Goal: Task Accomplishment & Management: Manage account settings

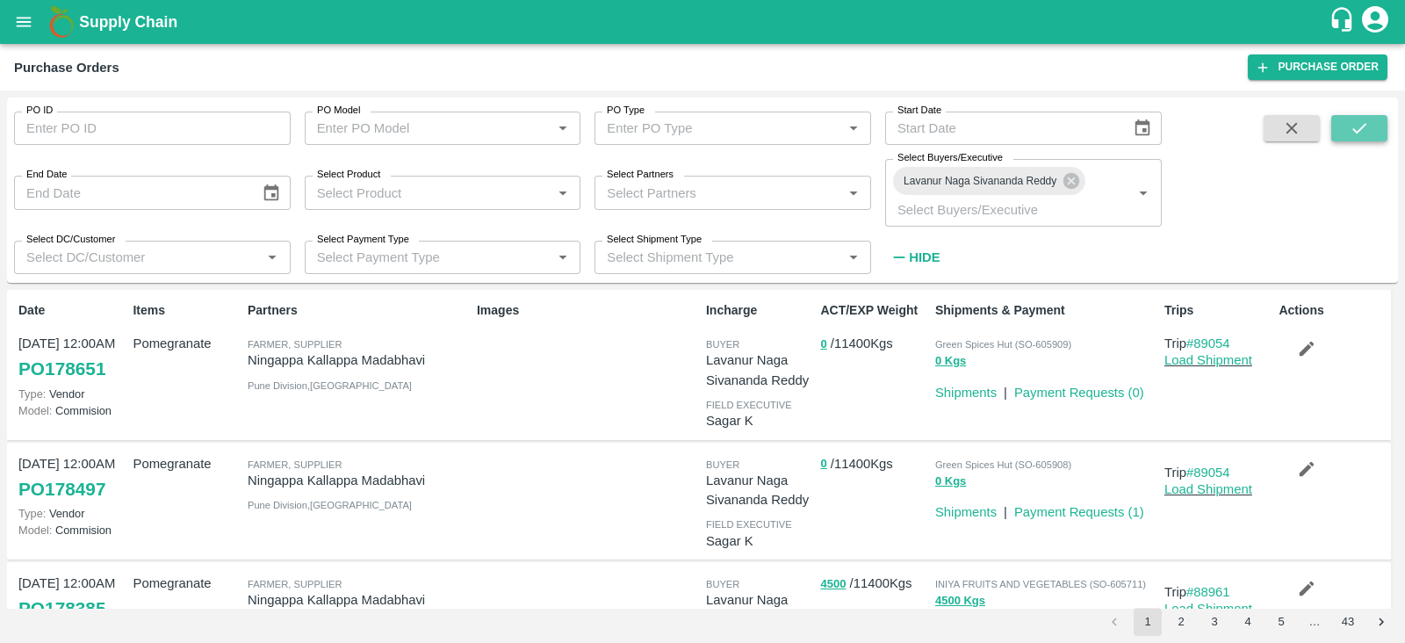
click at [1360, 117] on button "submit" at bounding box center [1359, 128] width 56 height 26
click at [1361, 133] on icon "submit" at bounding box center [1359, 128] width 19 height 19
click at [1352, 127] on icon "submit" at bounding box center [1359, 128] width 19 height 19
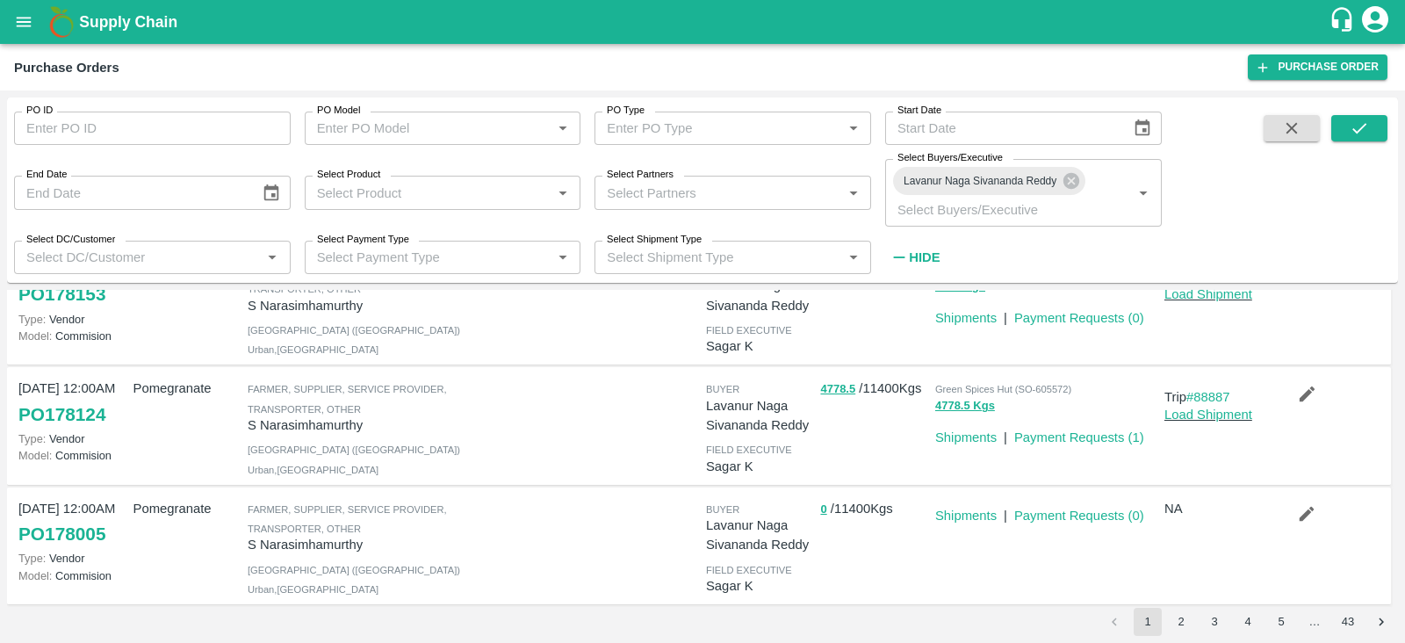
scroll to position [925, 0]
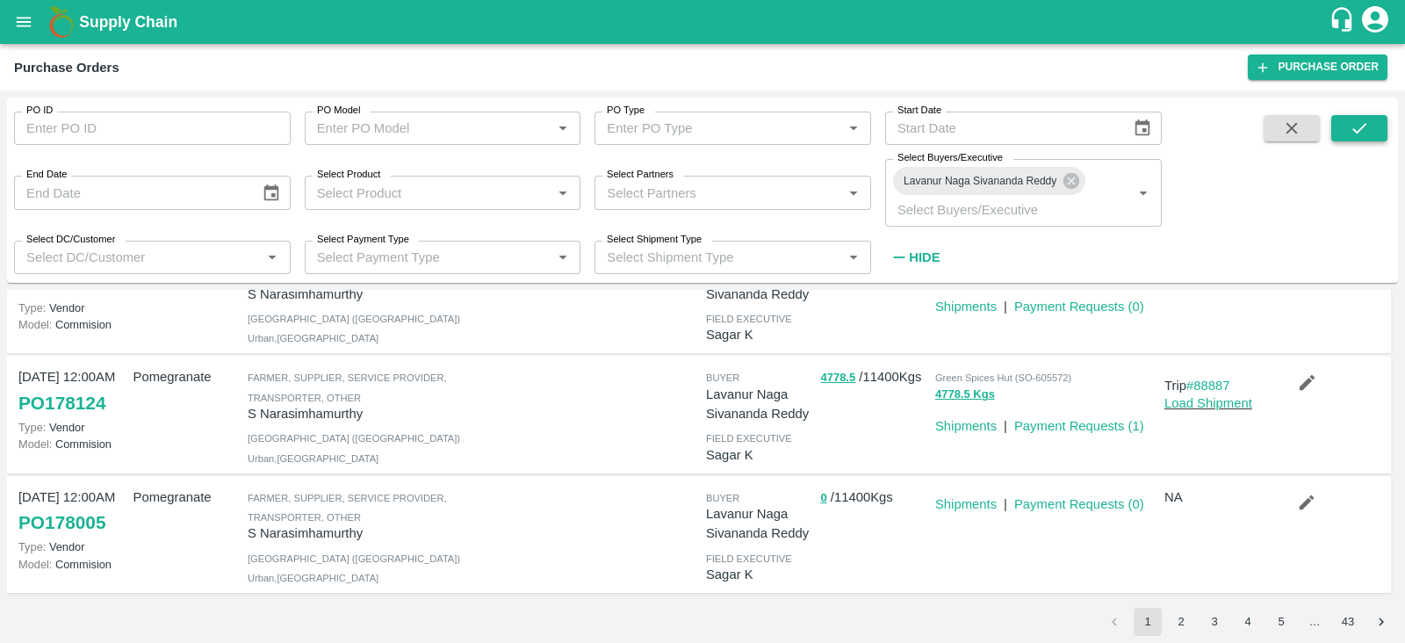
click at [1350, 129] on icon "submit" at bounding box center [1359, 128] width 19 height 19
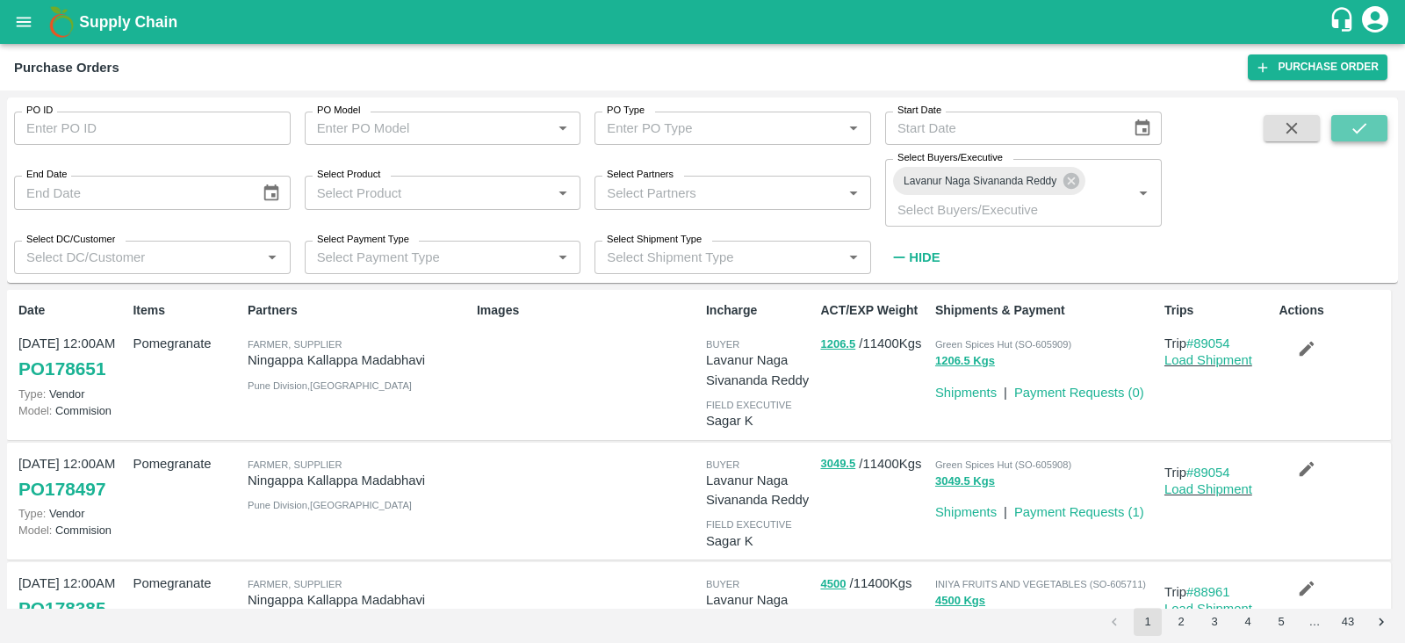
click at [1363, 125] on icon "submit" at bounding box center [1359, 128] width 19 height 19
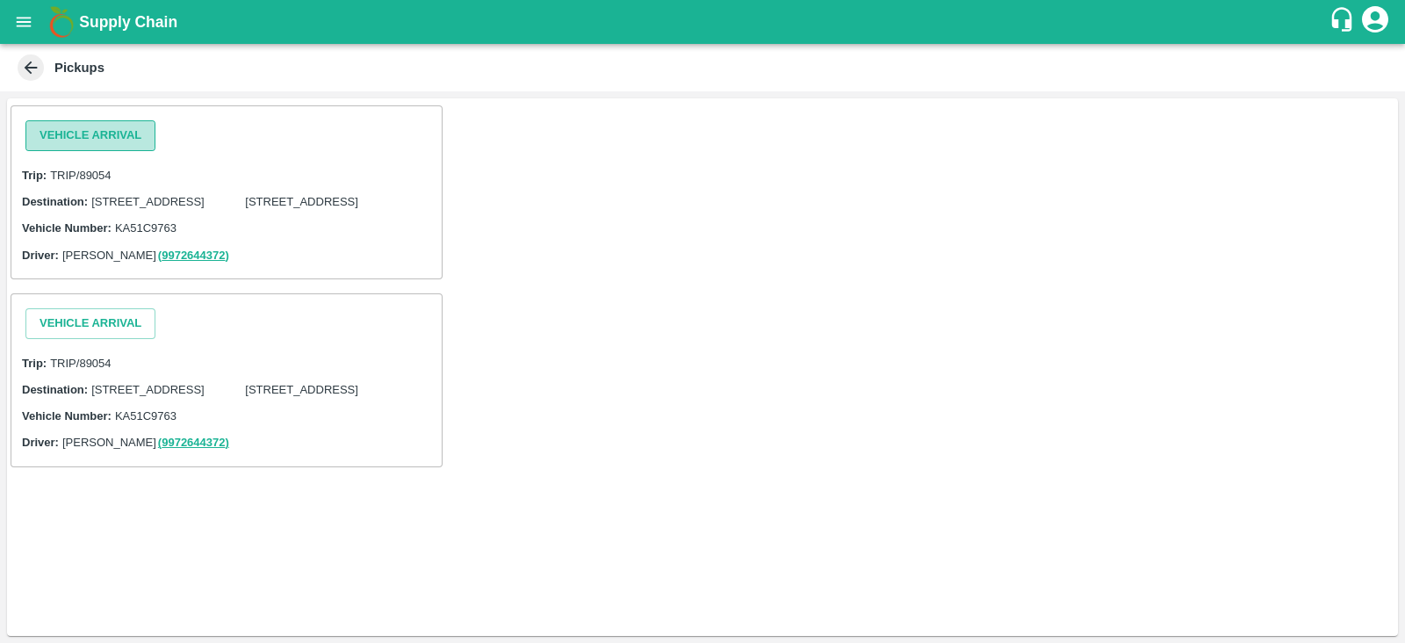
click at [126, 146] on button "Vehicle Arrival" at bounding box center [90, 135] width 130 height 31
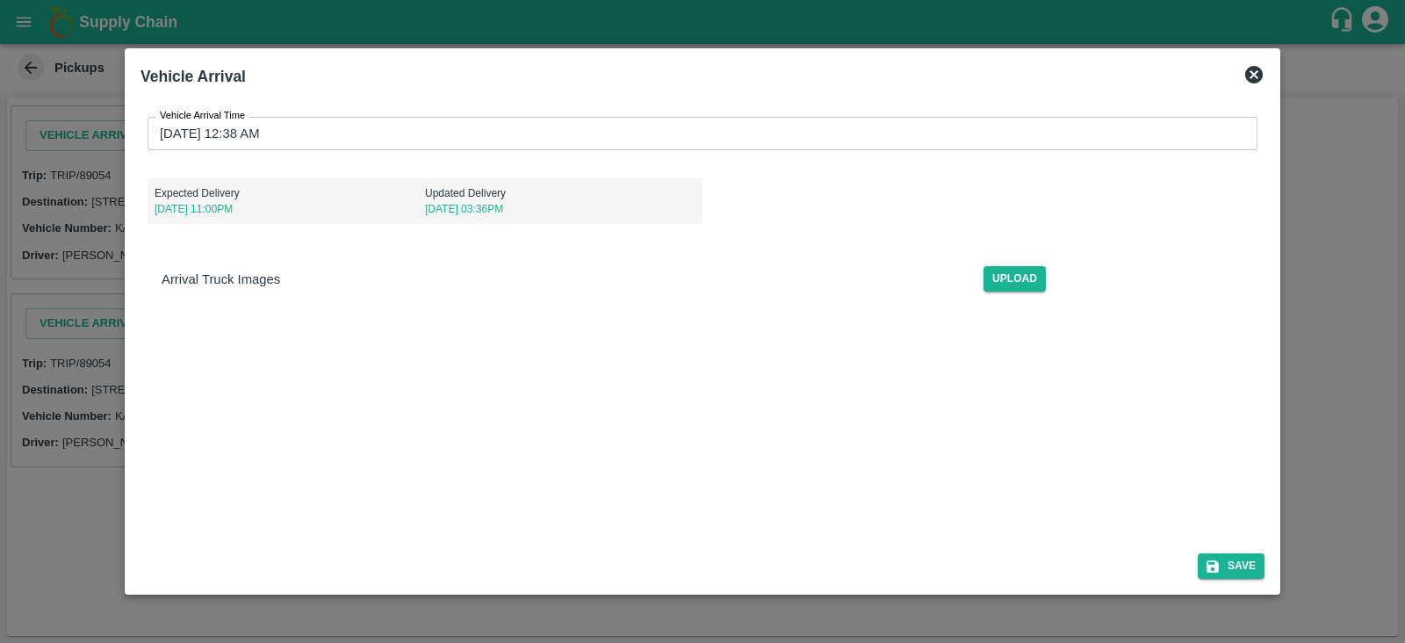
click at [213, 120] on label "Vehicle Arrival Time" at bounding box center [202, 116] width 85 height 14
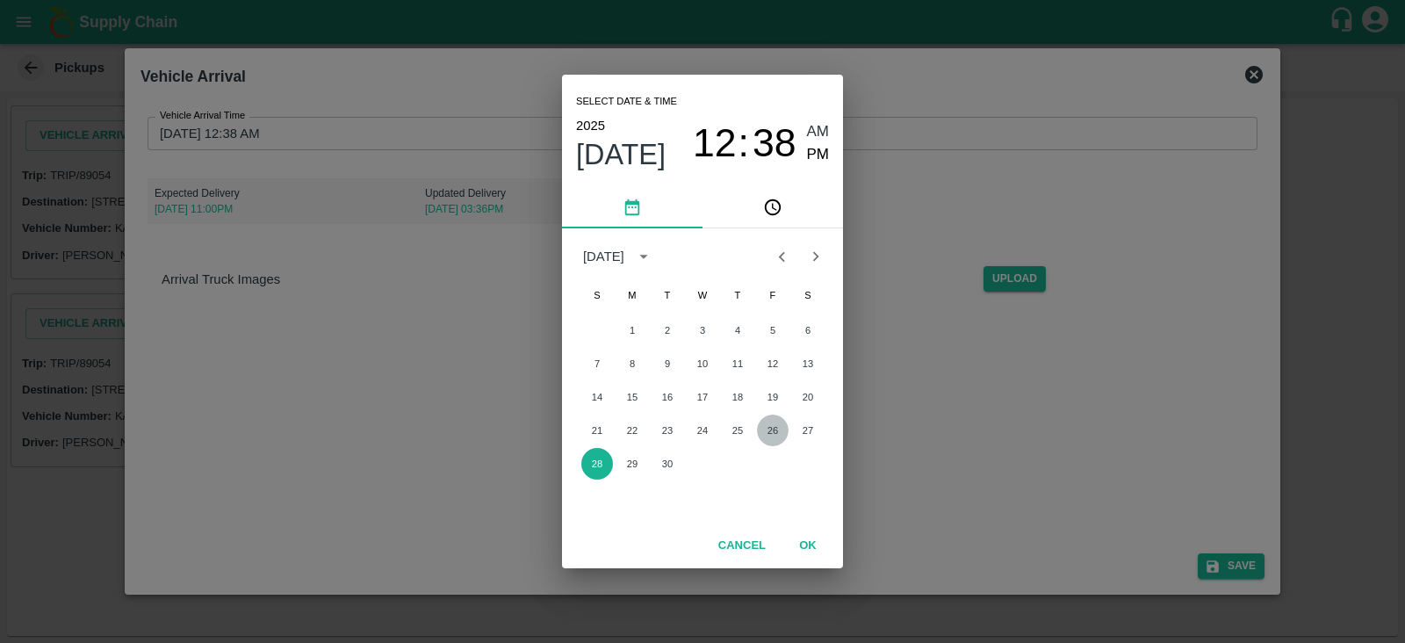
click at [777, 430] on button "26" at bounding box center [773, 430] width 32 height 32
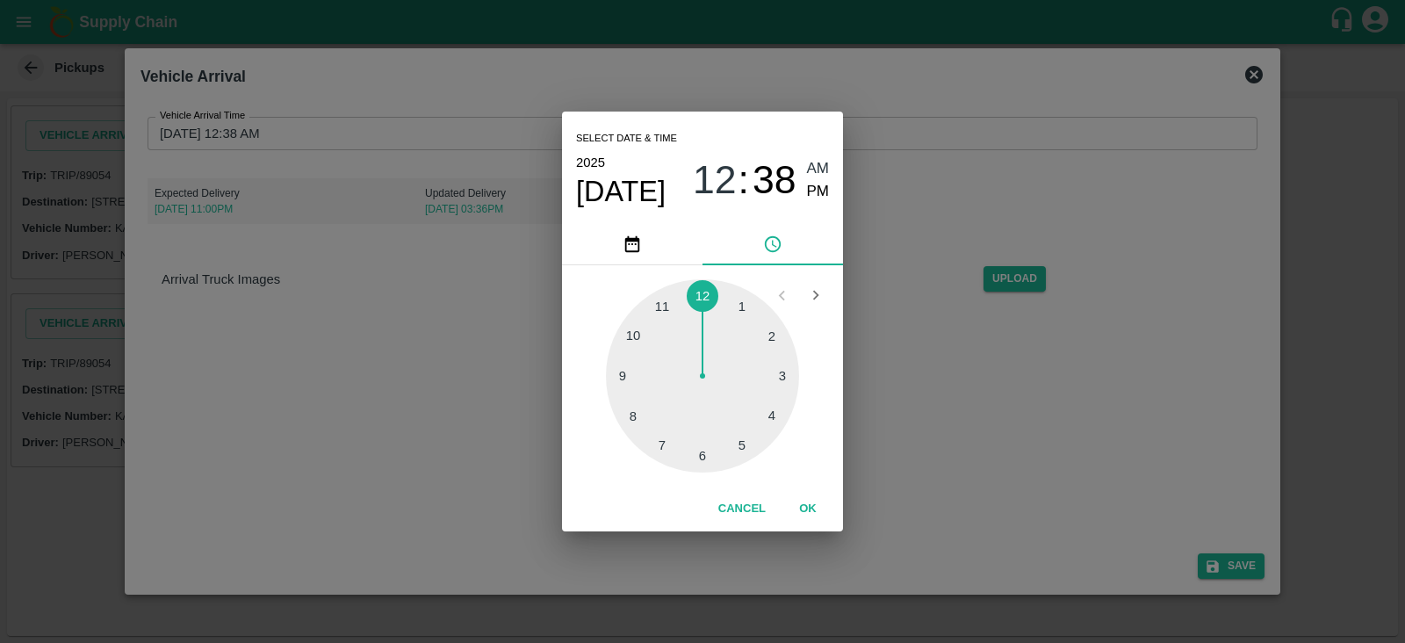
click at [738, 305] on div at bounding box center [702, 375] width 193 height 193
click at [825, 186] on span "PM" at bounding box center [818, 192] width 23 height 24
type input "[DATE] 01:38 PM"
click at [807, 505] on button "OK" at bounding box center [808, 509] width 56 height 31
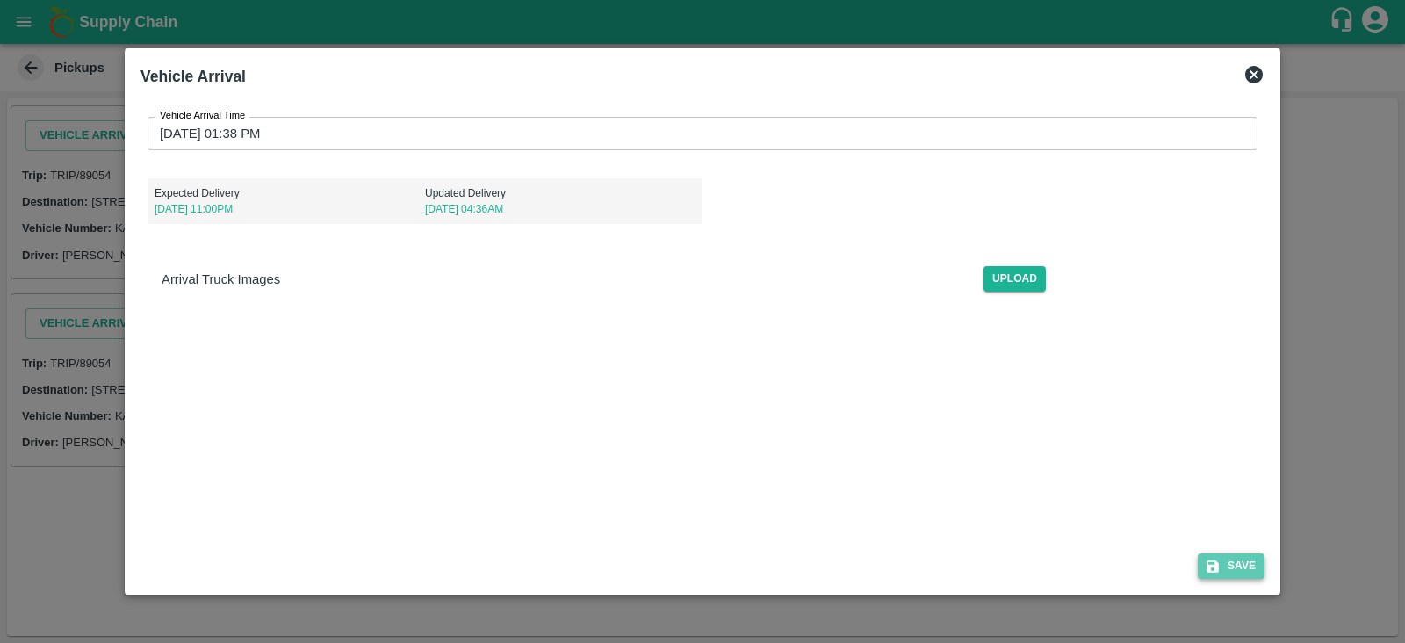
click at [1229, 564] on button "Save" at bounding box center [1231, 565] width 67 height 25
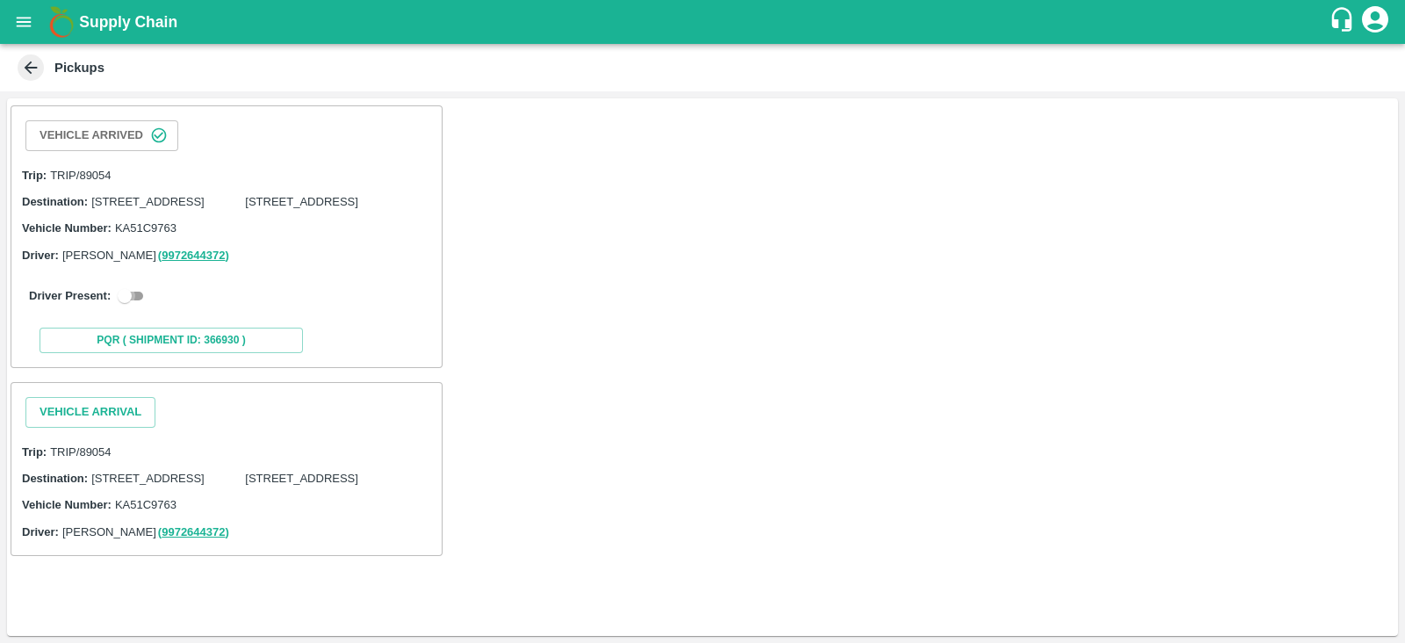
click at [134, 306] on input "checkbox" at bounding box center [124, 295] width 63 height 21
checkbox input "true"
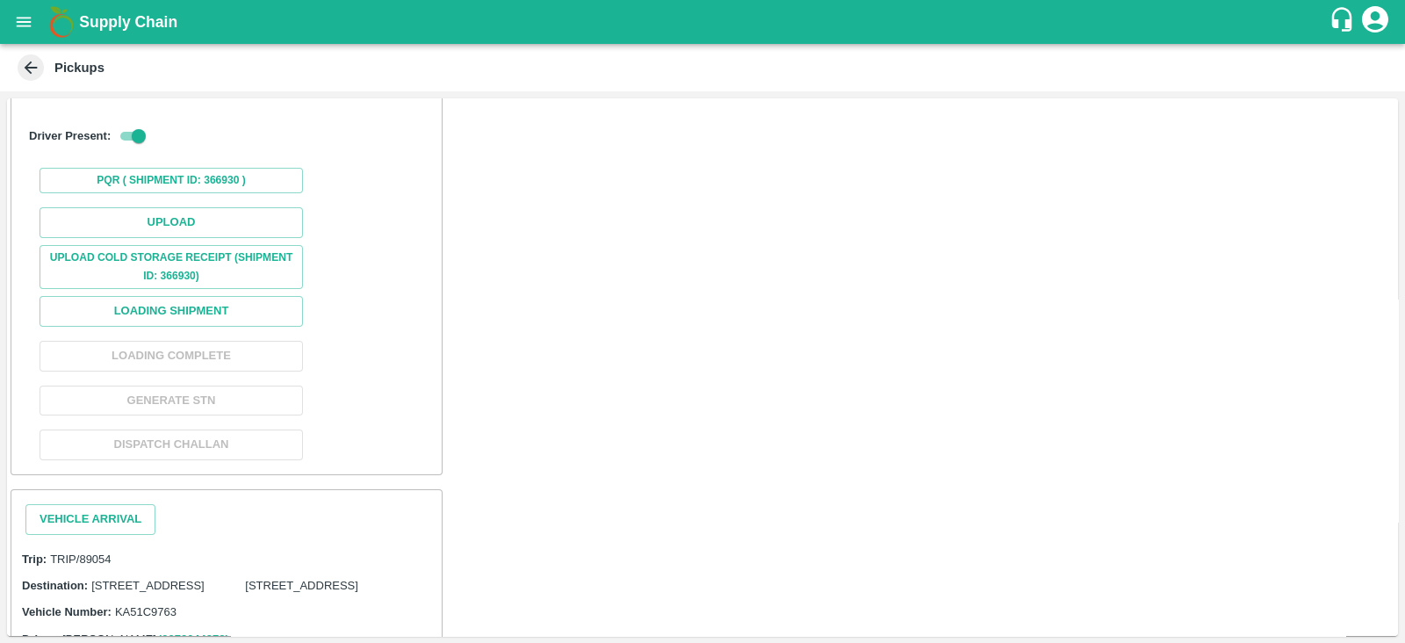
scroll to position [252, 0]
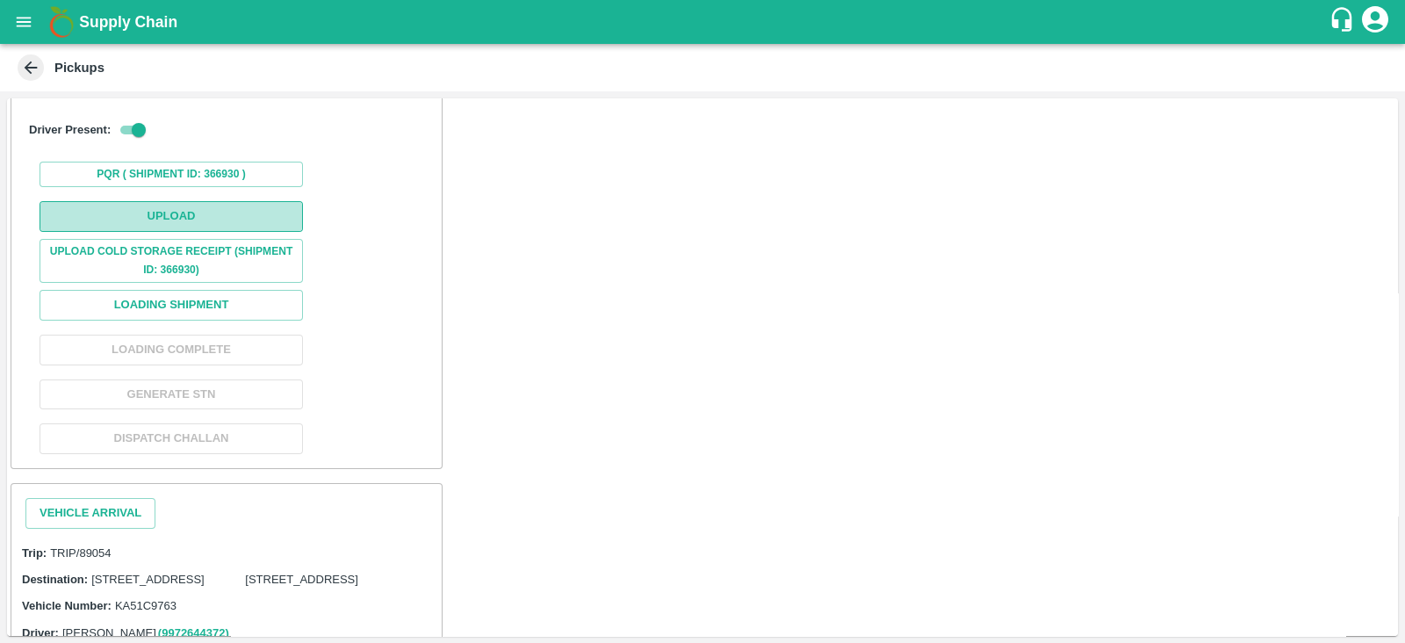
click at [207, 232] on button "Upload" at bounding box center [171, 216] width 263 height 31
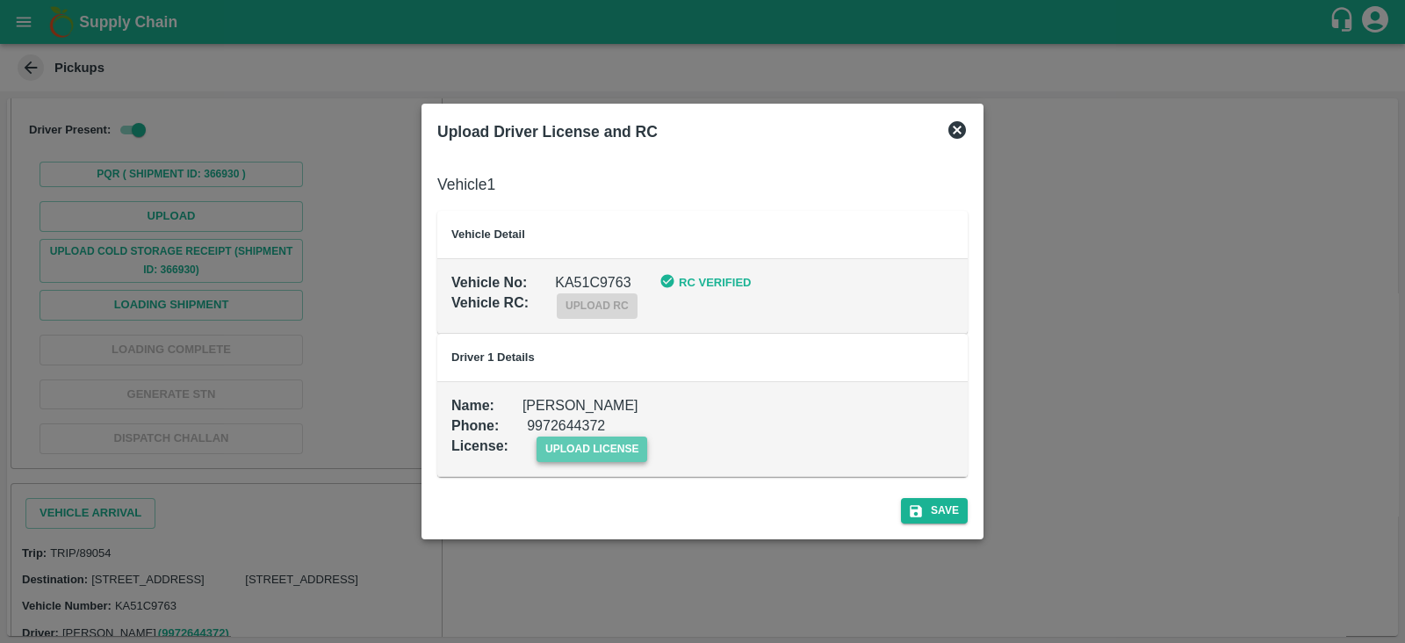
click at [631, 446] on span "upload license" at bounding box center [593, 448] width 112 height 25
click at [0, 0] on input "upload license" at bounding box center [0, 0] width 0 height 0
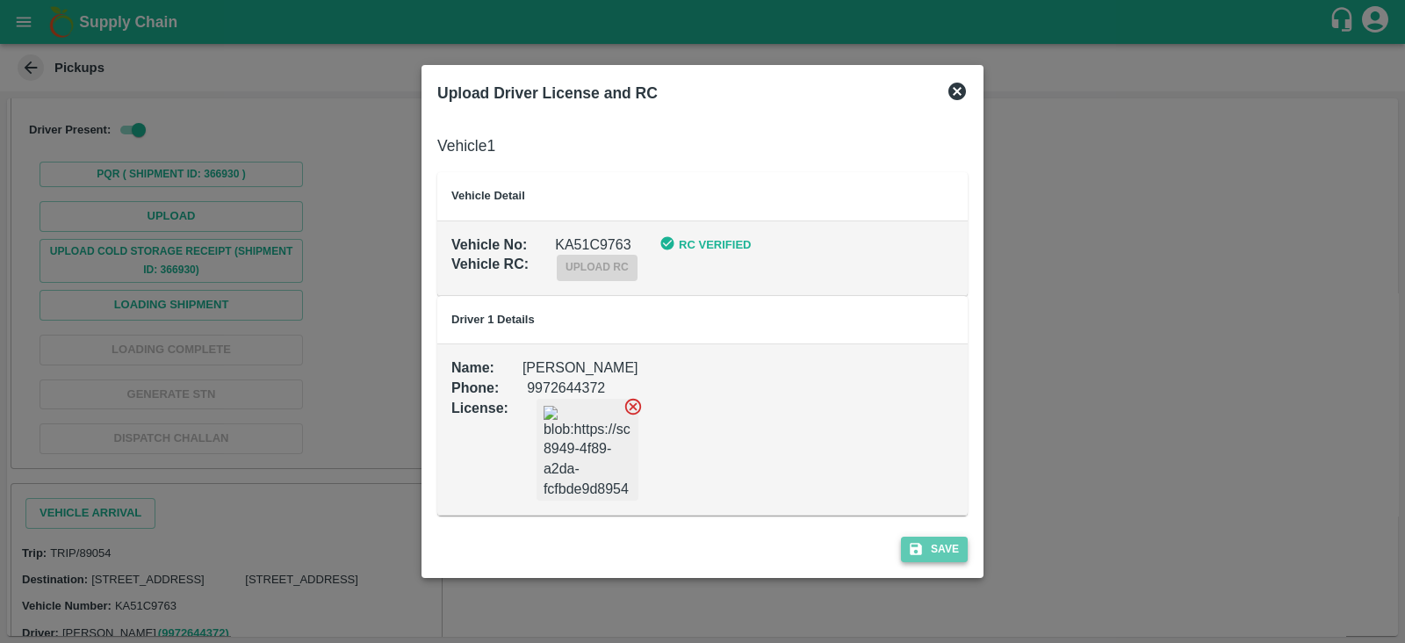
click at [945, 548] on button "Save" at bounding box center [934, 549] width 67 height 25
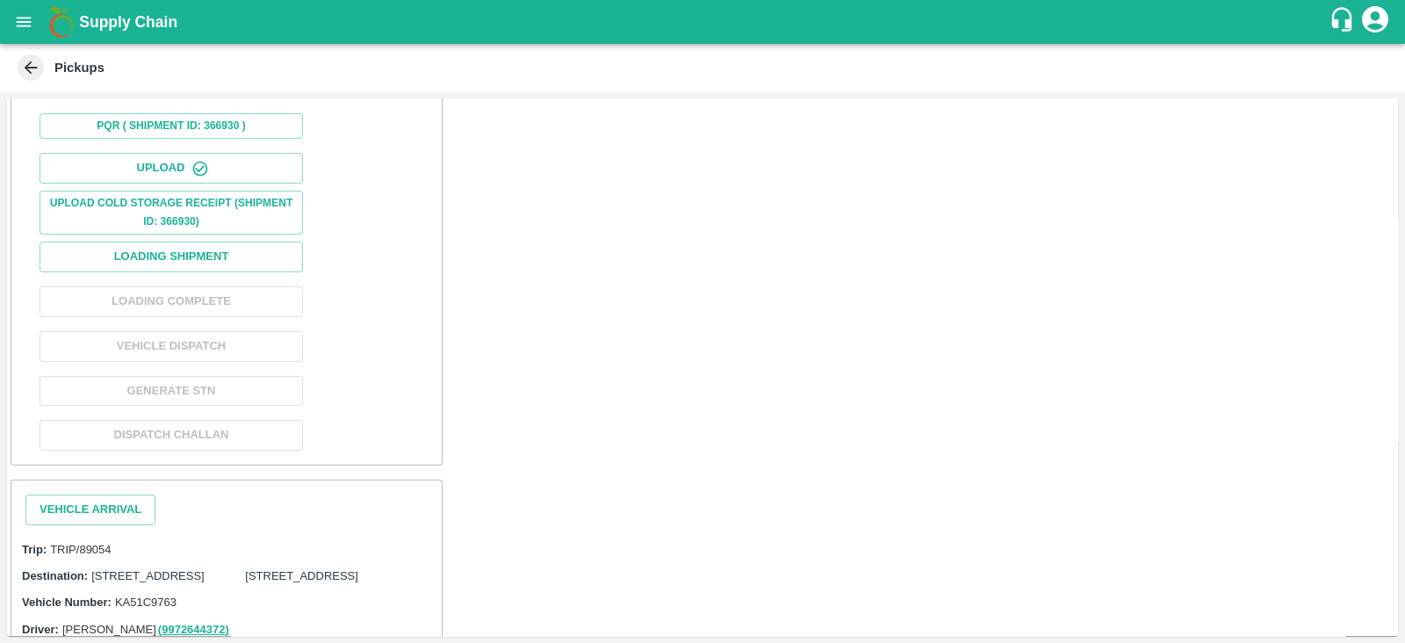
scroll to position [453, 0]
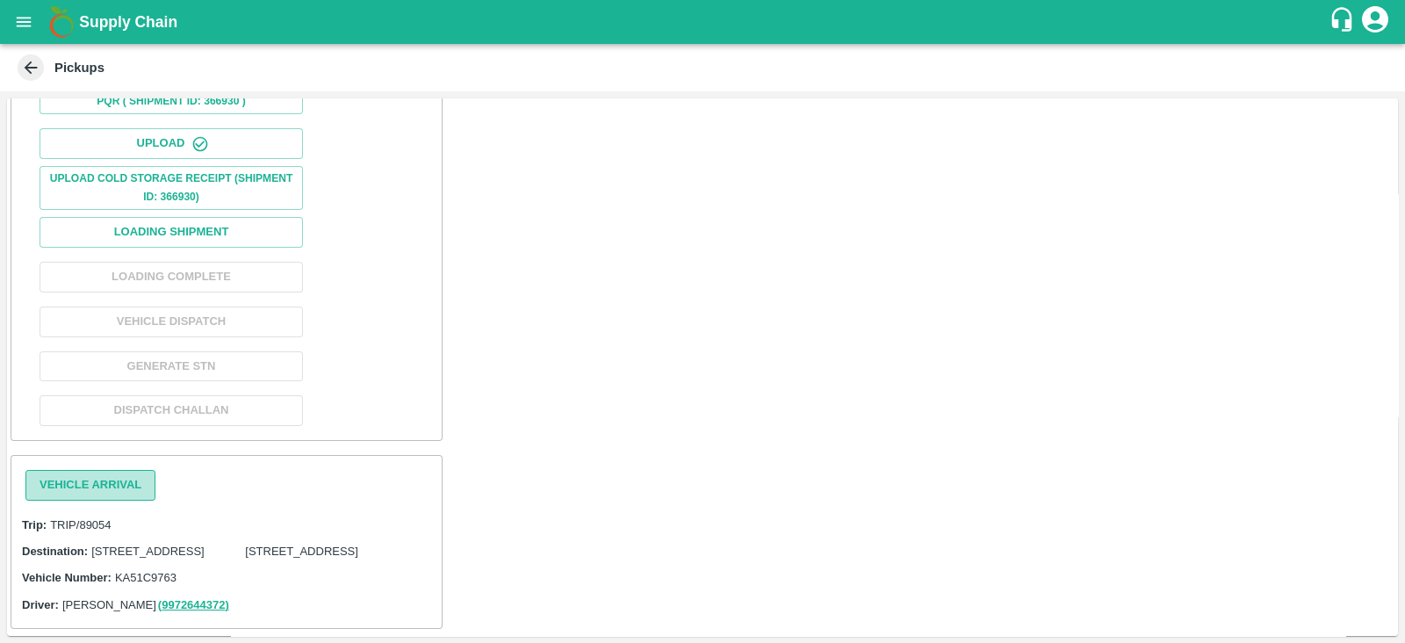
click at [135, 470] on button "Vehicle Arrival" at bounding box center [90, 485] width 130 height 31
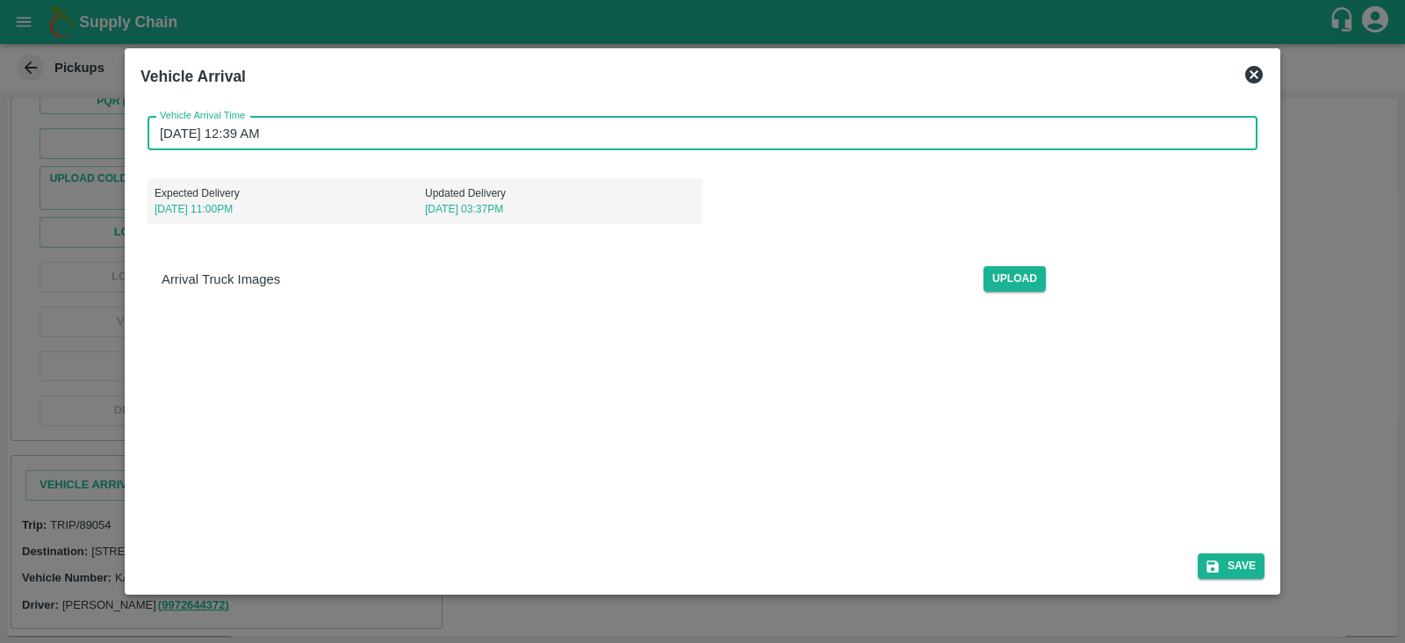
click at [281, 124] on input "[DATE] 12:39 AM" at bounding box center [697, 133] width 1098 height 33
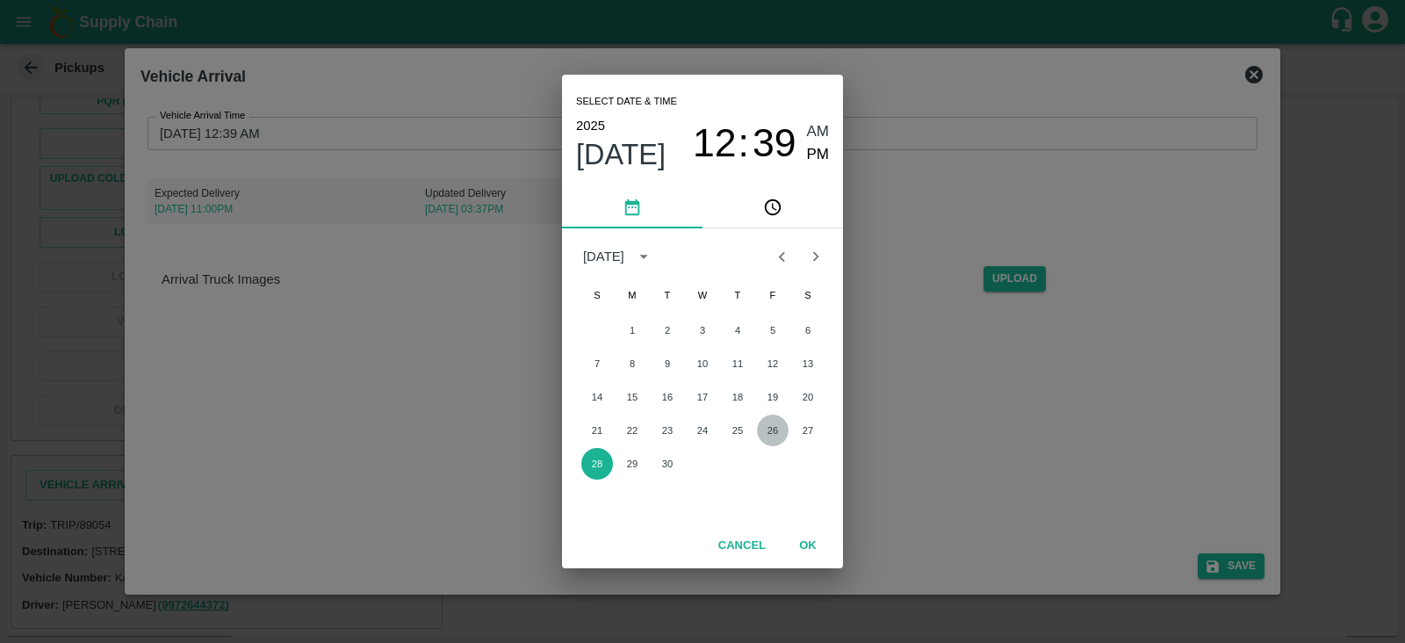
click at [770, 427] on button "26" at bounding box center [773, 430] width 32 height 32
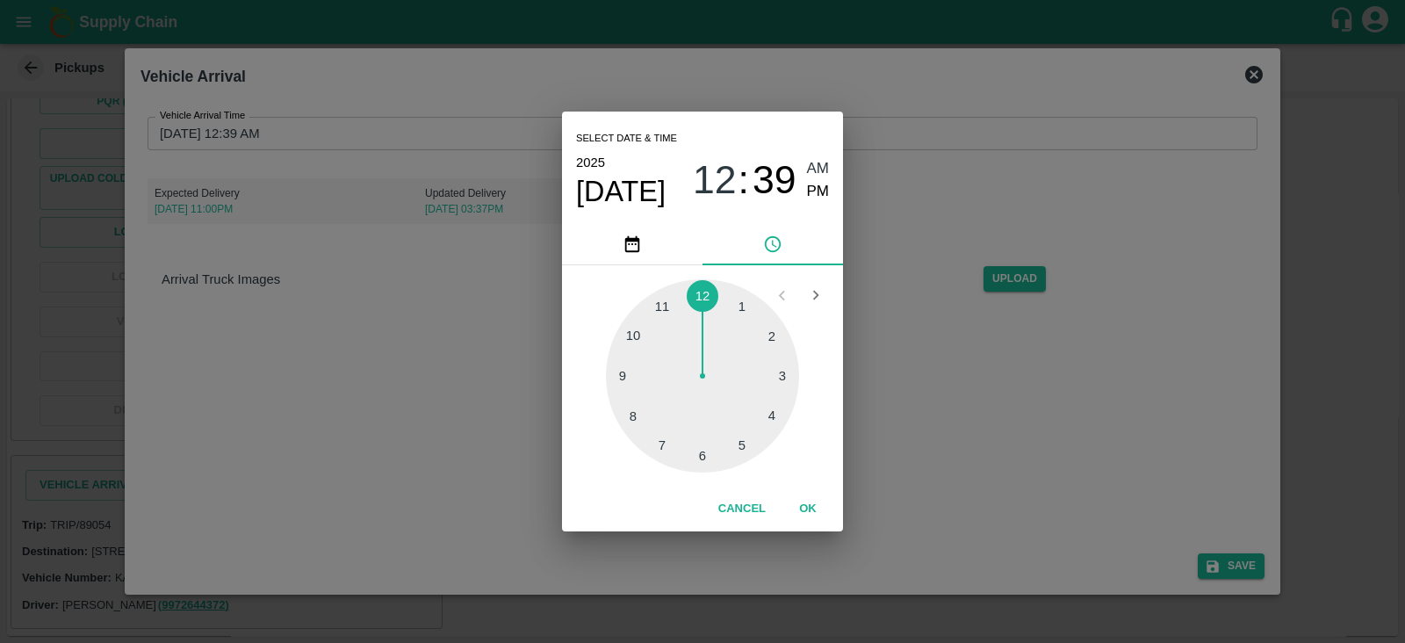
click at [742, 306] on div at bounding box center [702, 375] width 193 height 193
click at [829, 194] on div "Select date & time [DATE] 01 : 39 AM PM" at bounding box center [702, 168] width 281 height 112
click at [822, 192] on span "PM" at bounding box center [818, 192] width 23 height 24
type input "[DATE] 01:39 PM"
click at [808, 502] on button "OK" at bounding box center [808, 509] width 56 height 31
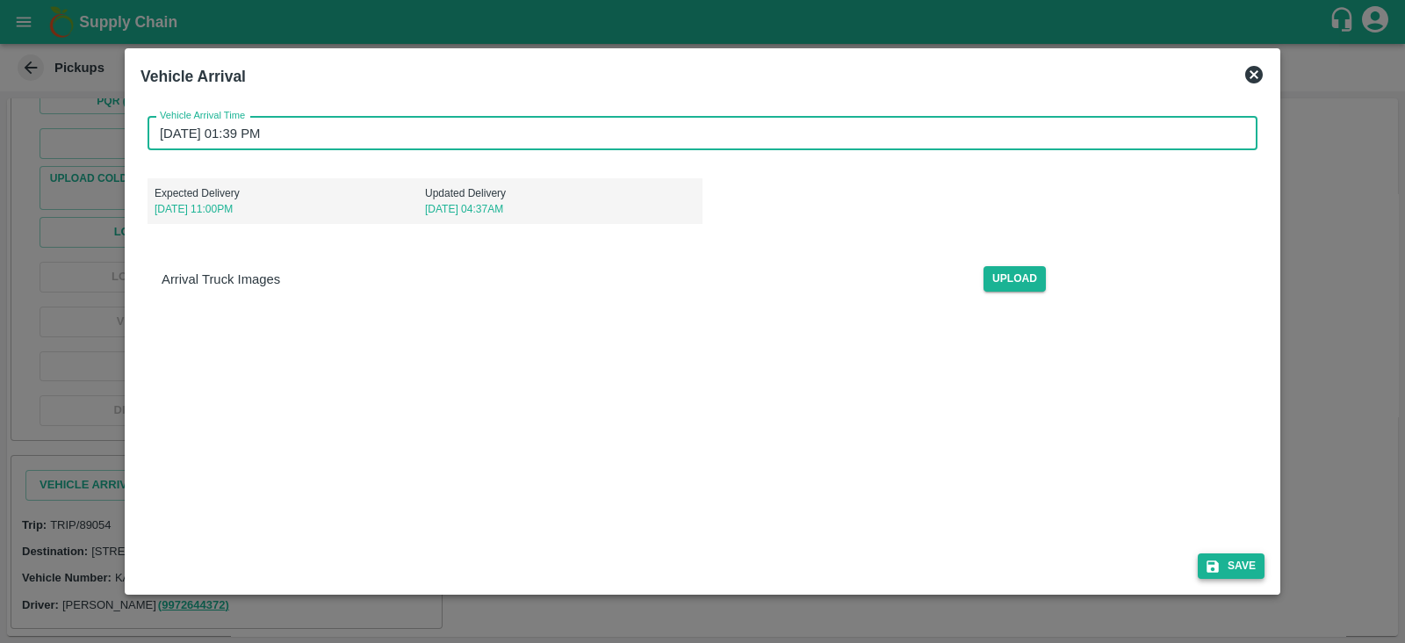
click at [1225, 563] on button "Save" at bounding box center [1231, 565] width 67 height 25
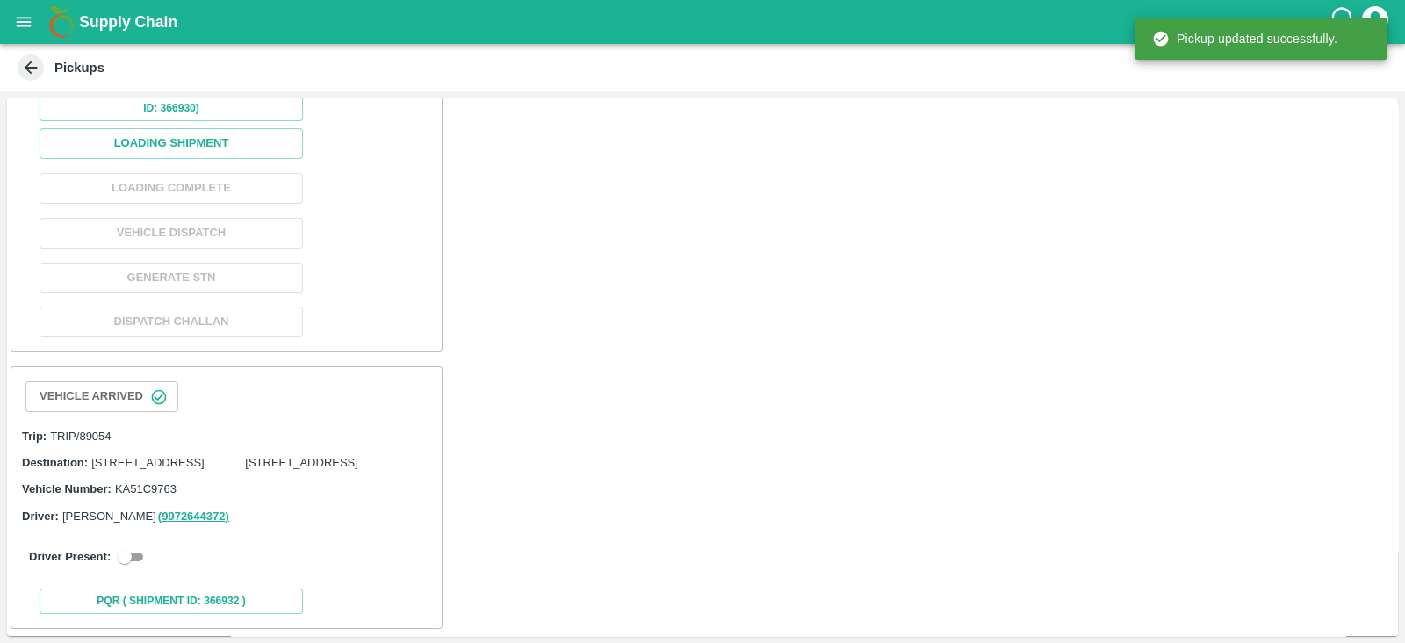
scroll to position [542, 0]
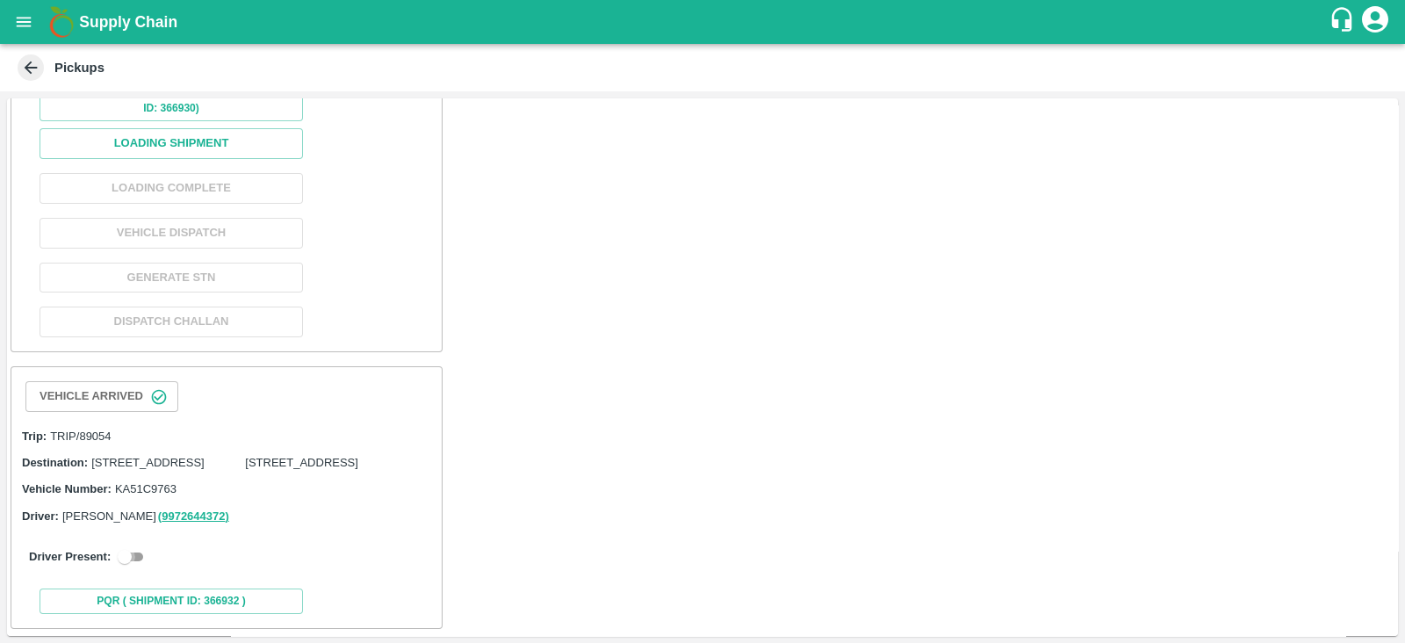
click at [137, 547] on input "checkbox" at bounding box center [124, 556] width 63 height 21
checkbox input "true"
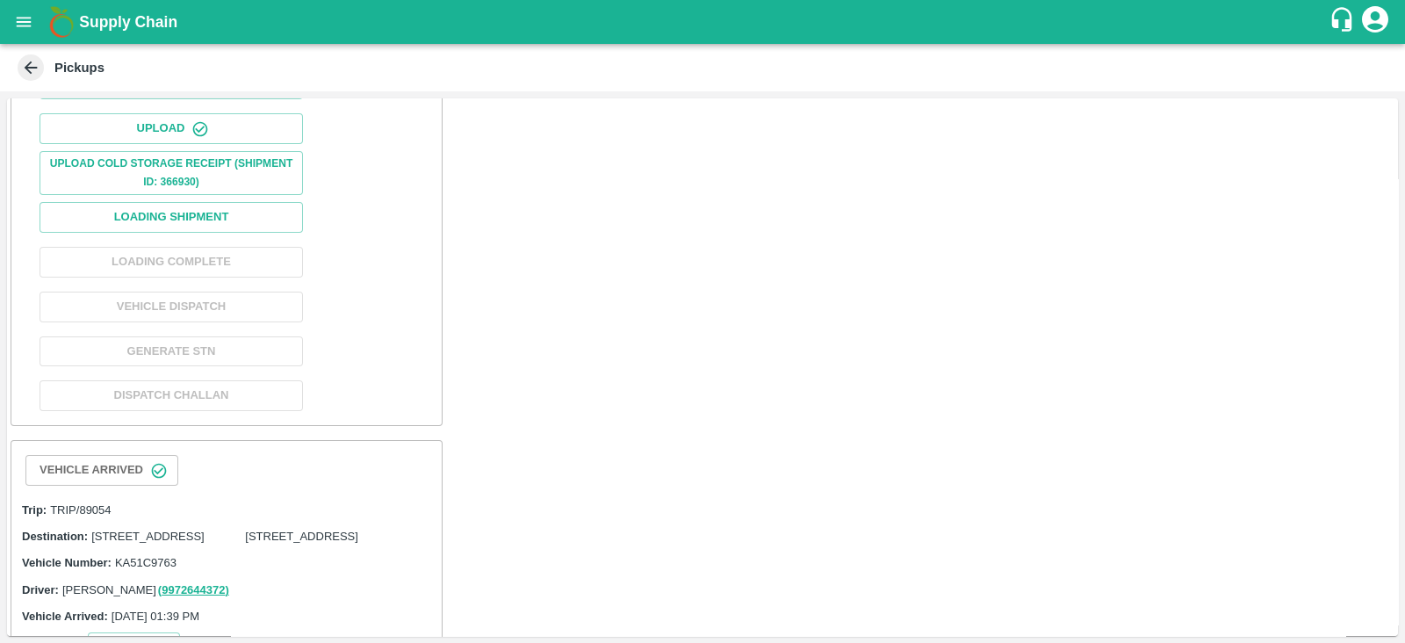
scroll to position [299, 0]
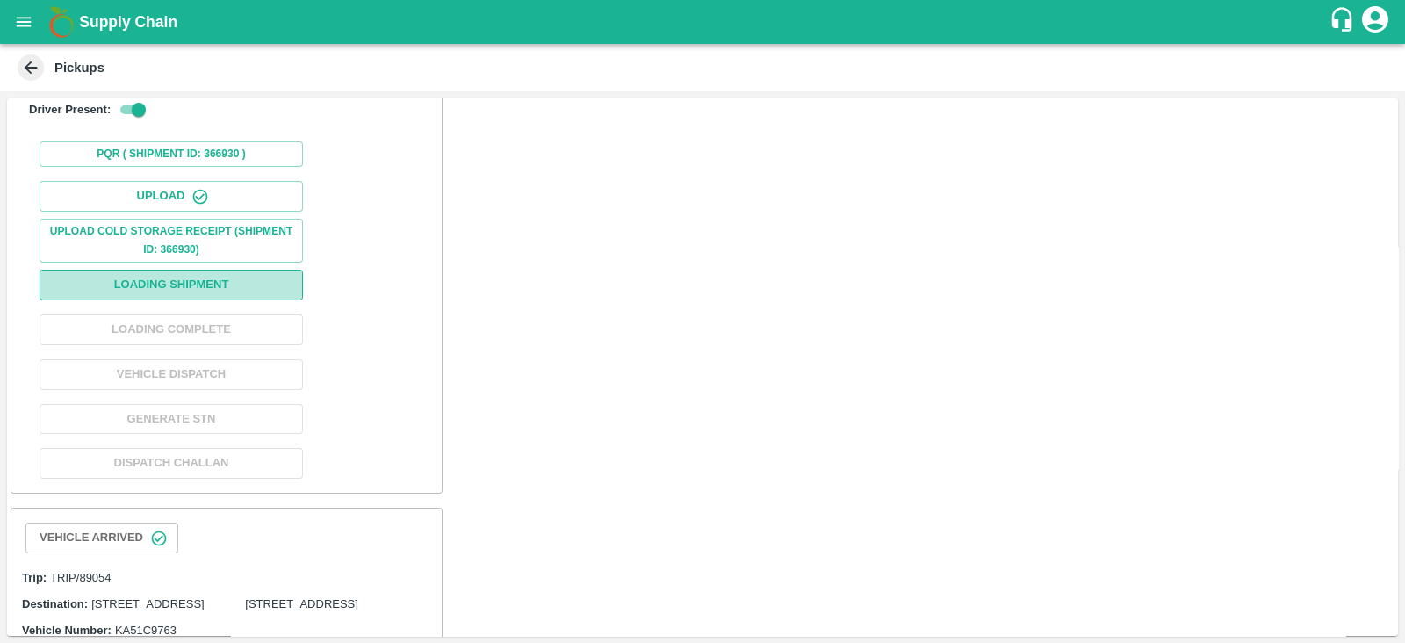
click at [225, 300] on button "Loading Shipment" at bounding box center [171, 285] width 263 height 31
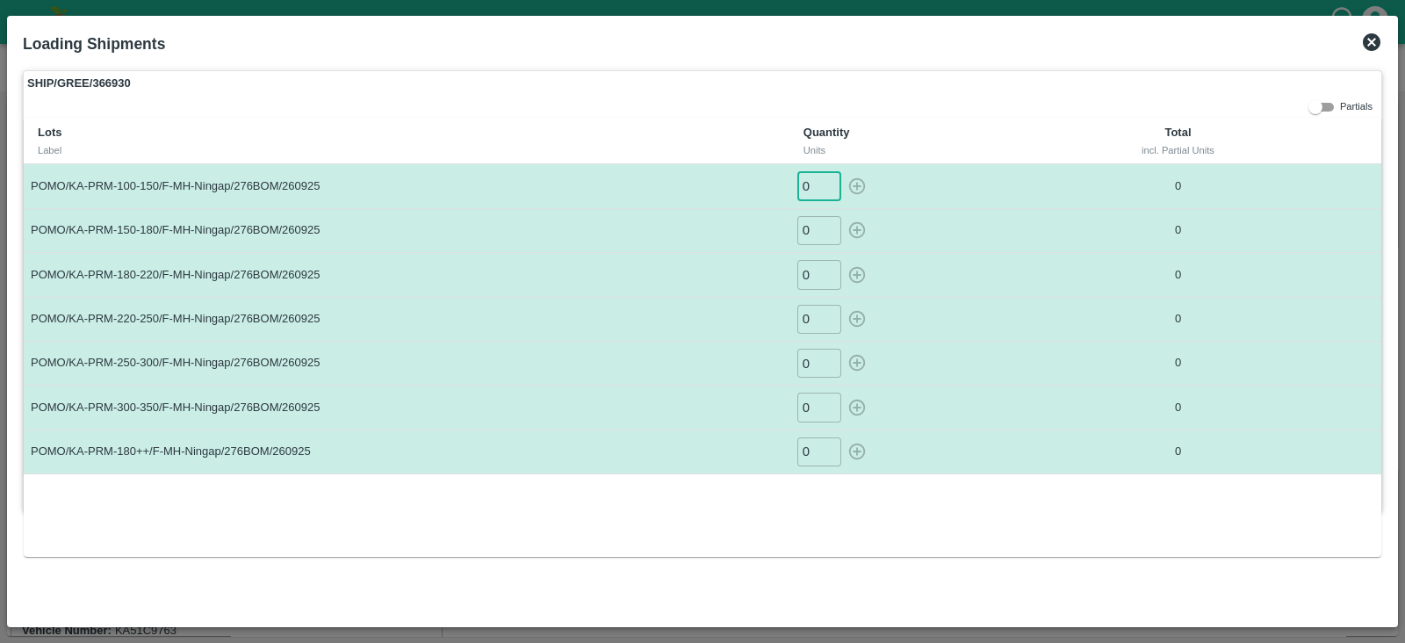
click at [813, 182] on input "0" at bounding box center [819, 185] width 44 height 29
type input "67"
type input "56"
type input "58"
type input "43"
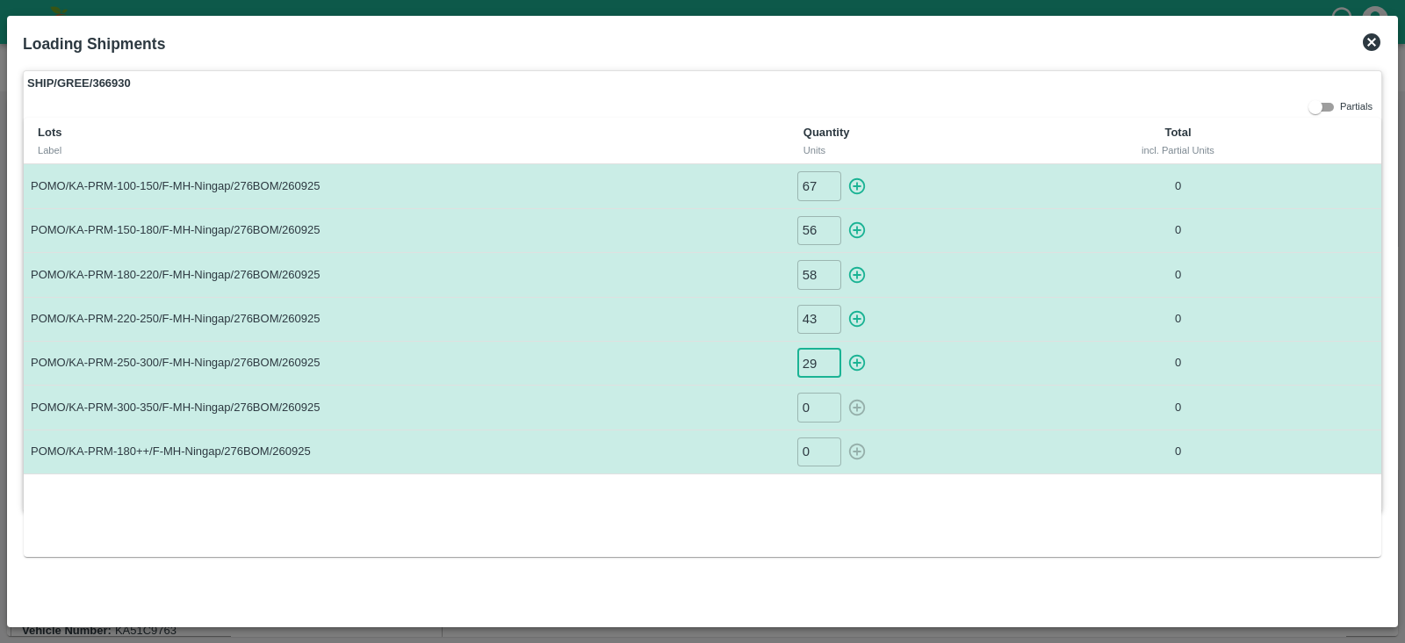
type input "29"
type input "25"
type input "43"
click at [861, 193] on icon "button" at bounding box center [856, 186] width 19 height 19
type input "0"
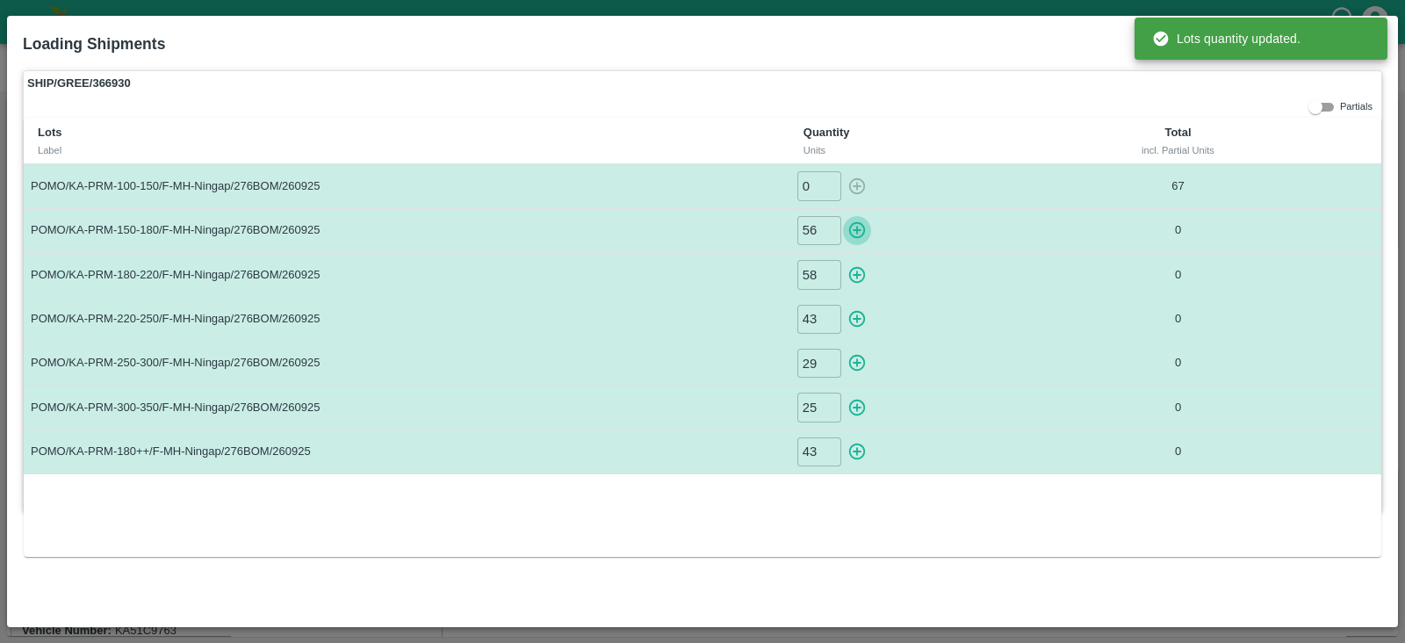
click at [858, 226] on icon "button" at bounding box center [856, 229] width 19 height 19
type input "0"
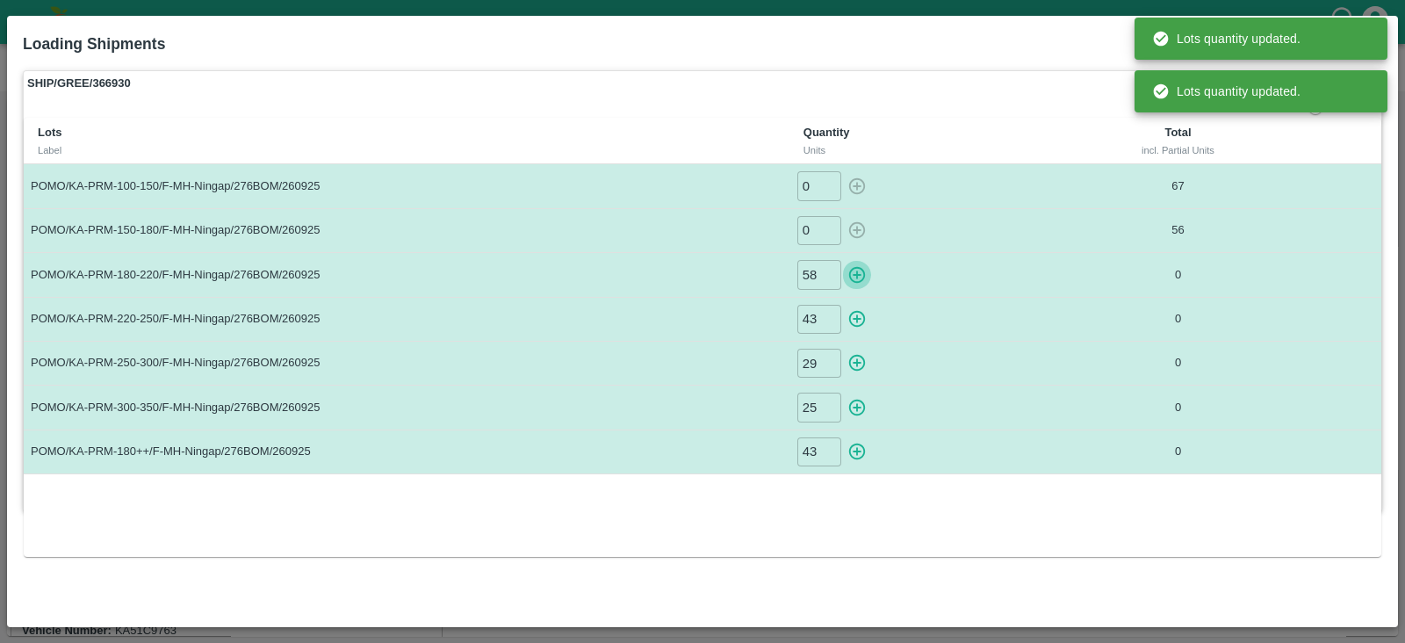
click at [858, 268] on icon "button" at bounding box center [856, 274] width 19 height 19
type input "0"
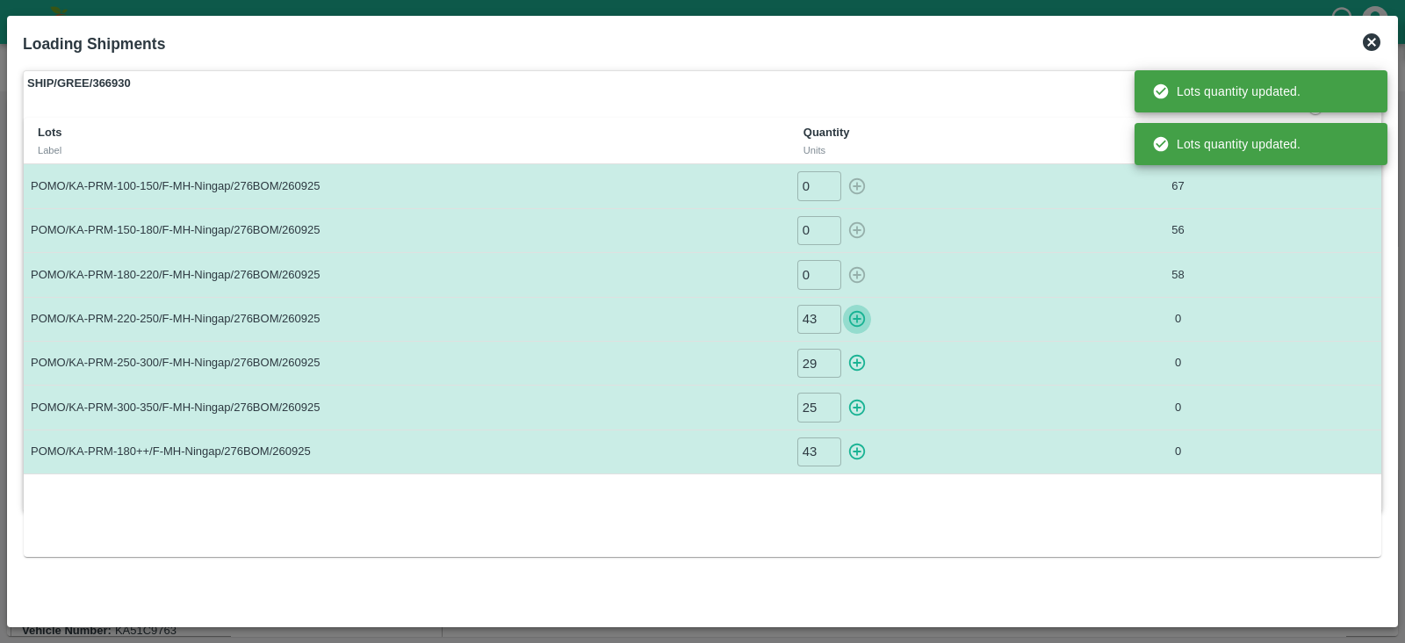
click at [857, 313] on icon "button" at bounding box center [857, 319] width 17 height 17
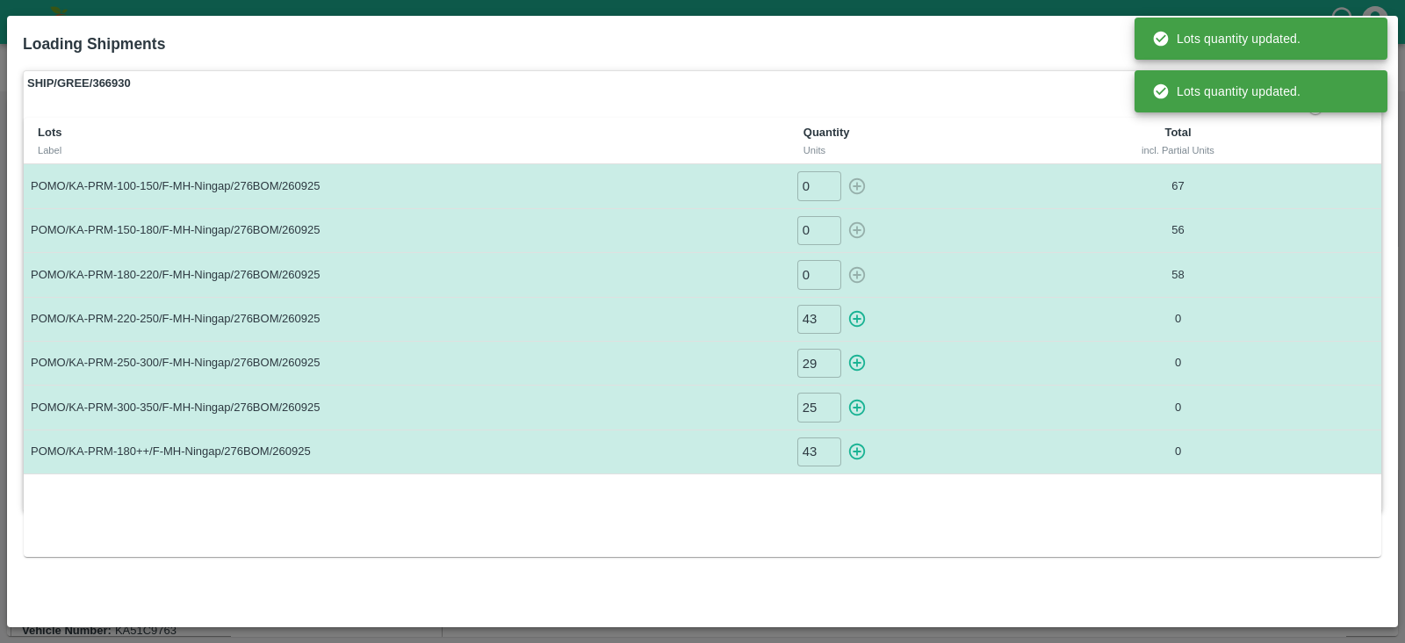
type input "0"
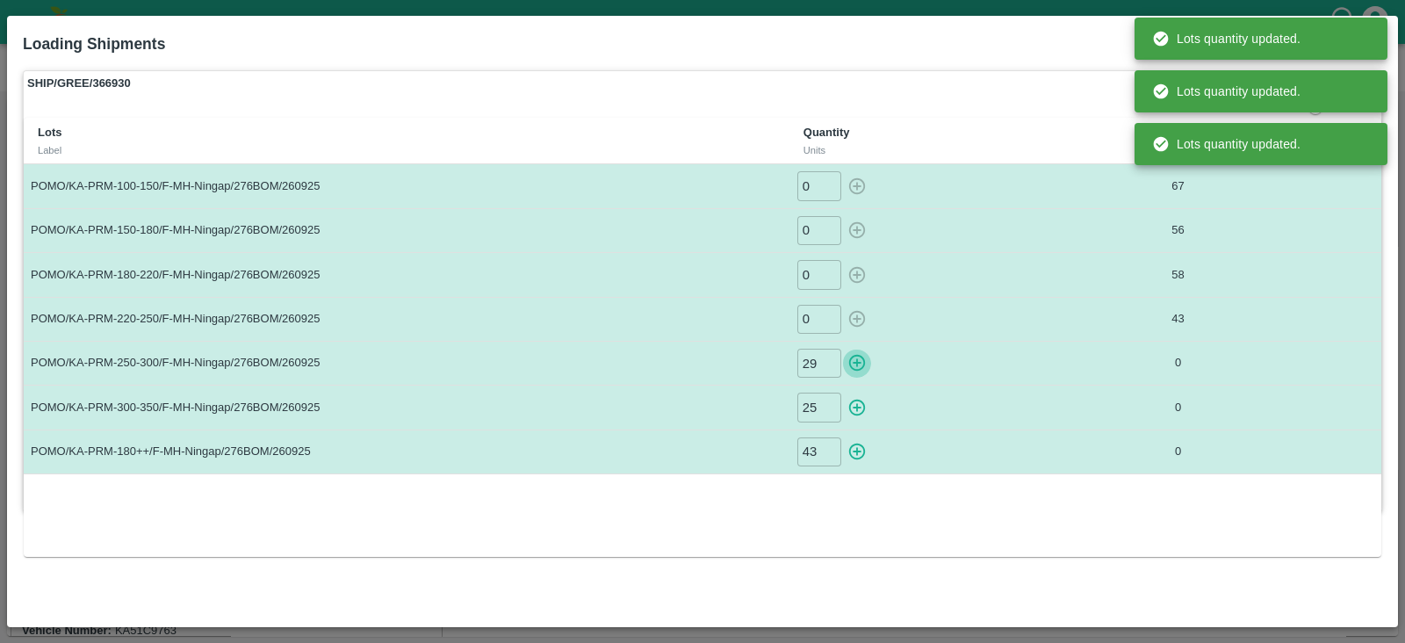
click at [858, 362] on icon "button" at bounding box center [857, 363] width 17 height 17
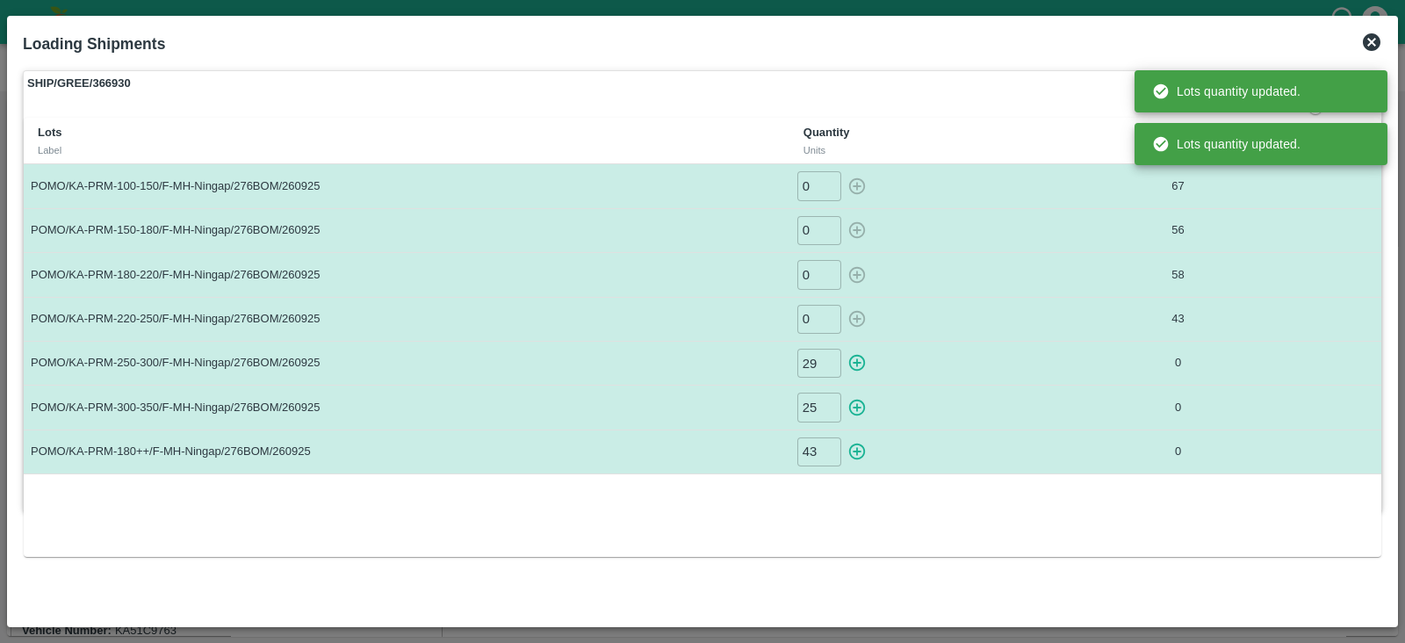
type input "0"
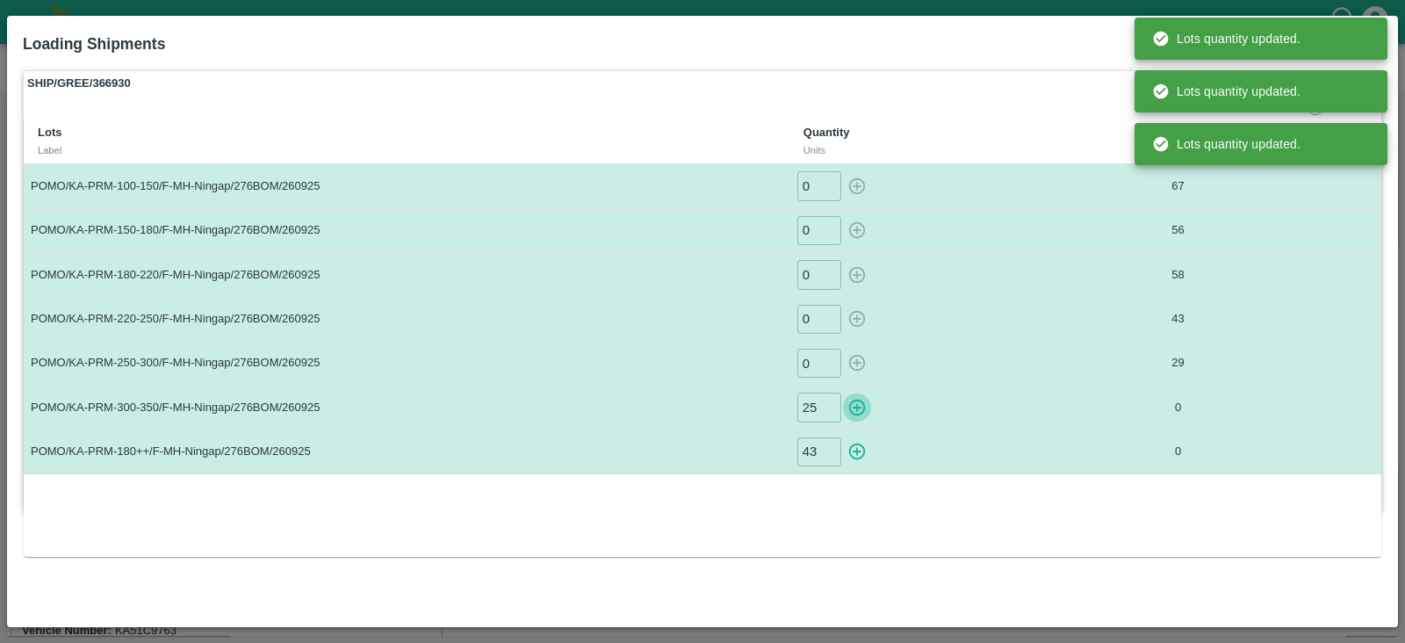
click at [858, 411] on icon "button" at bounding box center [856, 407] width 19 height 19
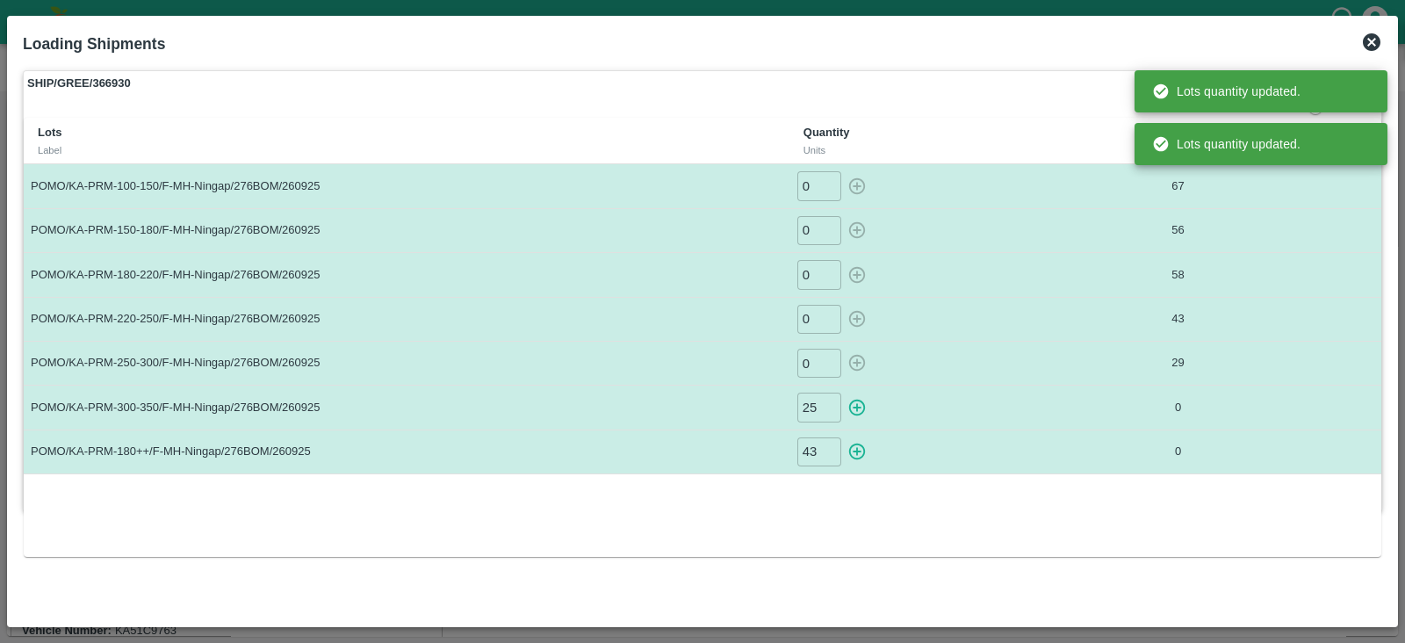
type input "0"
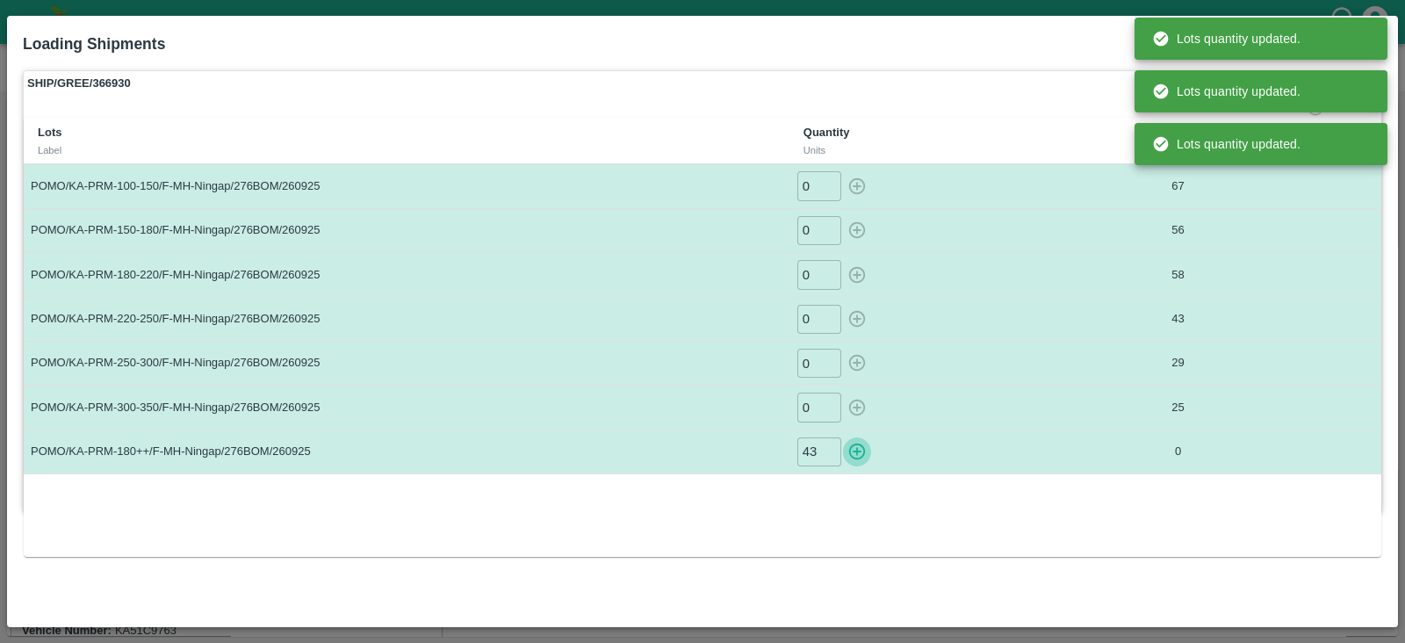
click at [861, 458] on icon "button" at bounding box center [856, 451] width 19 height 19
type input "0"
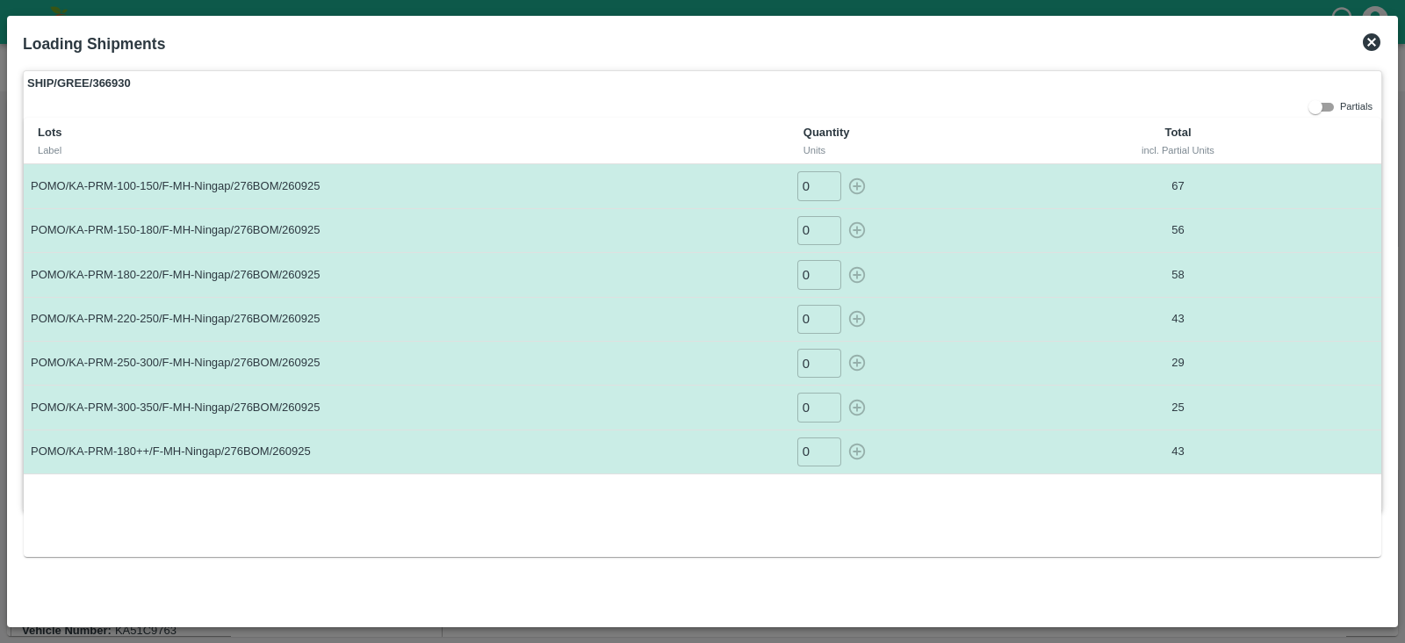
click at [1371, 46] on icon at bounding box center [1372, 42] width 18 height 18
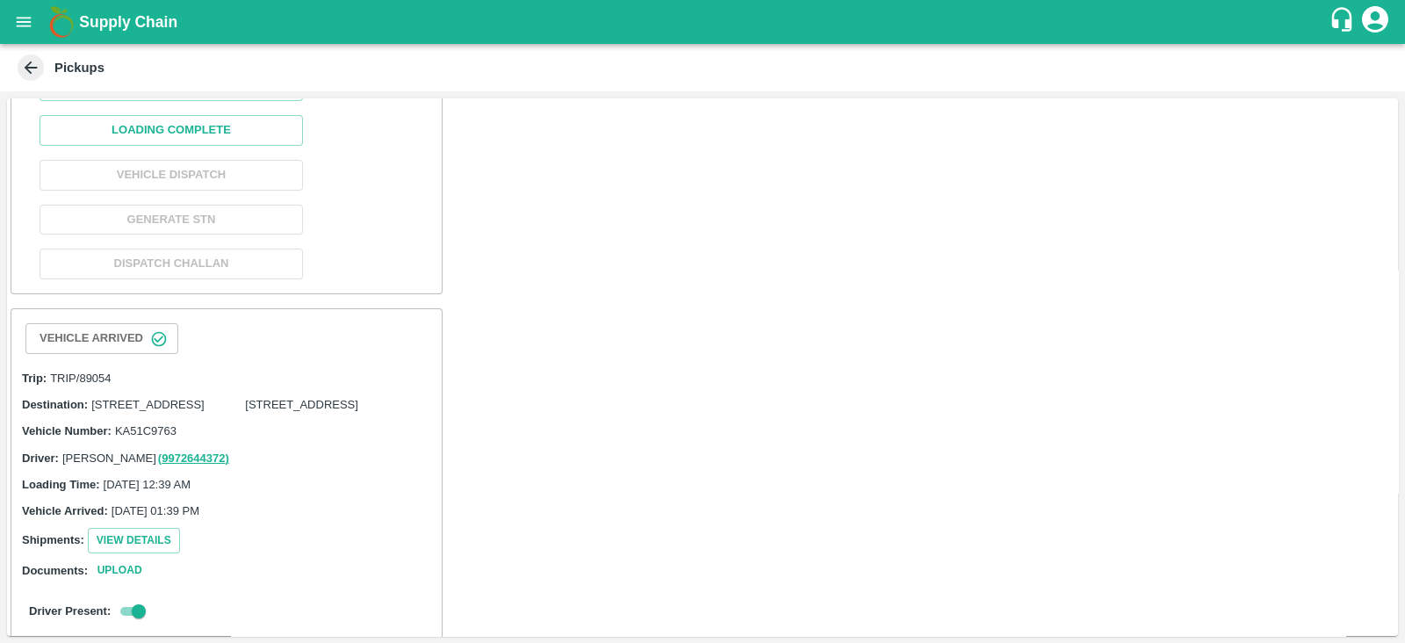
scroll to position [794, 0]
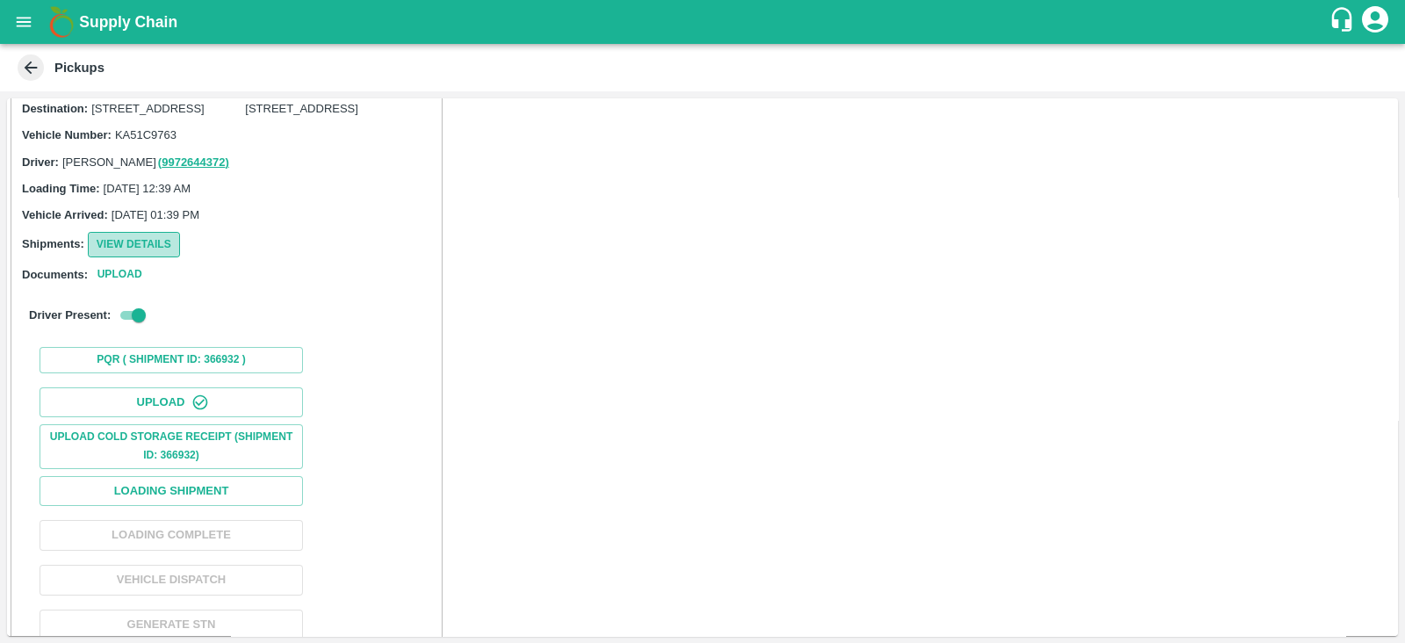
click at [151, 257] on button "View Details" at bounding box center [134, 244] width 92 height 25
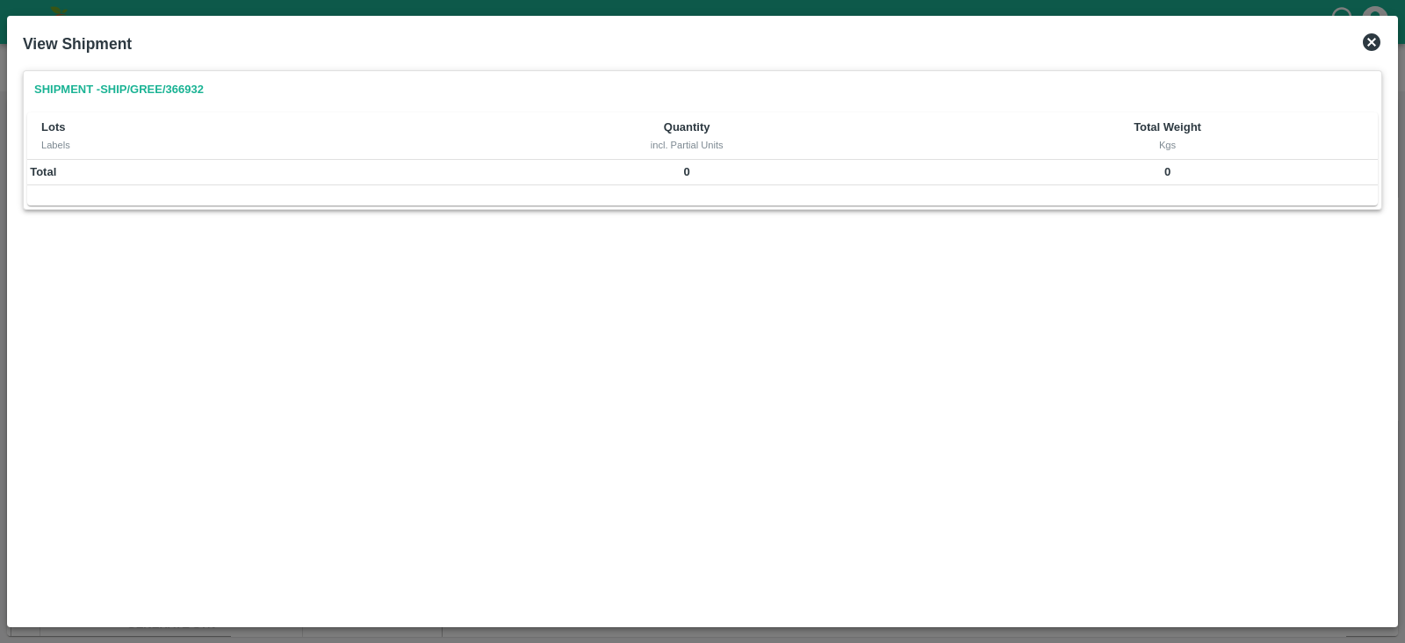
click at [1372, 40] on icon at bounding box center [1372, 42] width 18 height 18
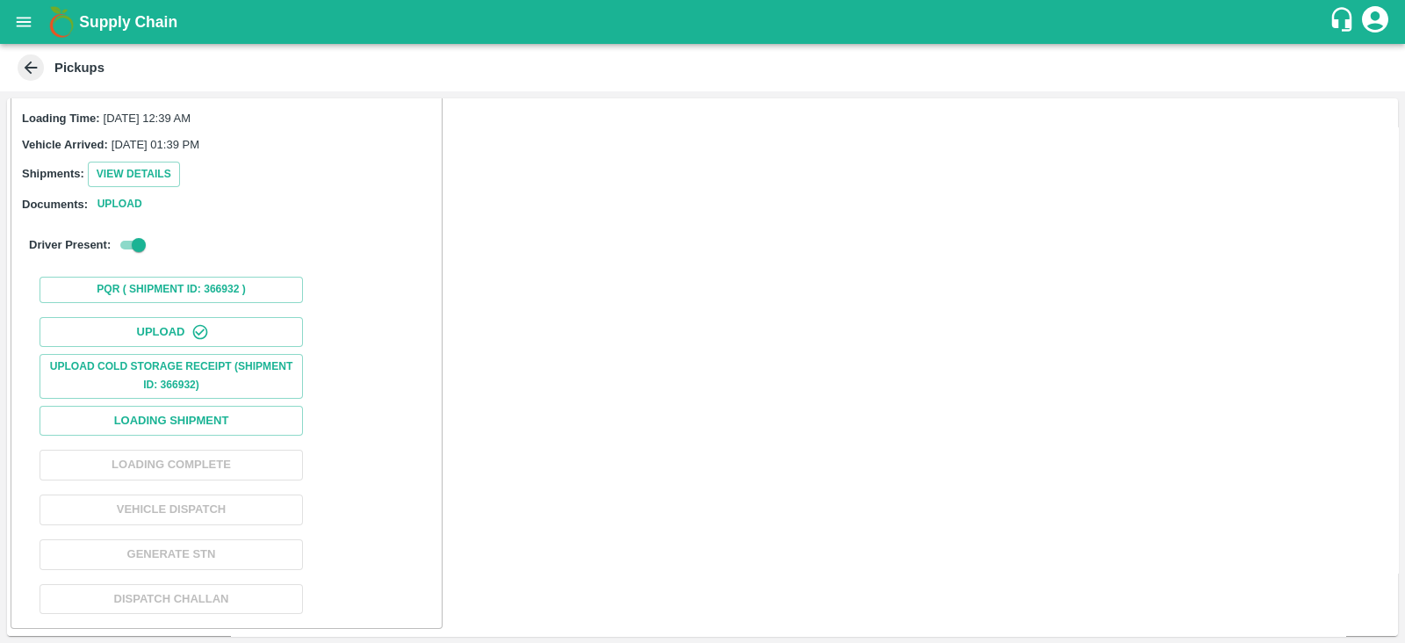
scroll to position [963, 0]
click at [272, 409] on button "Loading Shipment" at bounding box center [171, 421] width 263 height 31
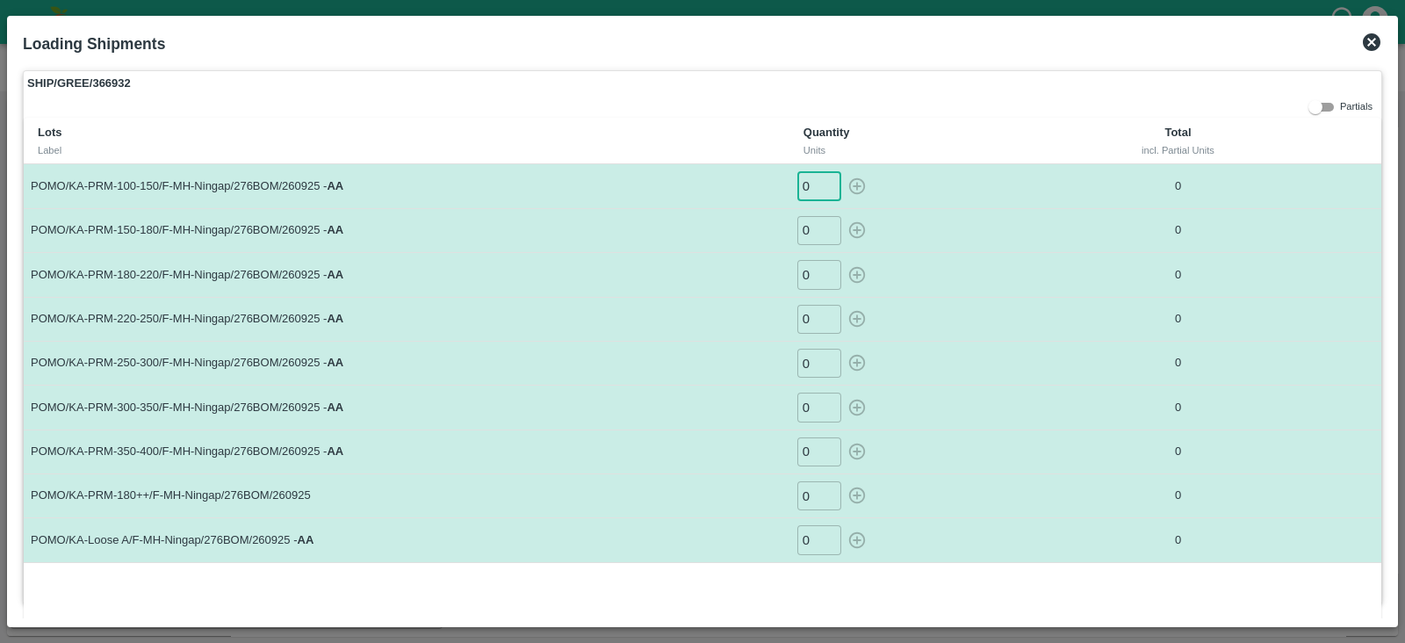
click at [818, 186] on input "0" at bounding box center [819, 185] width 44 height 29
type input "07"
type input "16"
type input "22"
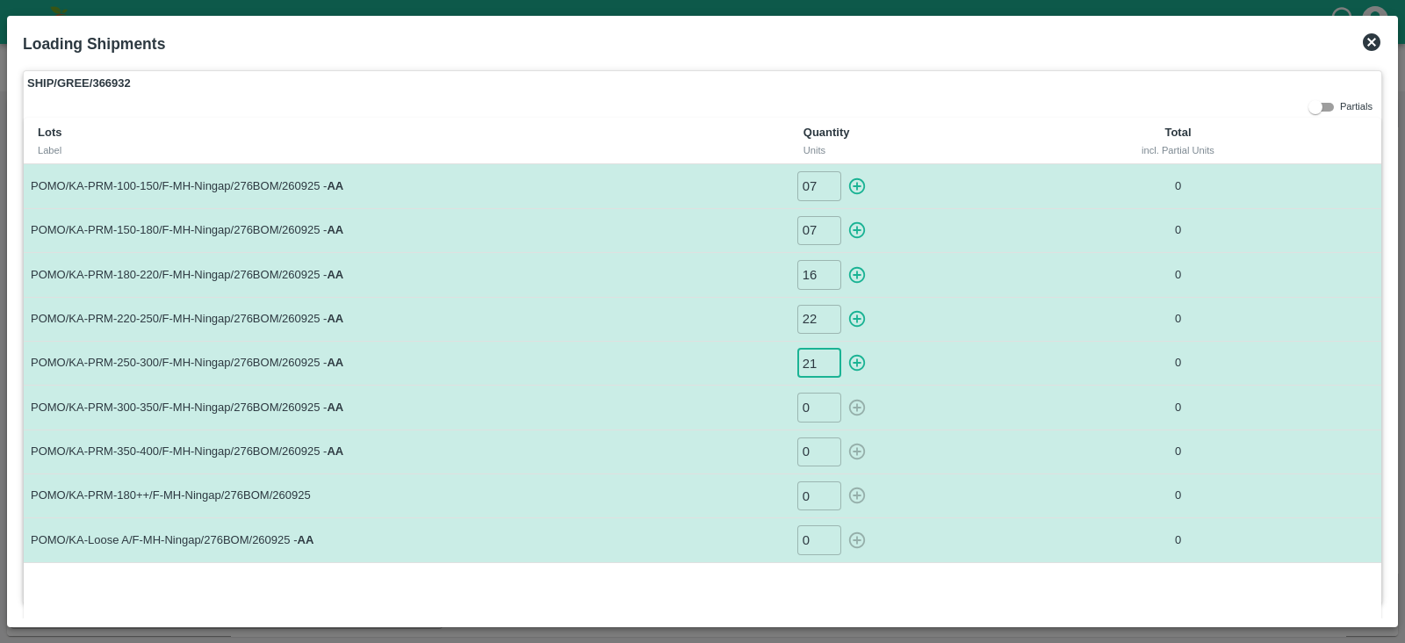
type input "21"
type input "19"
type input "8"
type input "26"
type input "1"
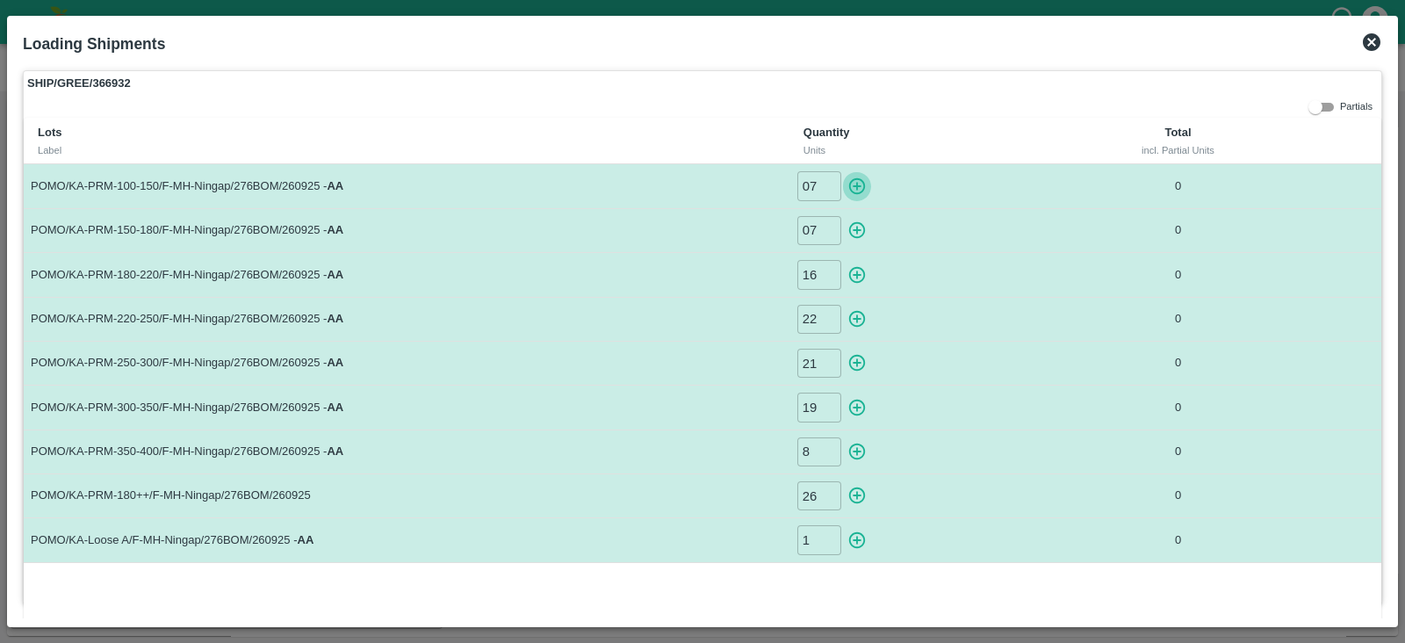
click at [854, 179] on icon "button" at bounding box center [856, 186] width 19 height 19
type input "0"
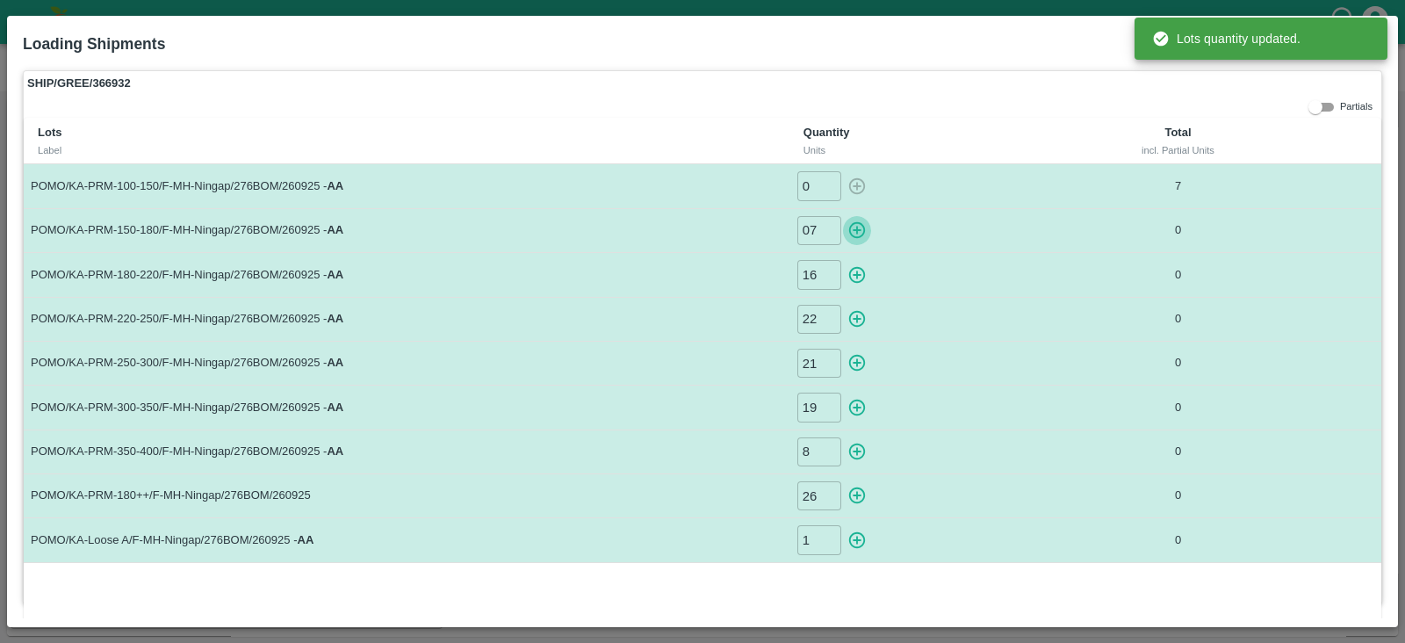
click at [856, 222] on icon "button" at bounding box center [857, 230] width 17 height 17
type input "0"
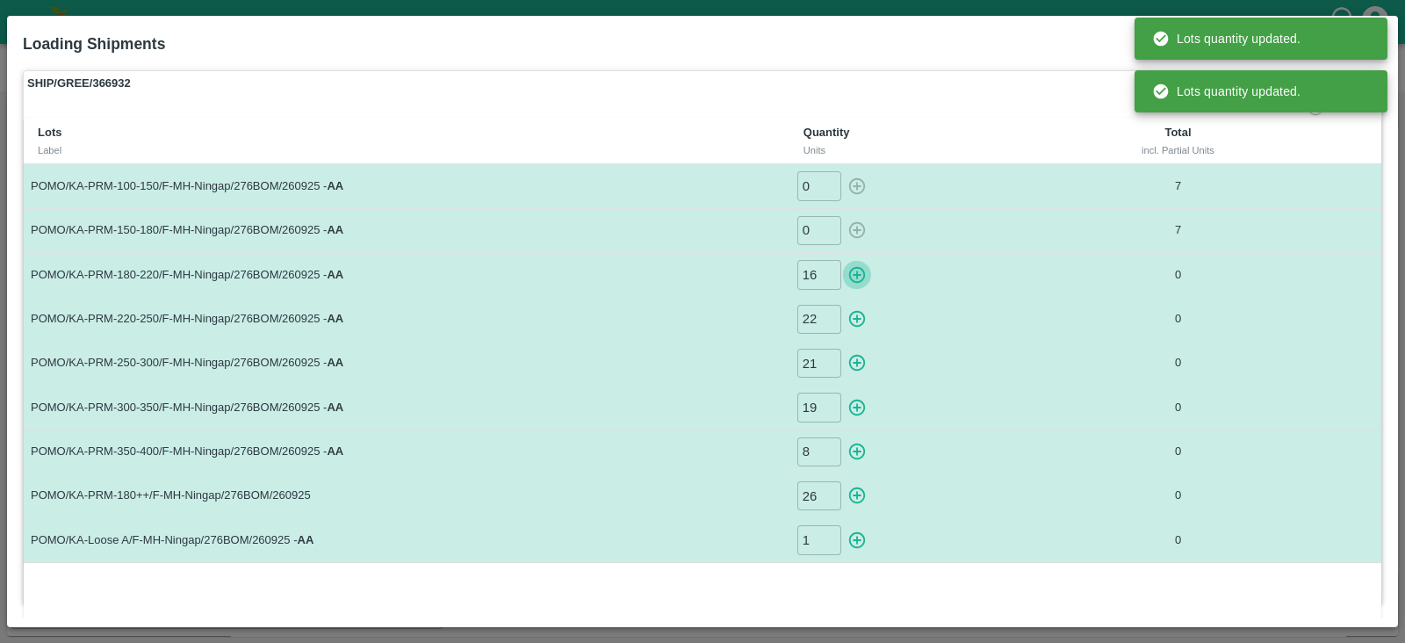
click at [852, 274] on icon "button" at bounding box center [857, 275] width 17 height 17
type input "0"
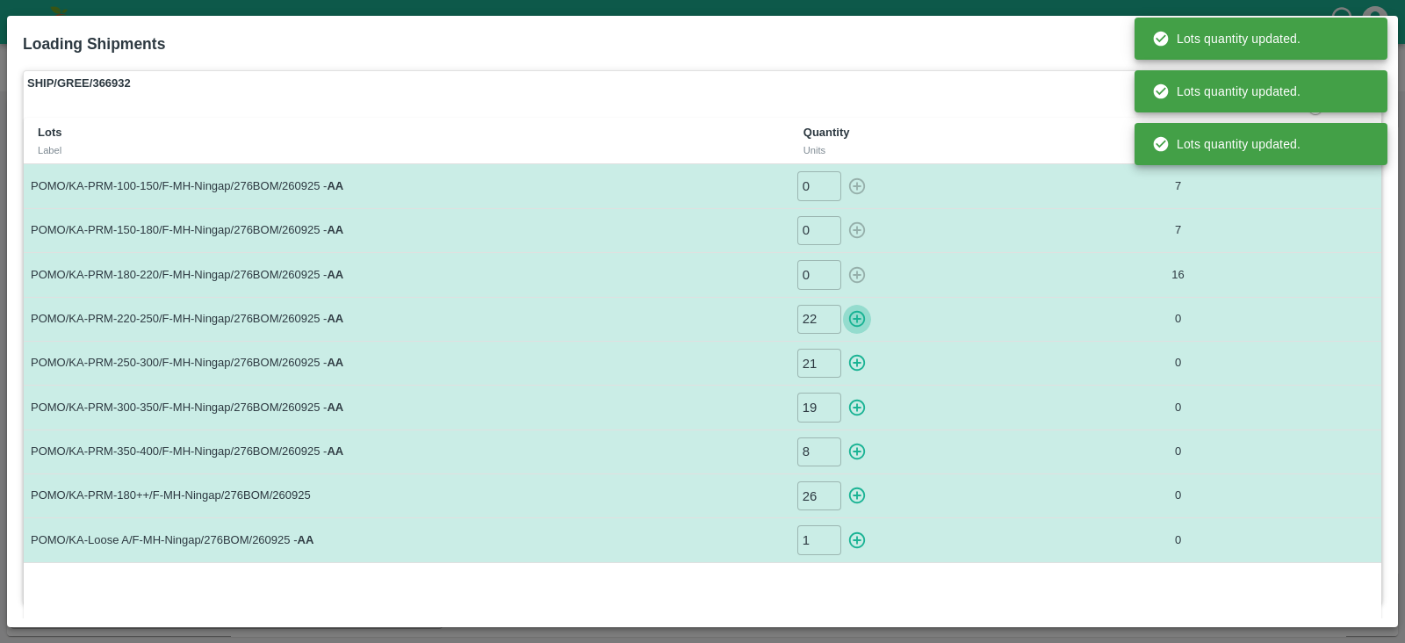
click at [856, 313] on icon "button" at bounding box center [856, 318] width 19 height 19
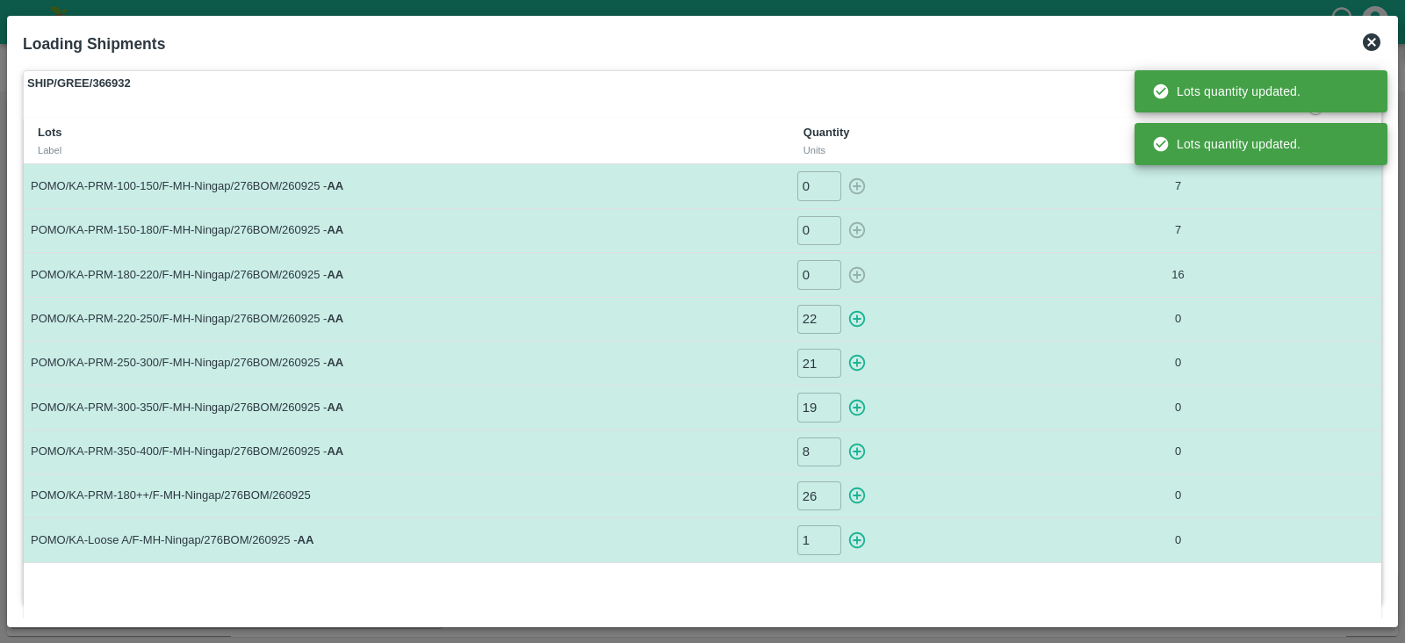
type input "0"
click at [856, 357] on icon "button" at bounding box center [857, 363] width 17 height 17
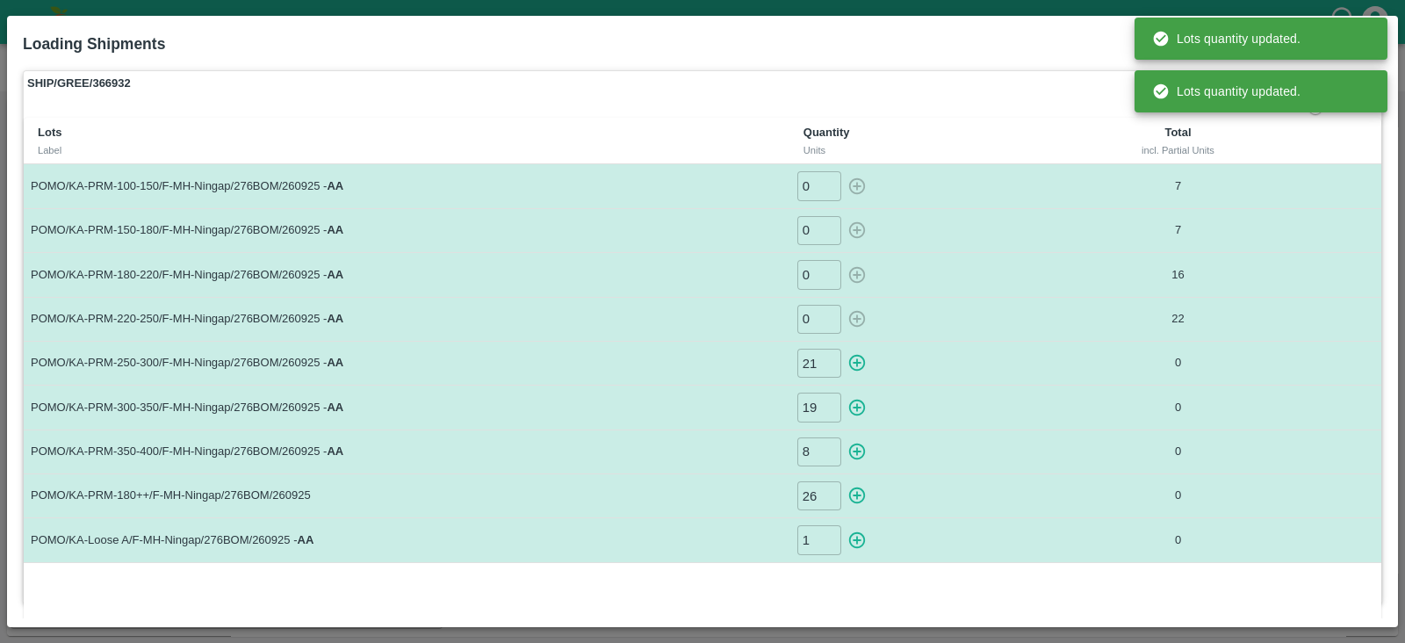
type input "0"
click at [858, 401] on icon "button" at bounding box center [856, 407] width 19 height 19
type input "0"
click at [854, 455] on icon "button" at bounding box center [856, 451] width 19 height 19
type input "0"
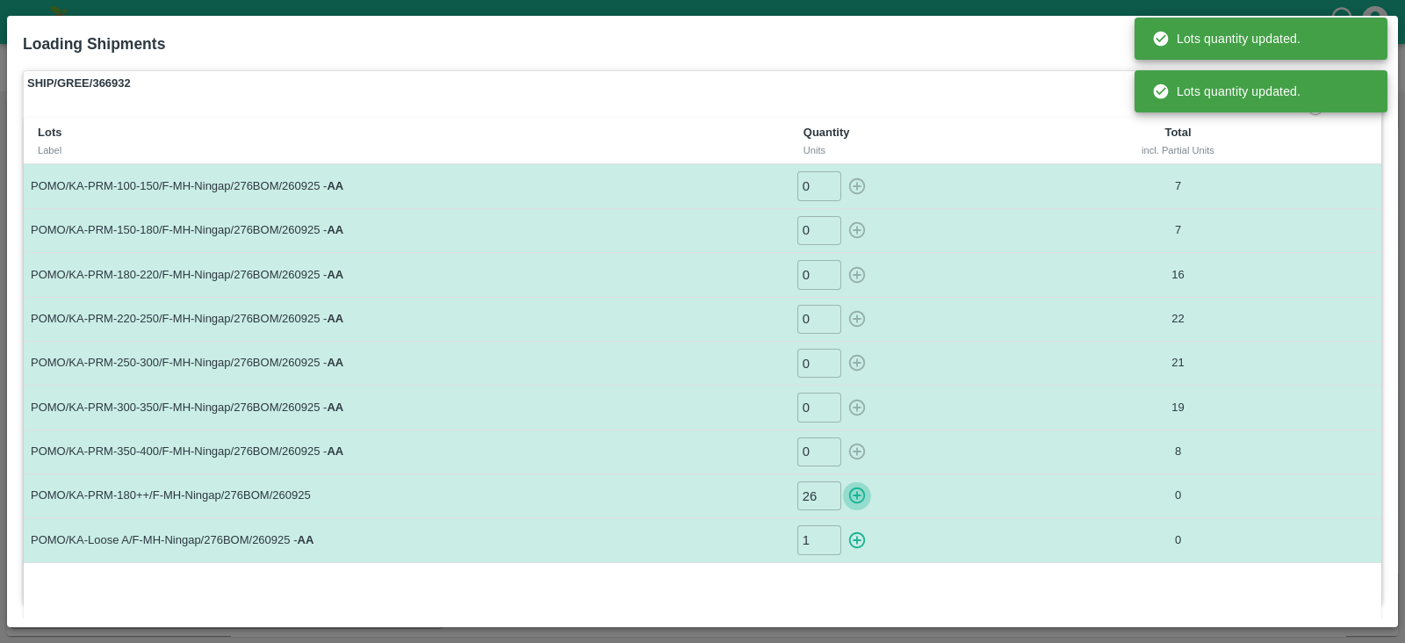
click at [854, 487] on icon "button" at bounding box center [857, 495] width 17 height 17
type input "0"
click at [856, 538] on icon "button" at bounding box center [857, 540] width 17 height 17
type input "0"
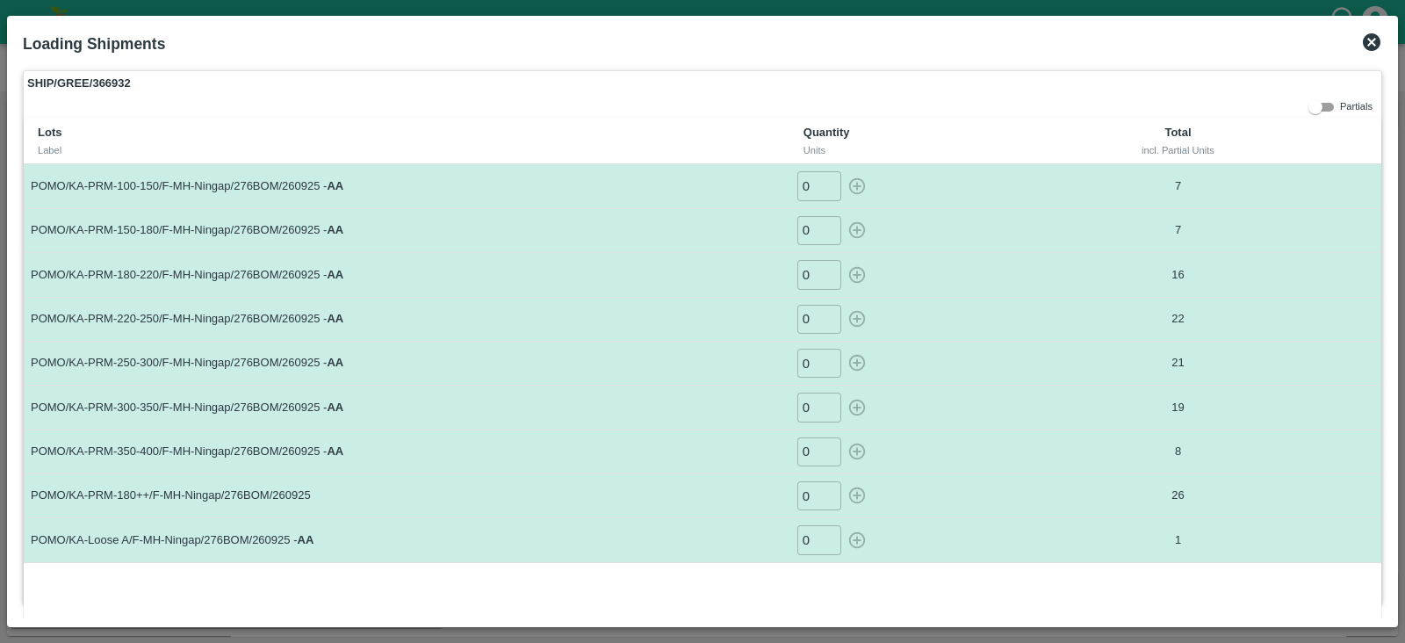
click at [1373, 44] on icon at bounding box center [1371, 42] width 21 height 21
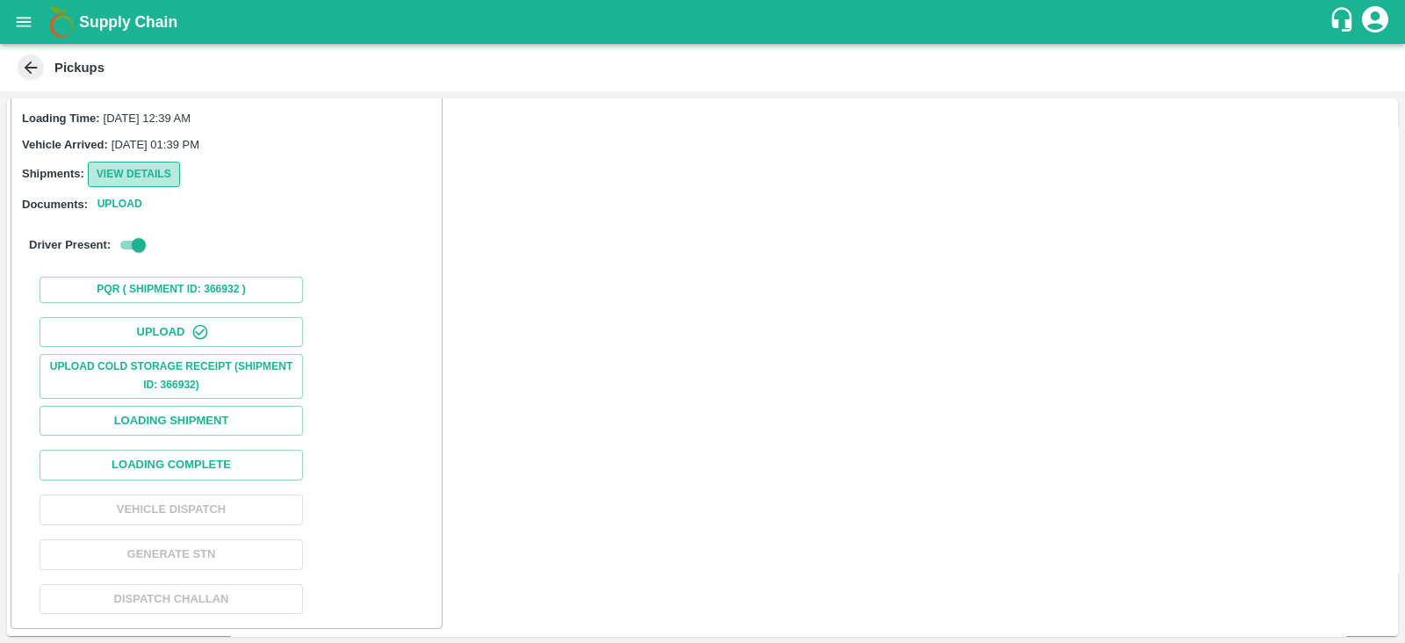
click at [169, 180] on button "View Details" at bounding box center [134, 174] width 92 height 25
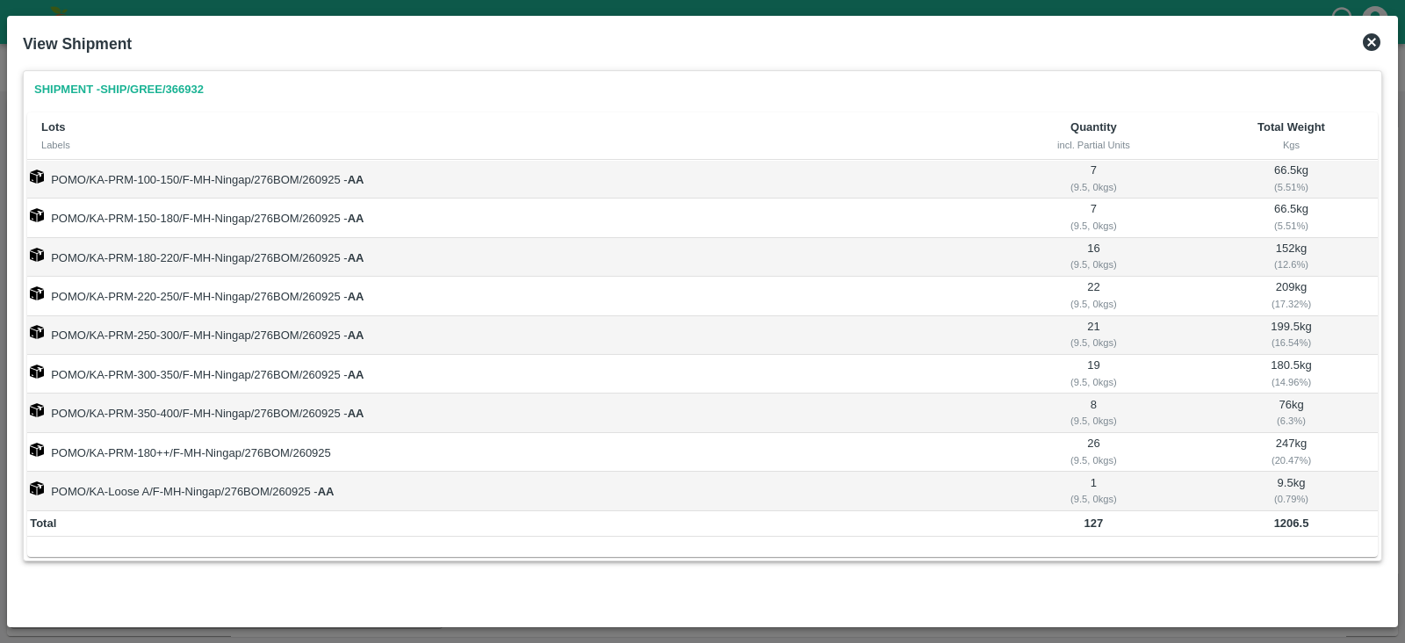
click at [1366, 41] on icon at bounding box center [1372, 42] width 18 height 18
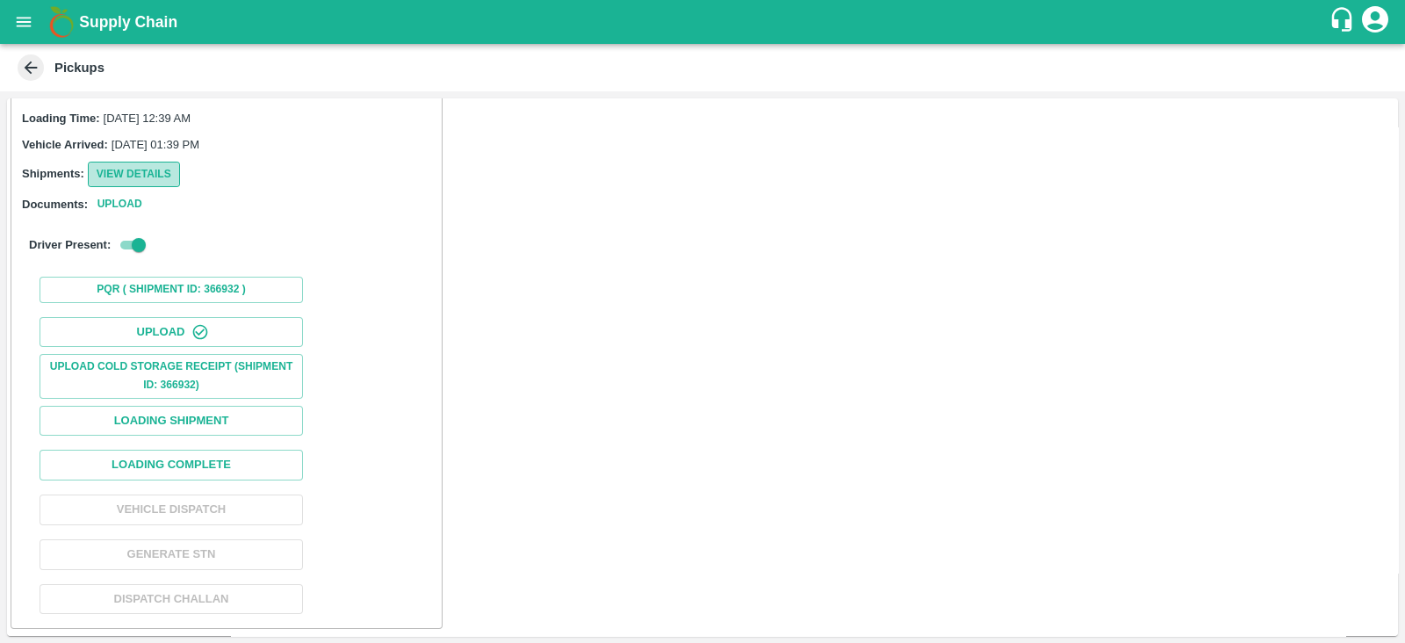
click at [157, 177] on button "View Details" at bounding box center [134, 174] width 92 height 25
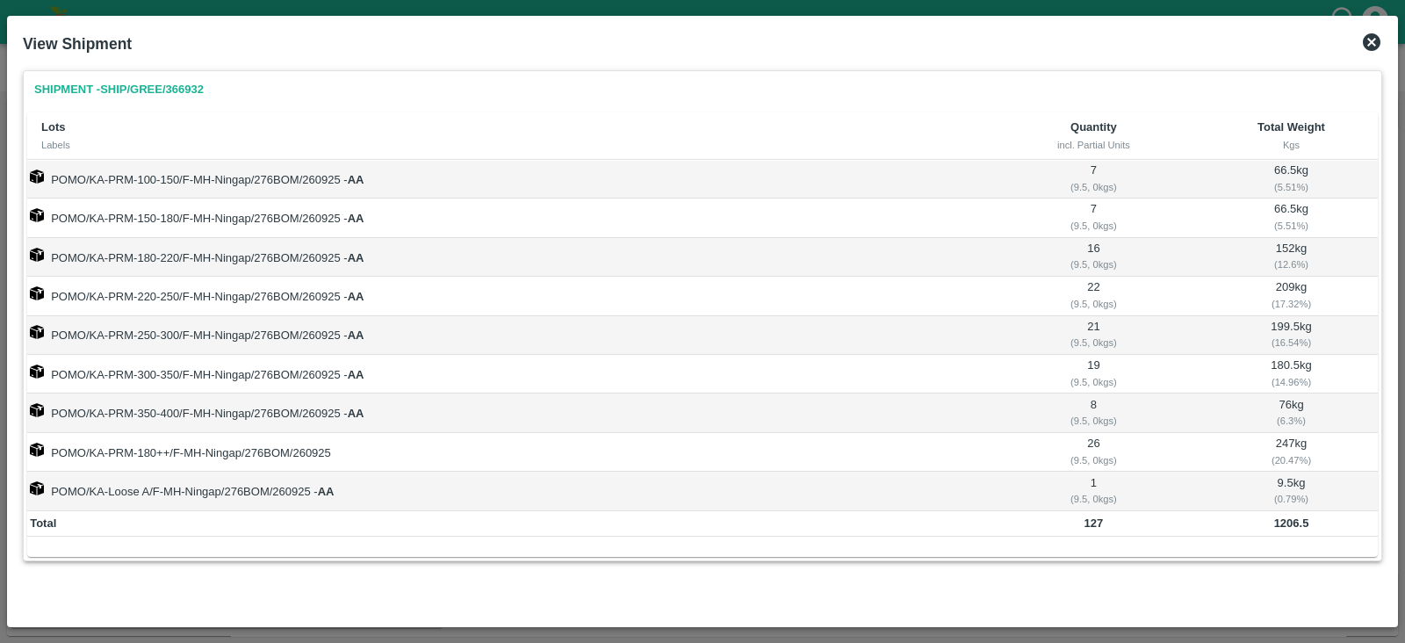
click at [1370, 39] on icon at bounding box center [1372, 42] width 18 height 18
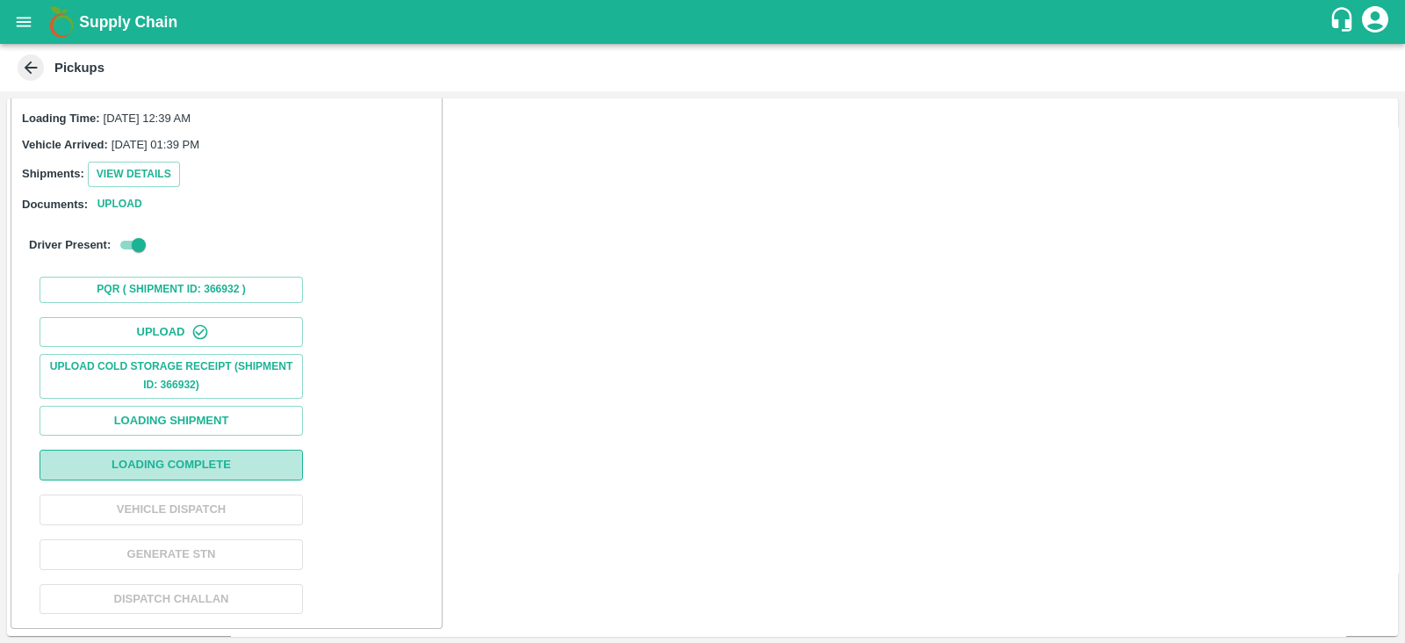
click at [243, 467] on button "Loading Complete" at bounding box center [171, 465] width 263 height 31
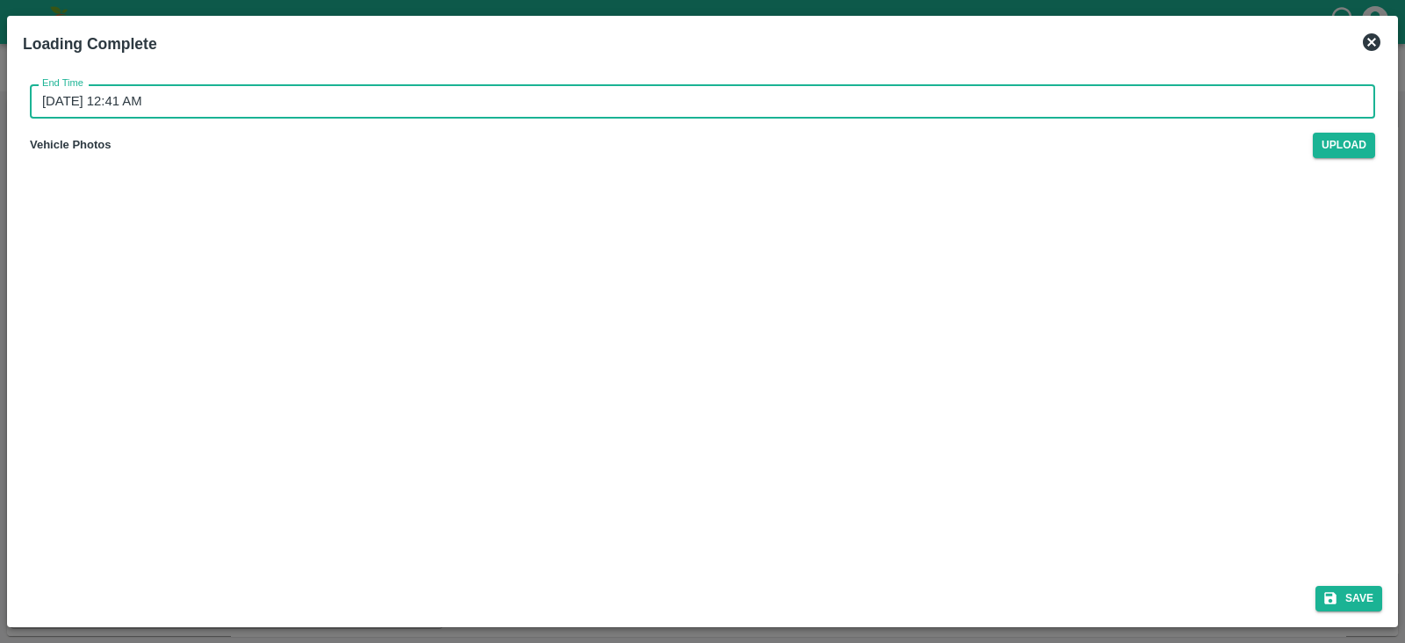
click at [147, 100] on input "[DATE] 12:41 AM" at bounding box center [696, 100] width 1333 height 33
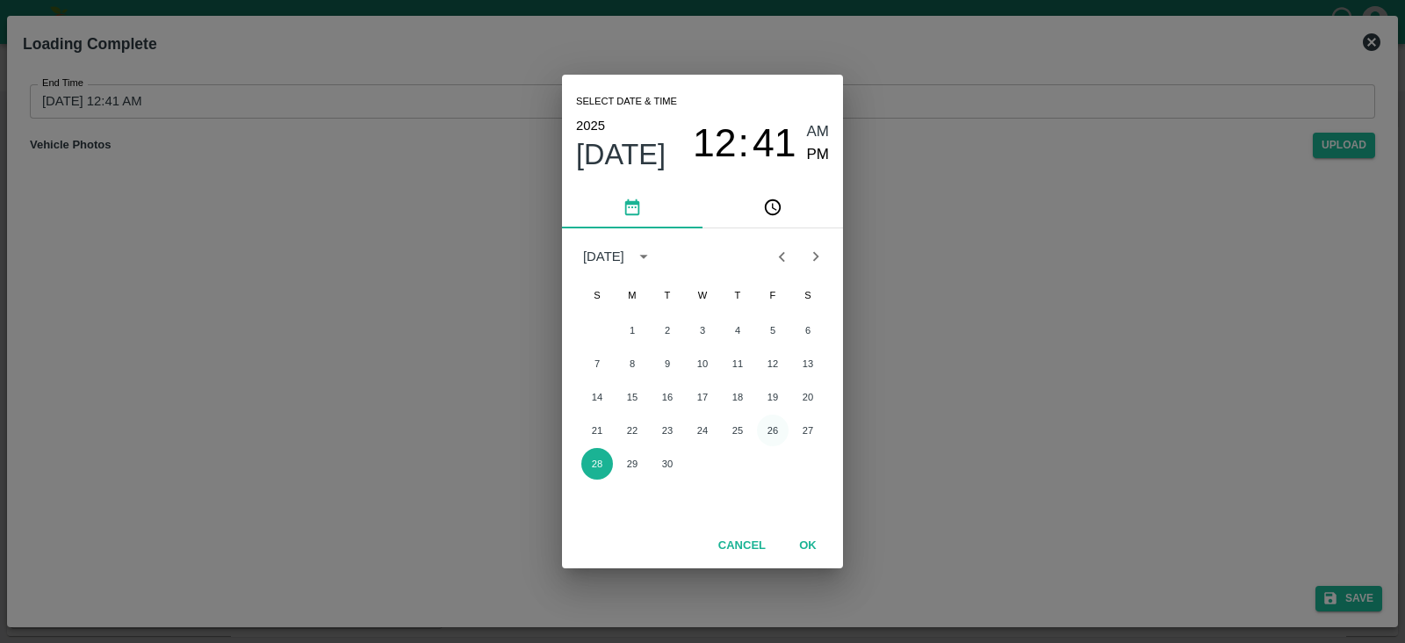
click at [772, 421] on button "26" at bounding box center [773, 430] width 32 height 32
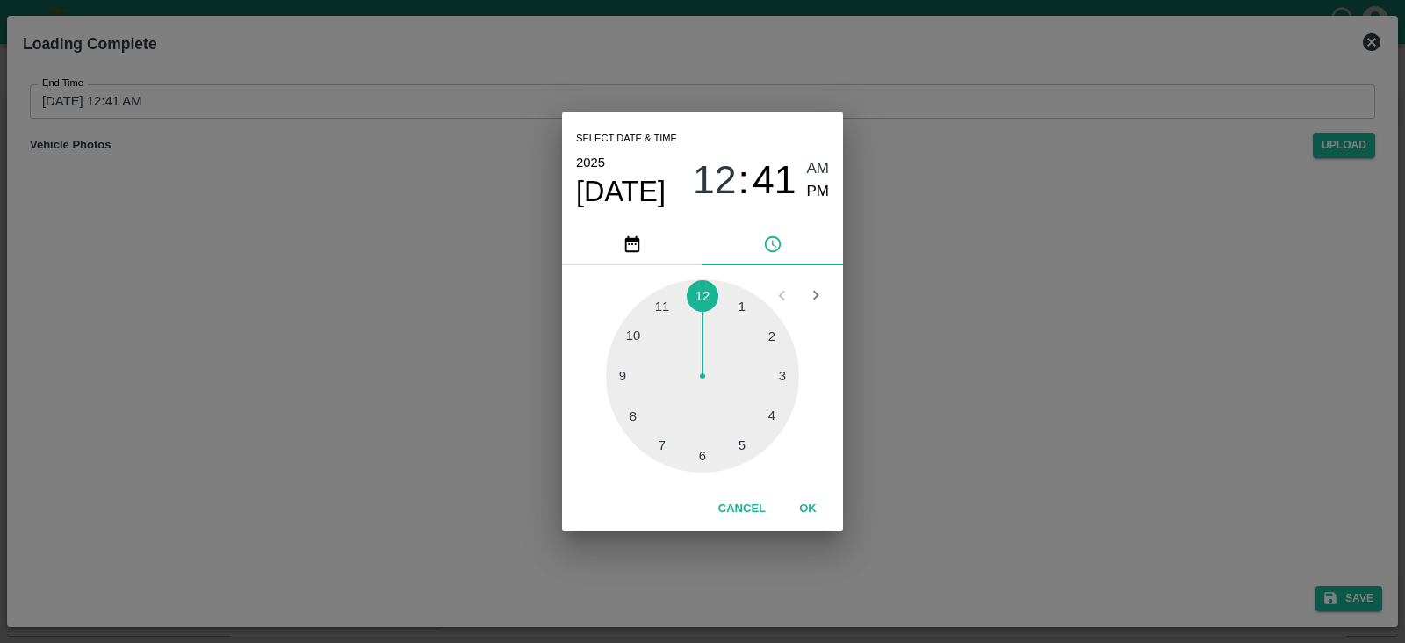
click at [633, 414] on div at bounding box center [702, 375] width 193 height 193
click at [698, 298] on div at bounding box center [702, 375] width 193 height 193
click at [823, 186] on span "PM" at bounding box center [818, 192] width 23 height 24
click at [811, 504] on button "OK" at bounding box center [808, 509] width 56 height 31
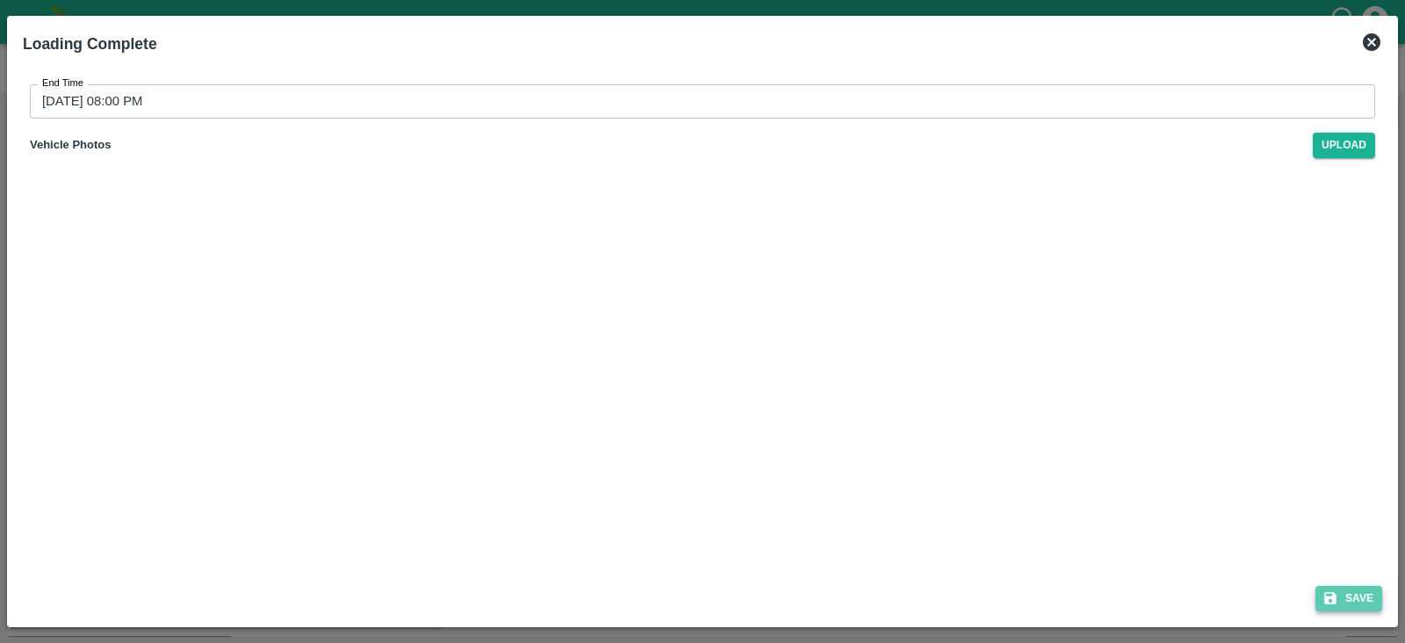
click at [1335, 598] on icon "submit" at bounding box center [1330, 598] width 12 height 12
type input "[DATE] 12:42 AM"
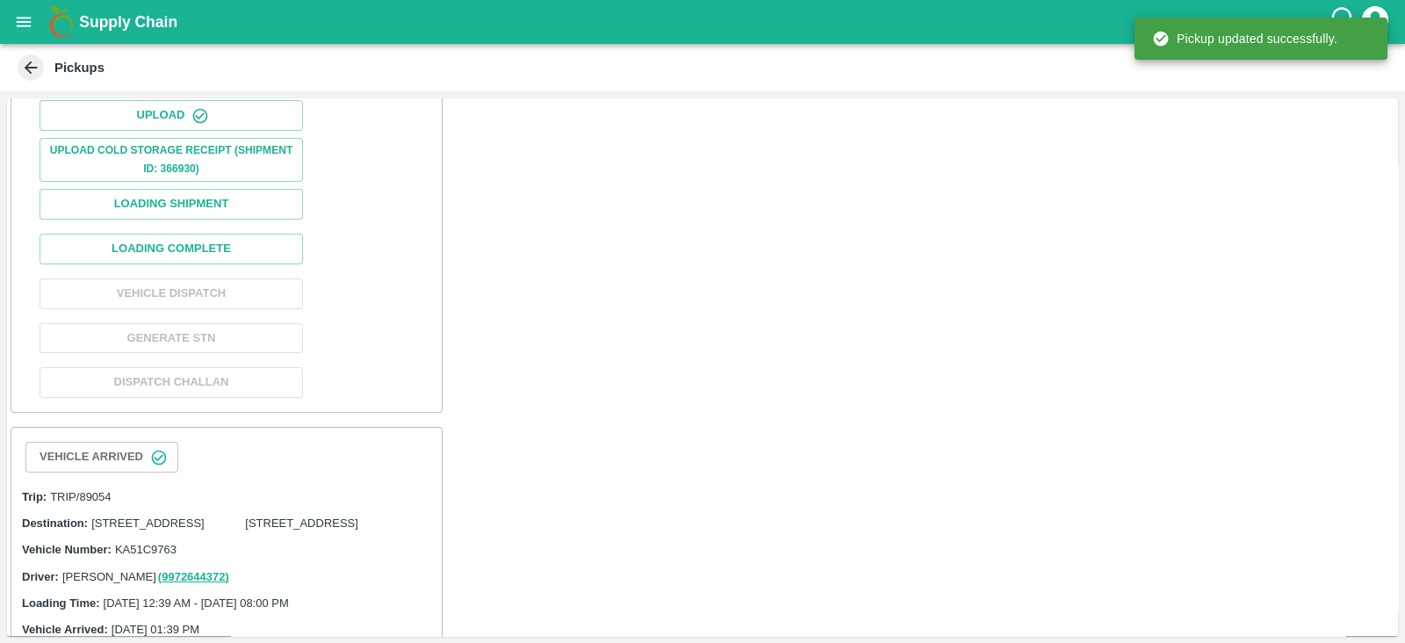
scroll to position [381, 0]
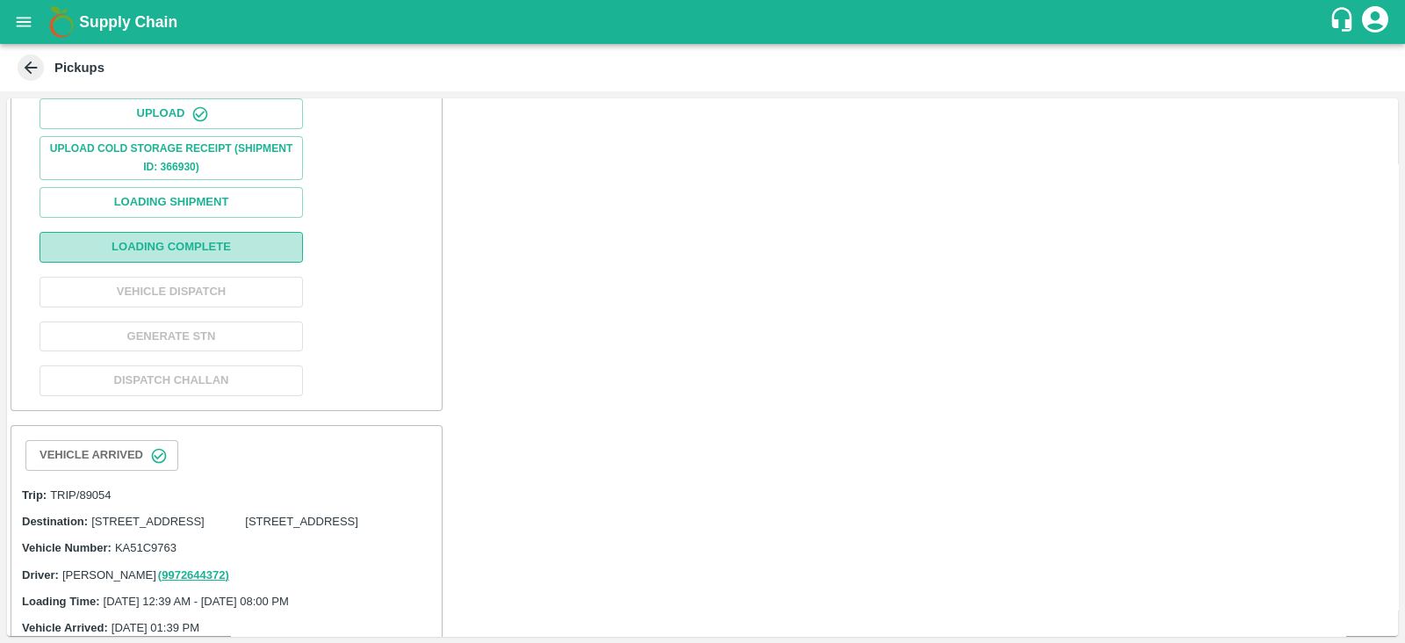
click at [229, 263] on button "Loading Complete" at bounding box center [171, 247] width 263 height 31
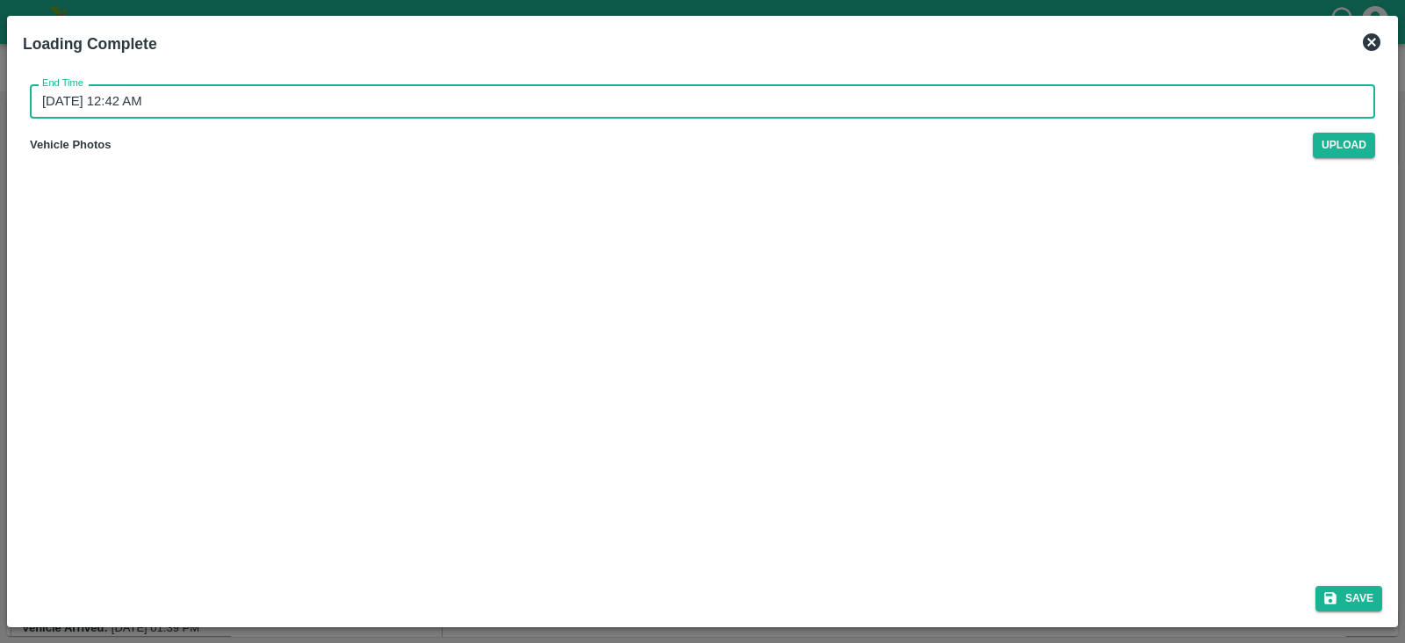
click at [136, 107] on input "[DATE] 12:42 AM" at bounding box center [696, 100] width 1333 height 33
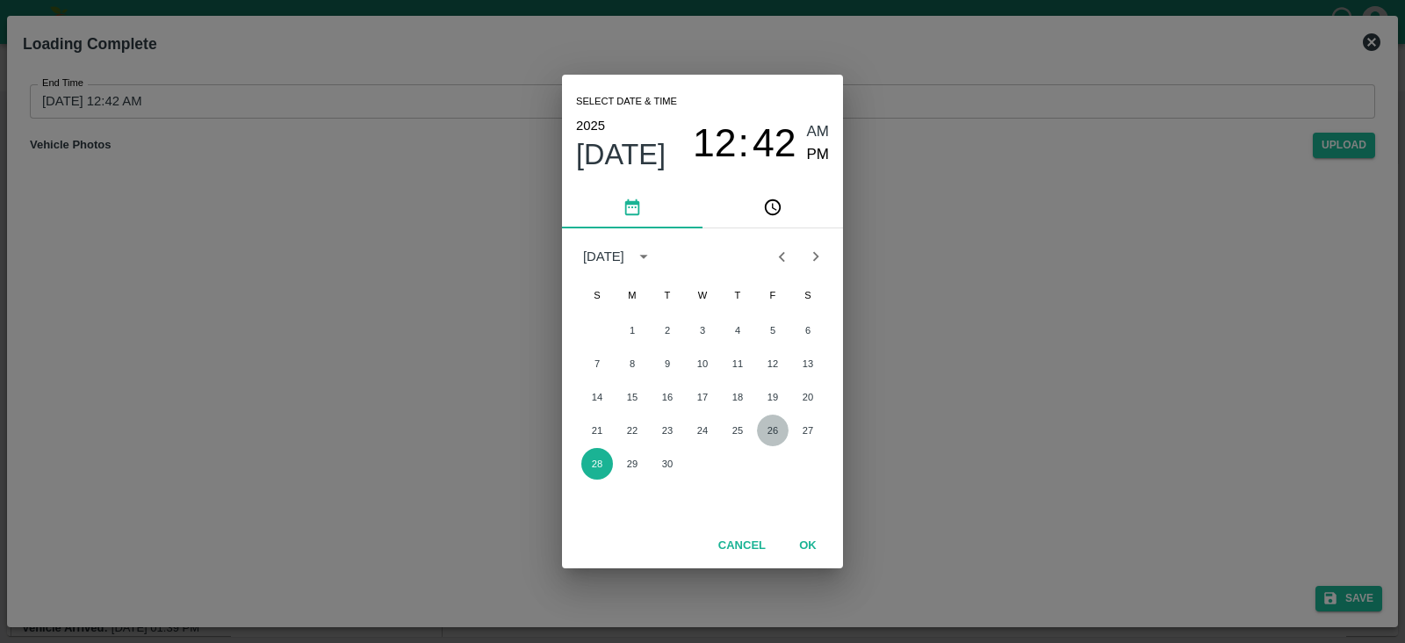
click at [775, 425] on button "26" at bounding box center [773, 430] width 32 height 32
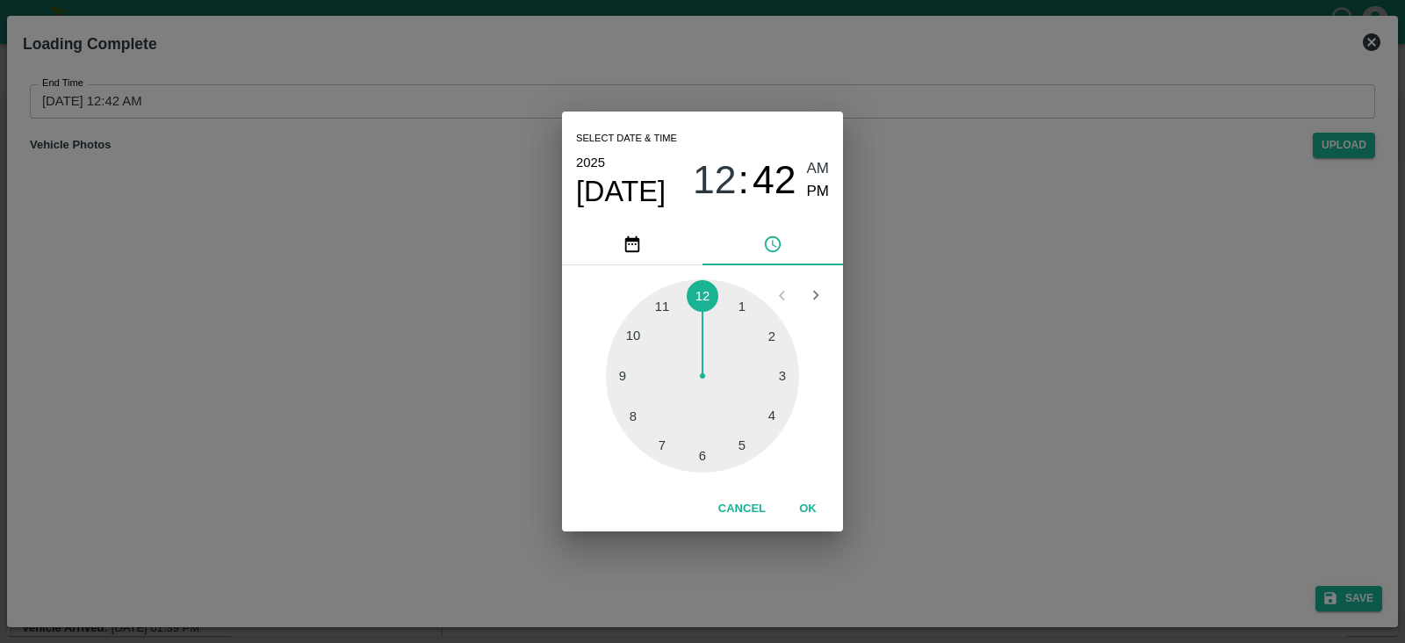
click at [637, 421] on div at bounding box center [702, 375] width 193 height 193
click at [705, 292] on div at bounding box center [702, 375] width 193 height 193
click at [825, 187] on span "PM" at bounding box center [818, 192] width 23 height 24
click at [807, 505] on button "OK" at bounding box center [808, 509] width 56 height 31
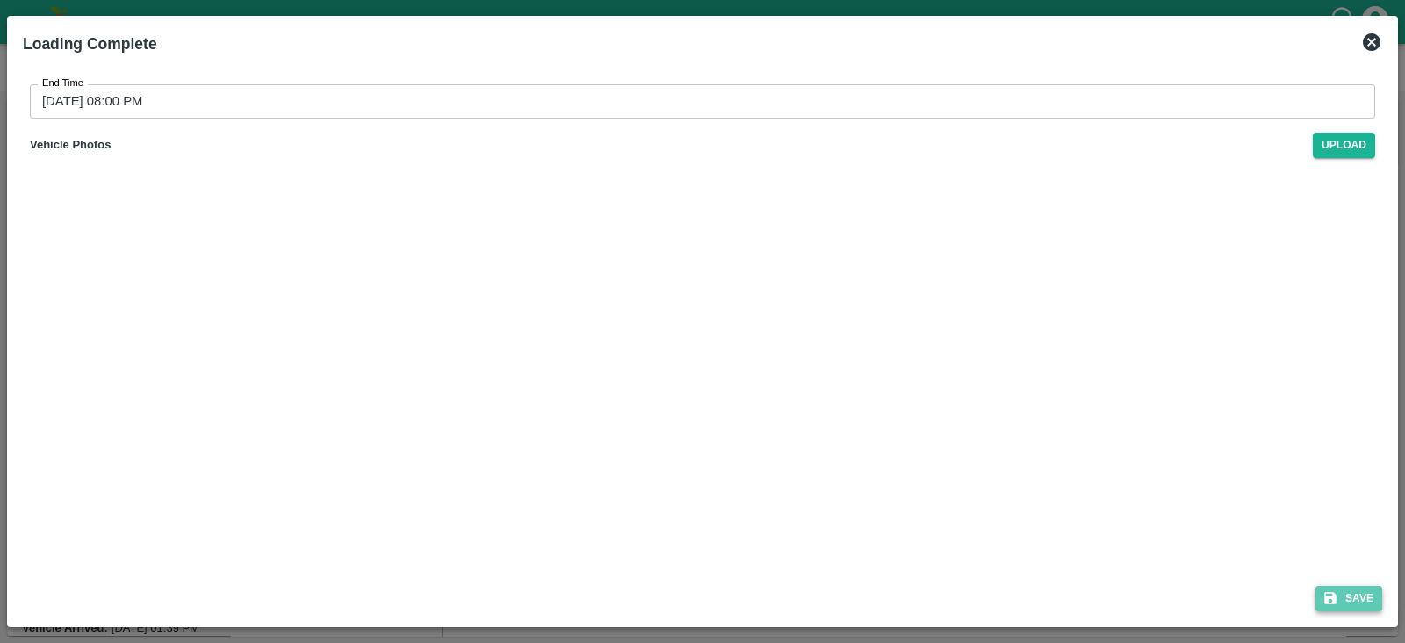
click at [1339, 590] on button "Save" at bounding box center [1348, 598] width 67 height 25
type input "[DATE] 12:42 AM"
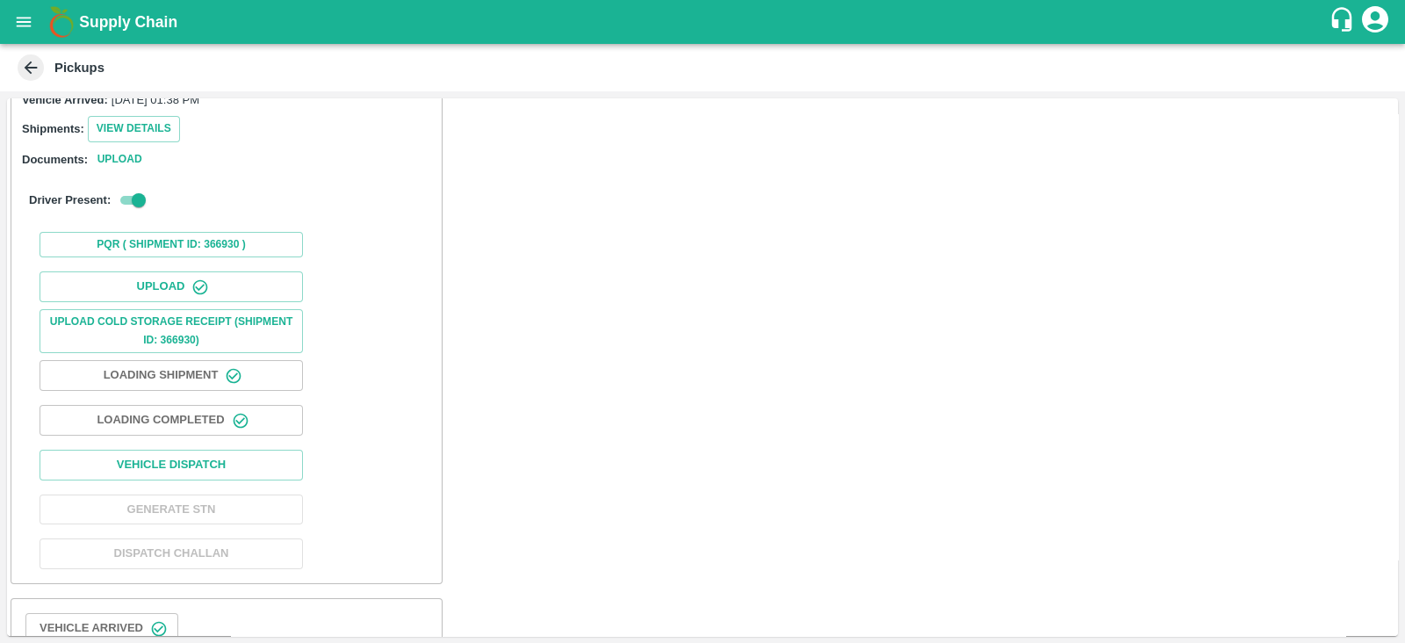
scroll to position [207, 0]
click at [154, 142] on button "View Details" at bounding box center [134, 129] width 92 height 25
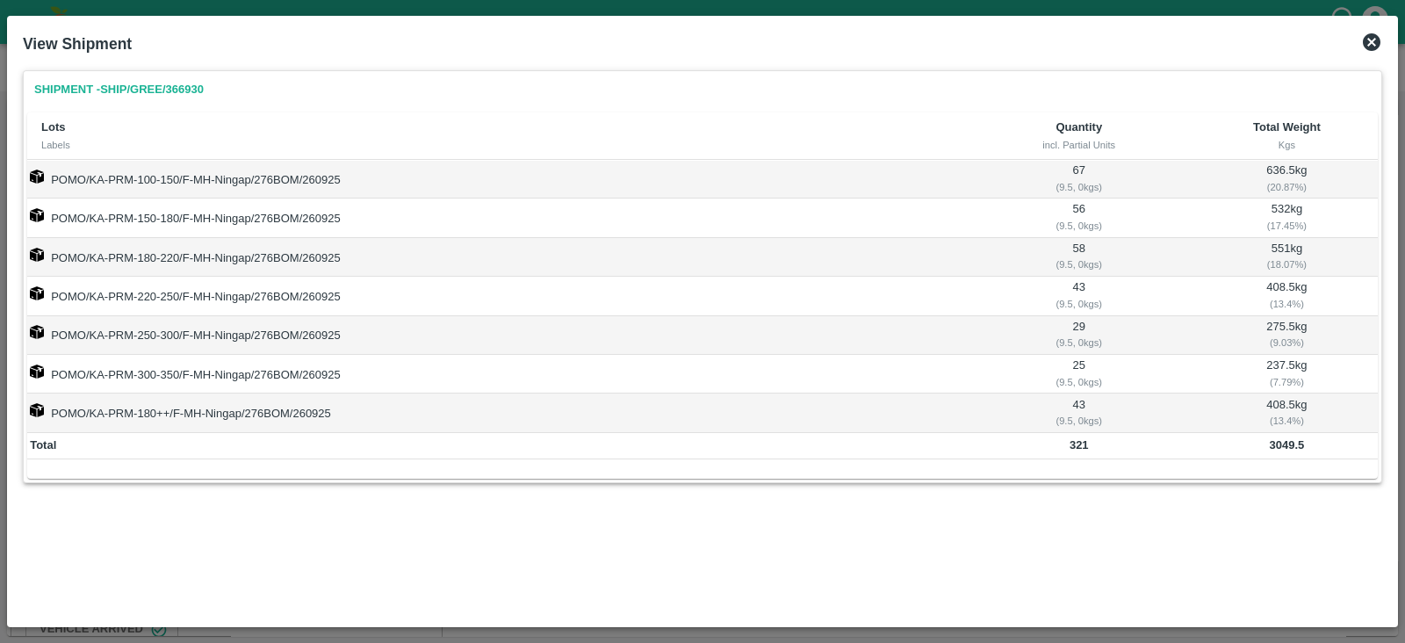
click at [1372, 43] on icon at bounding box center [1371, 42] width 21 height 21
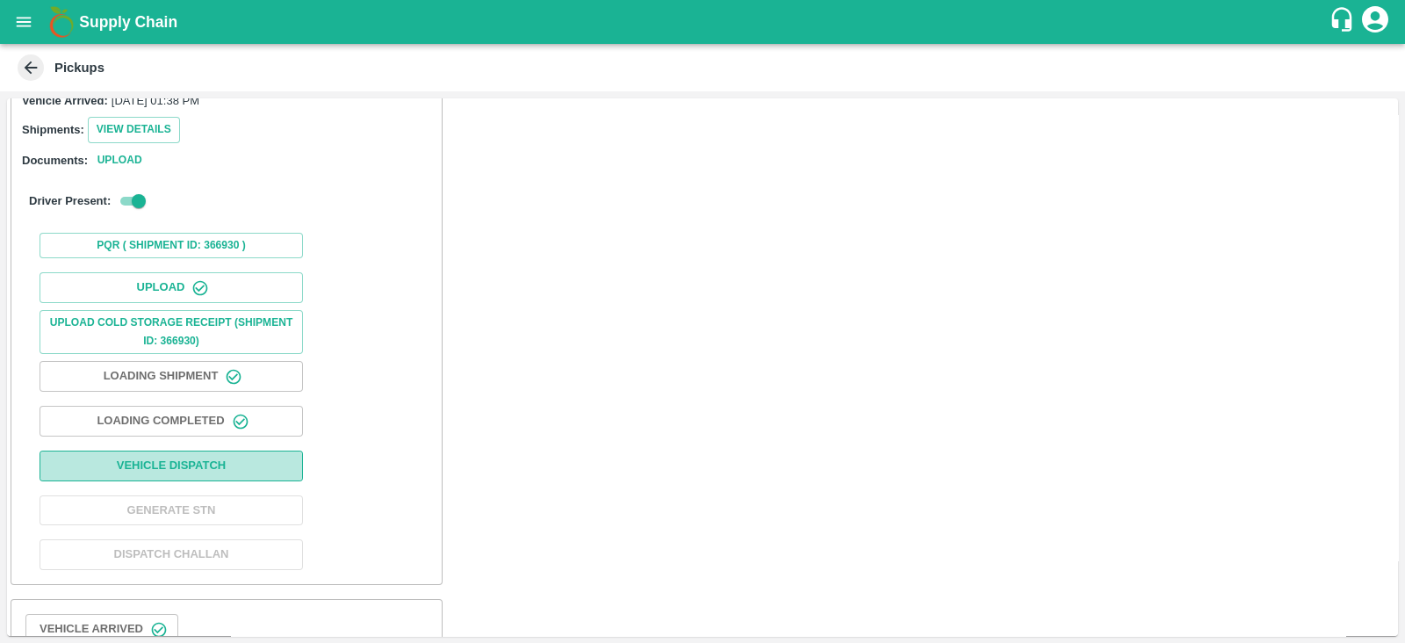
click at [239, 481] on button "Vehicle Dispatch" at bounding box center [171, 465] width 263 height 31
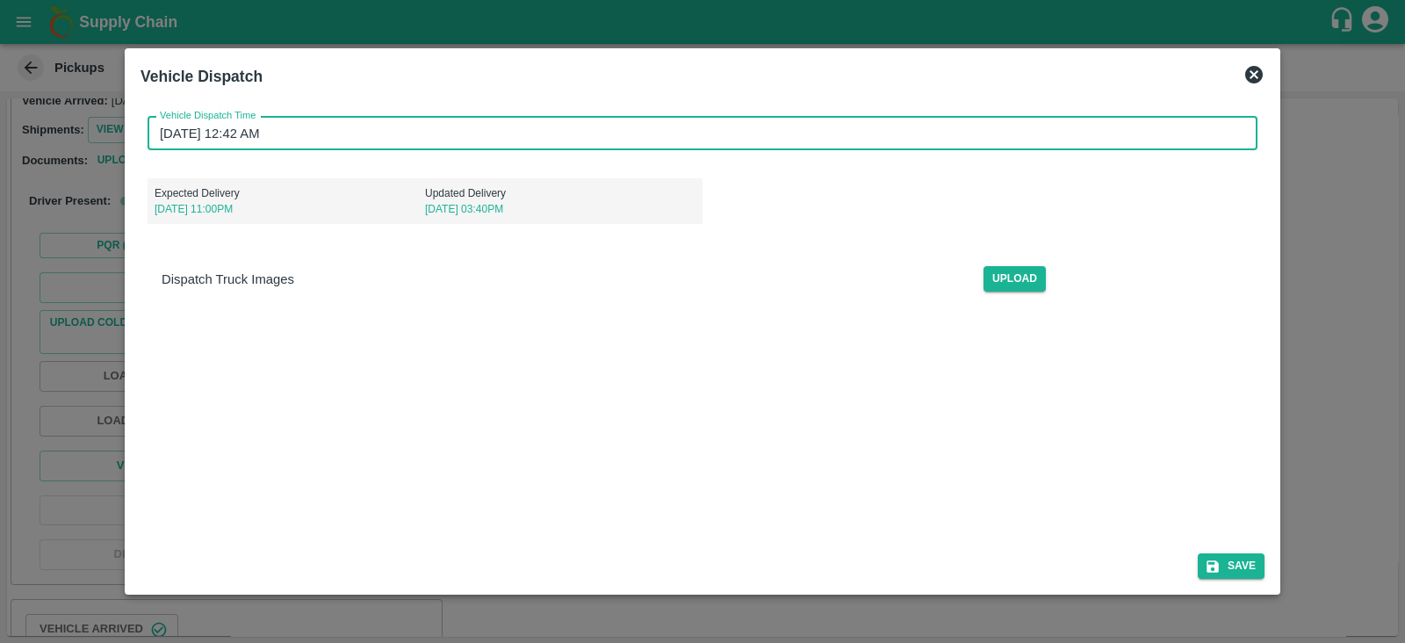
click at [196, 142] on input "[DATE] 12:42 AM" at bounding box center [697, 133] width 1098 height 33
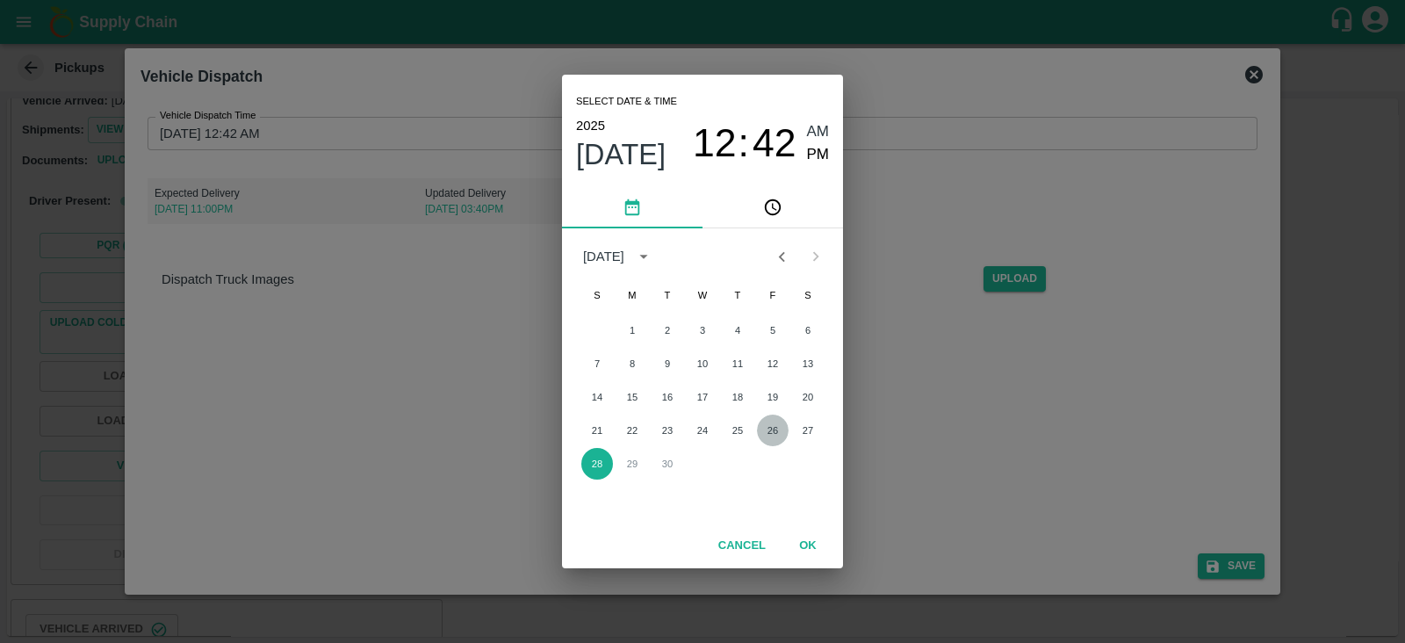
click at [769, 421] on button "26" at bounding box center [773, 430] width 32 height 32
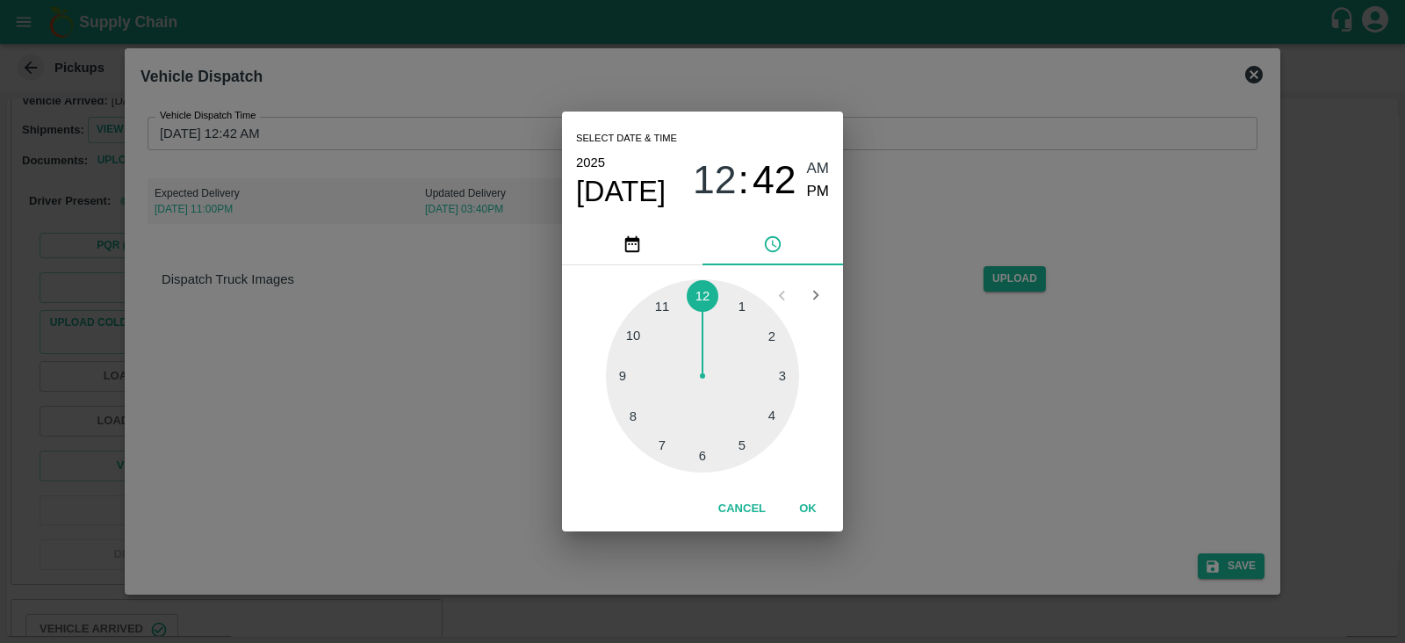
click at [626, 380] on div at bounding box center [702, 375] width 193 height 193
click at [703, 292] on div at bounding box center [702, 375] width 193 height 193
click at [815, 186] on span "PM" at bounding box center [818, 192] width 23 height 24
type input "[DATE] 09:00 PM"
click at [808, 508] on button "OK" at bounding box center [808, 509] width 56 height 31
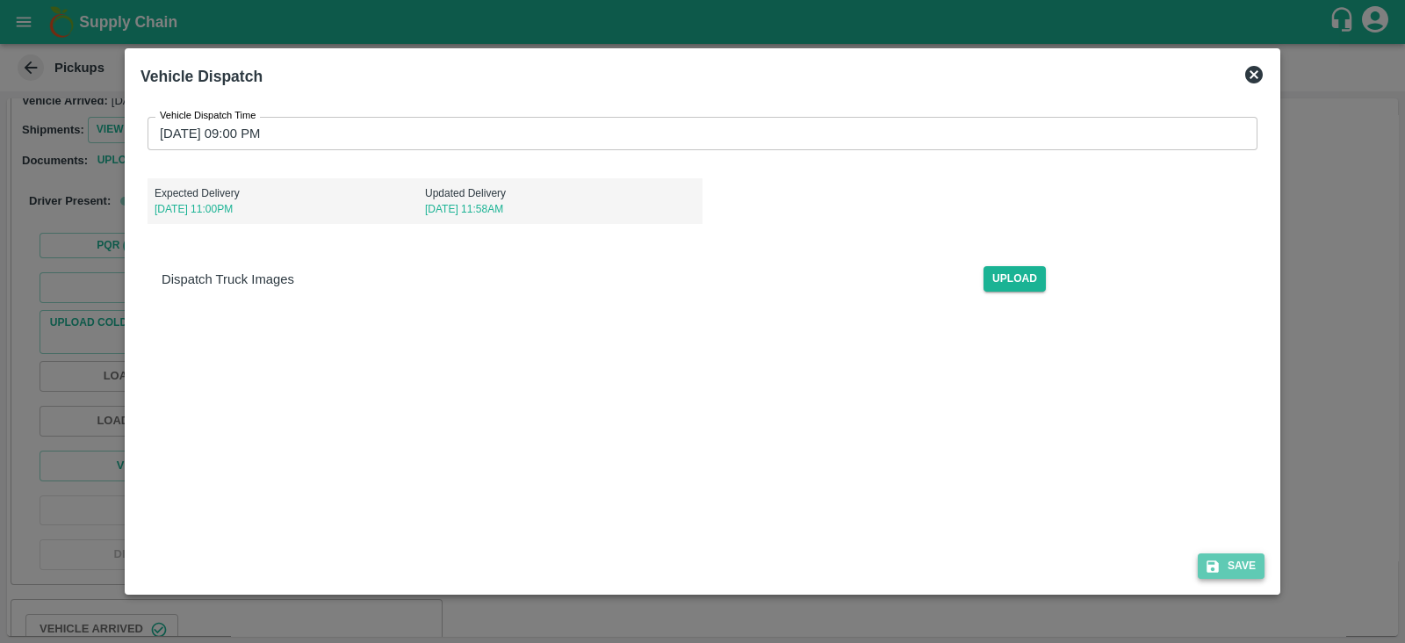
click at [1207, 560] on icon "submit" at bounding box center [1213, 567] width 16 height 16
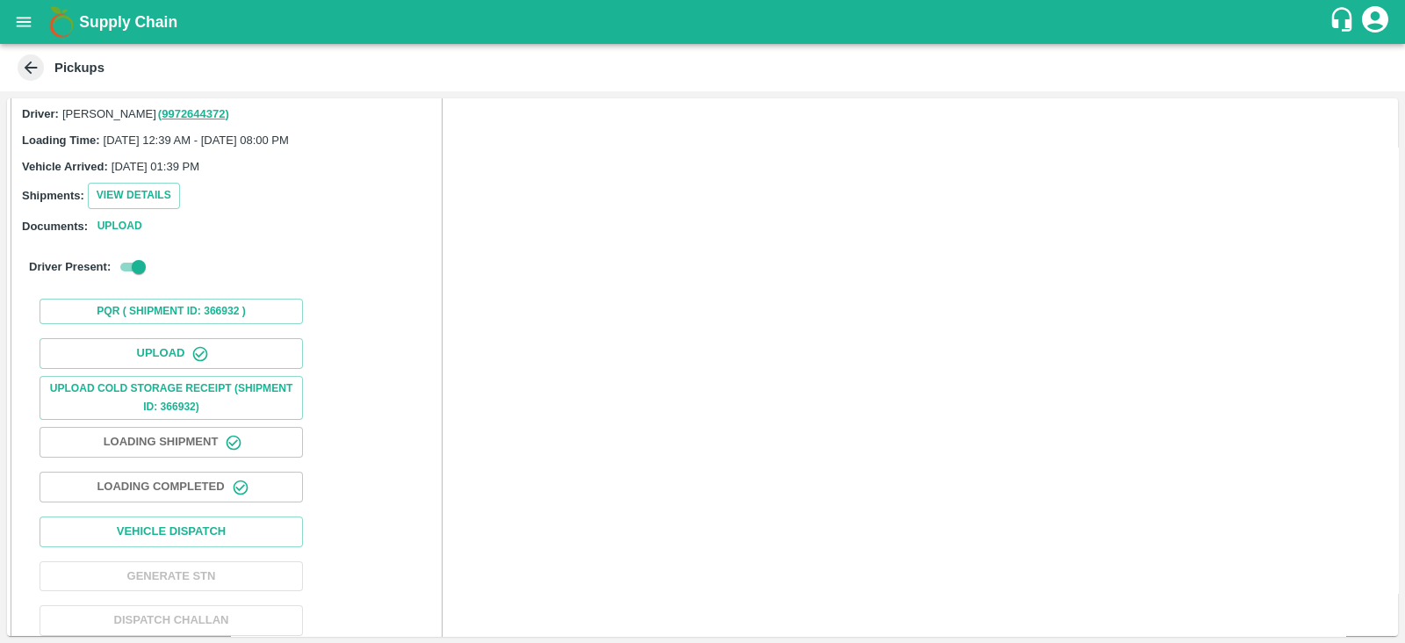
scroll to position [966, 0]
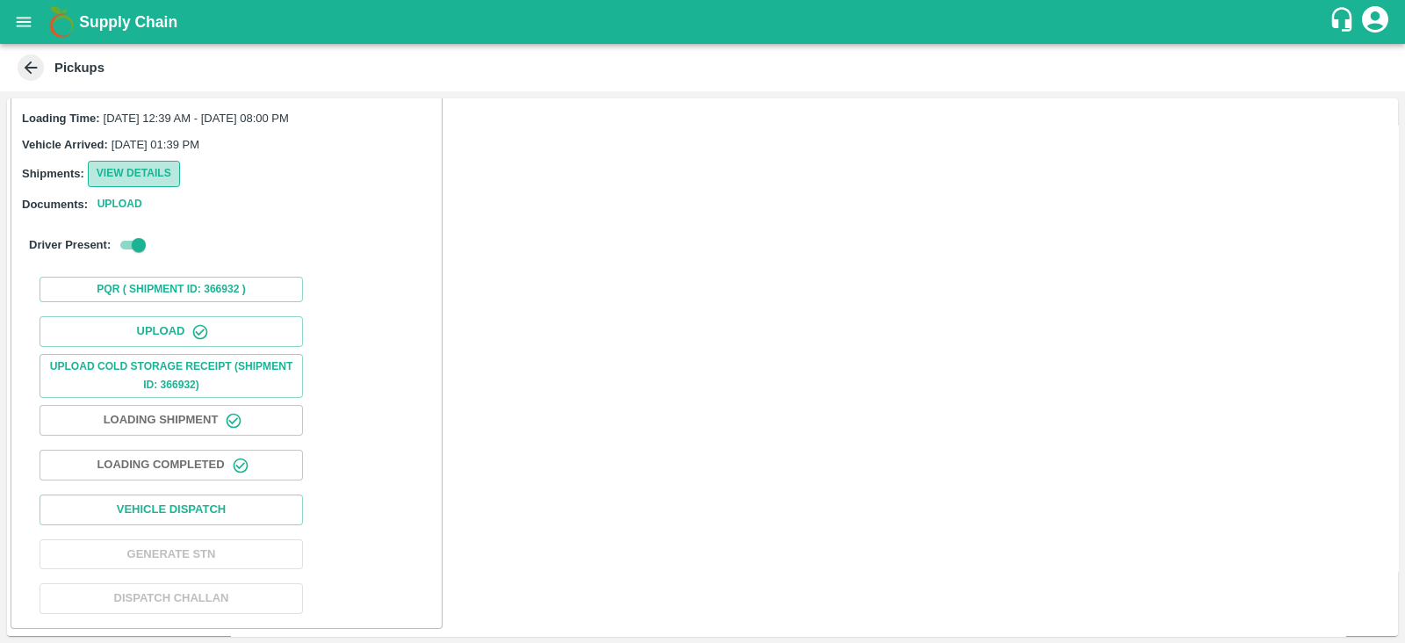
click at [142, 173] on button "View Details" at bounding box center [134, 173] width 92 height 25
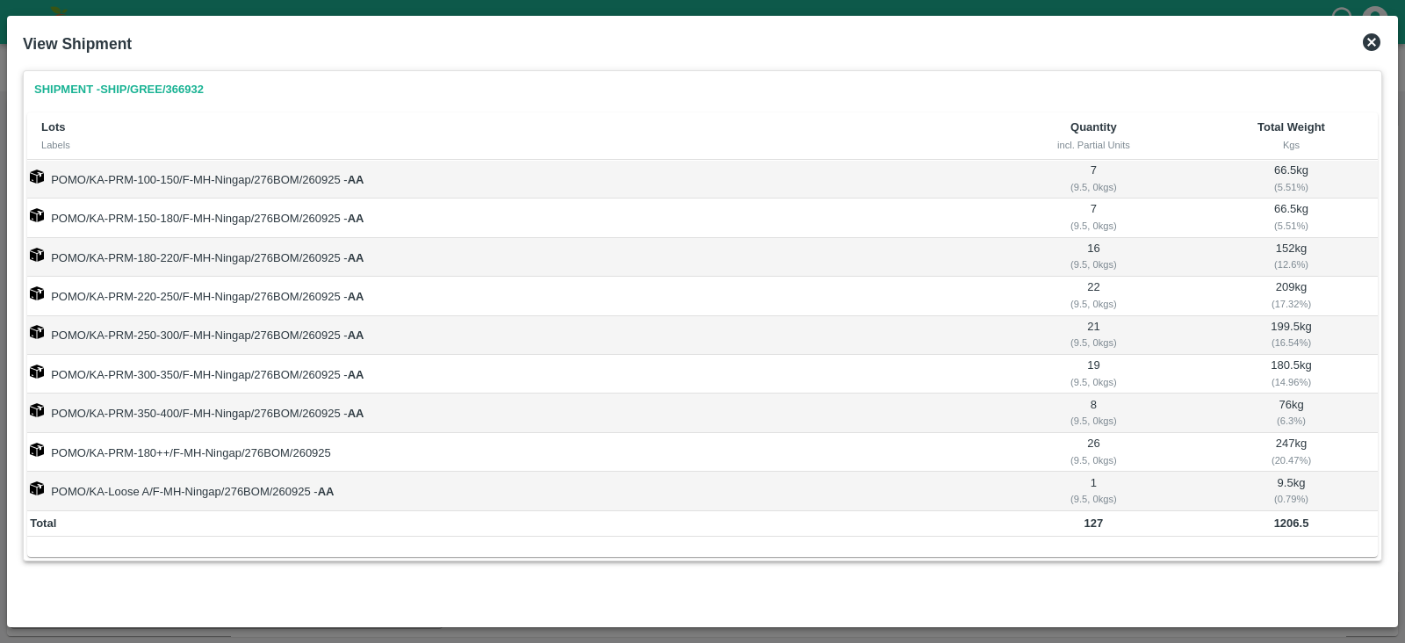
click at [1373, 38] on icon at bounding box center [1372, 42] width 18 height 18
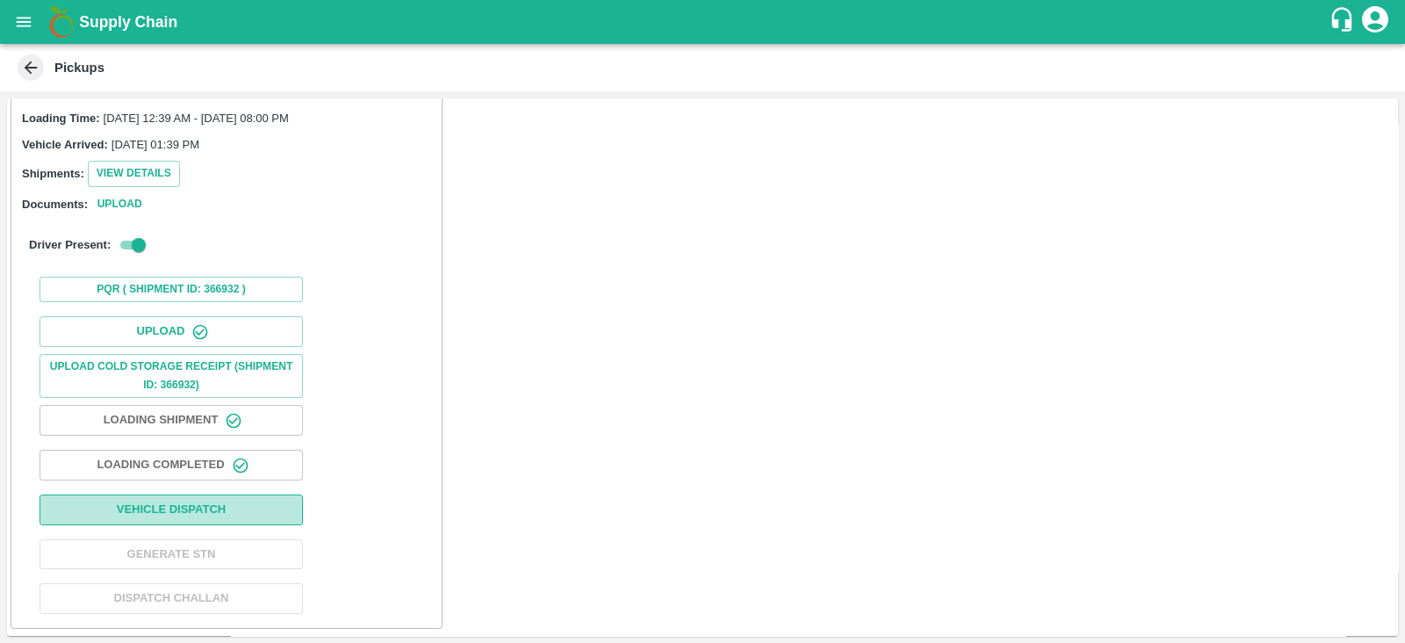
click at [232, 504] on button "Vehicle Dispatch" at bounding box center [171, 509] width 263 height 31
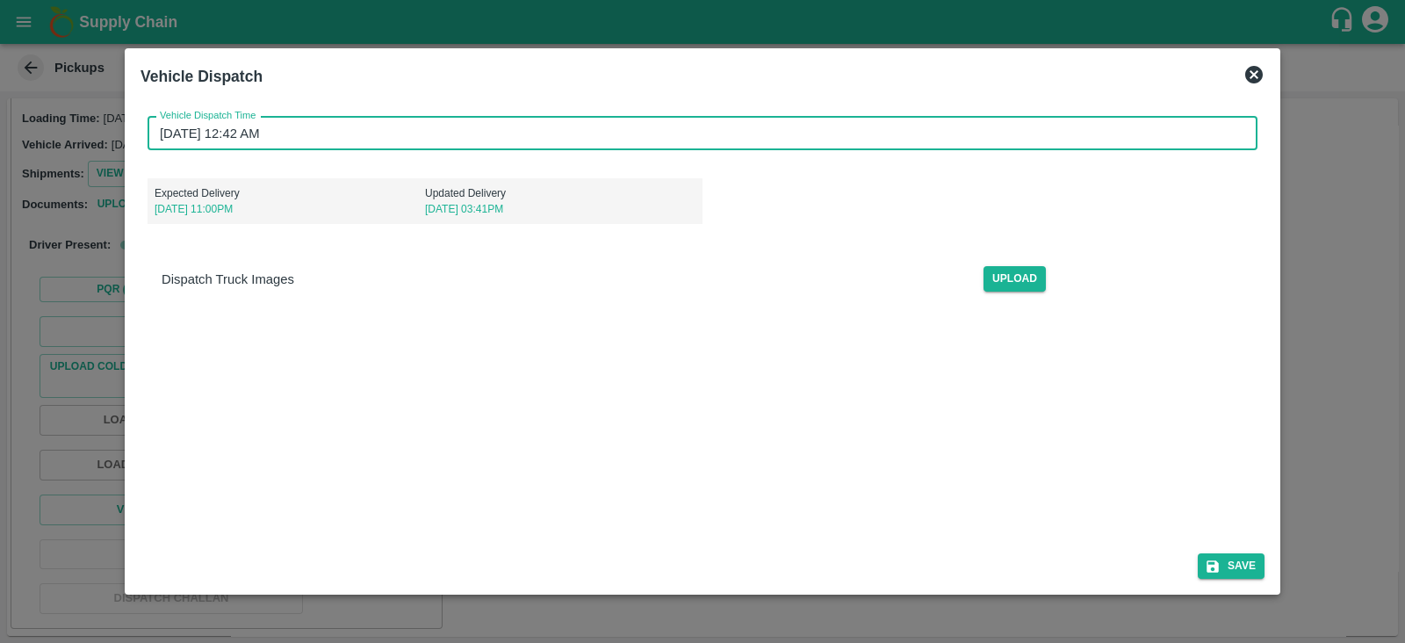
click at [213, 129] on input "[DATE] 12:42 AM" at bounding box center [697, 133] width 1098 height 33
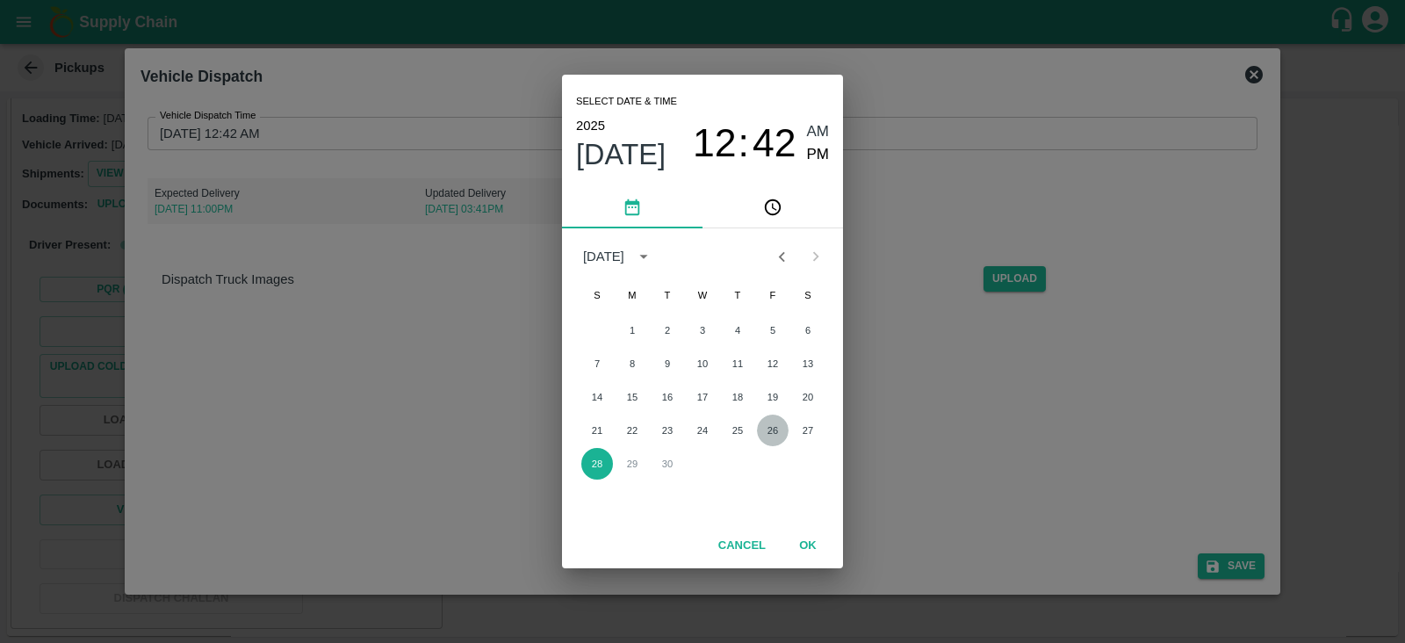
click at [776, 426] on button "26" at bounding box center [773, 430] width 32 height 32
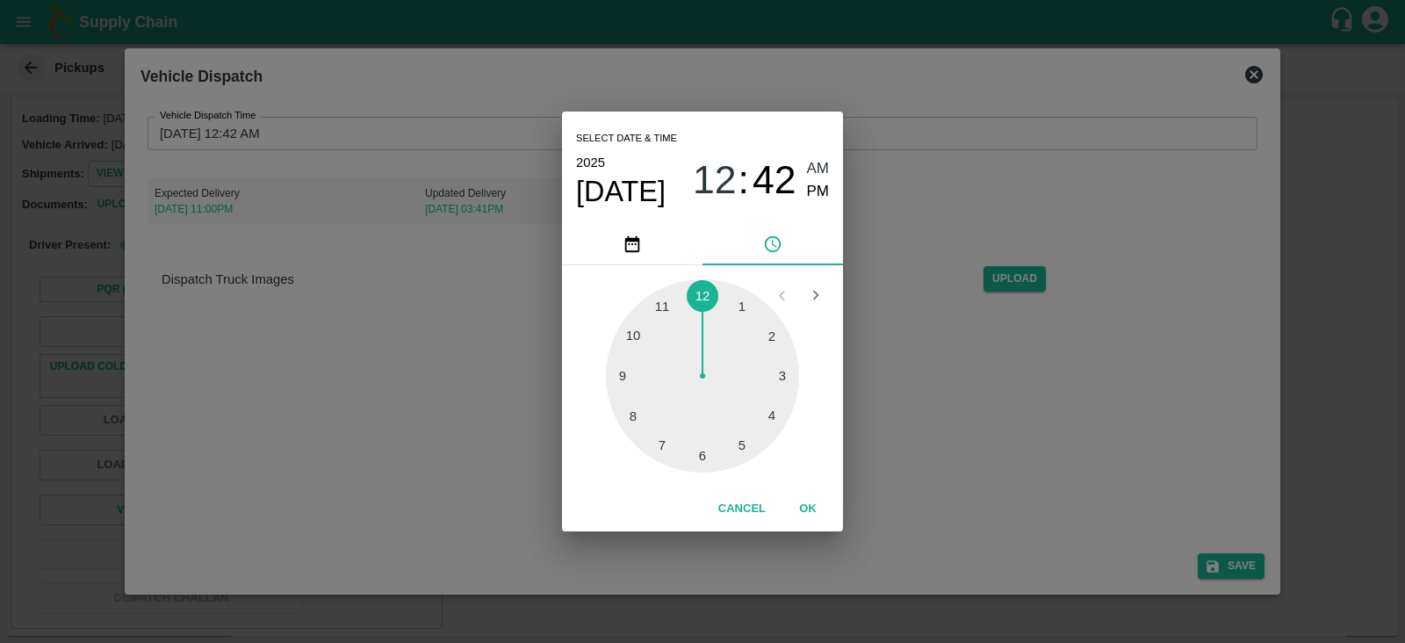
click at [635, 408] on div at bounding box center [702, 375] width 193 height 193
click at [698, 289] on div at bounding box center [702, 375] width 193 height 193
click at [817, 188] on span "PM" at bounding box center [818, 192] width 23 height 24
click at [714, 176] on span "08" at bounding box center [715, 180] width 44 height 46
click at [623, 371] on div at bounding box center [702, 375] width 193 height 193
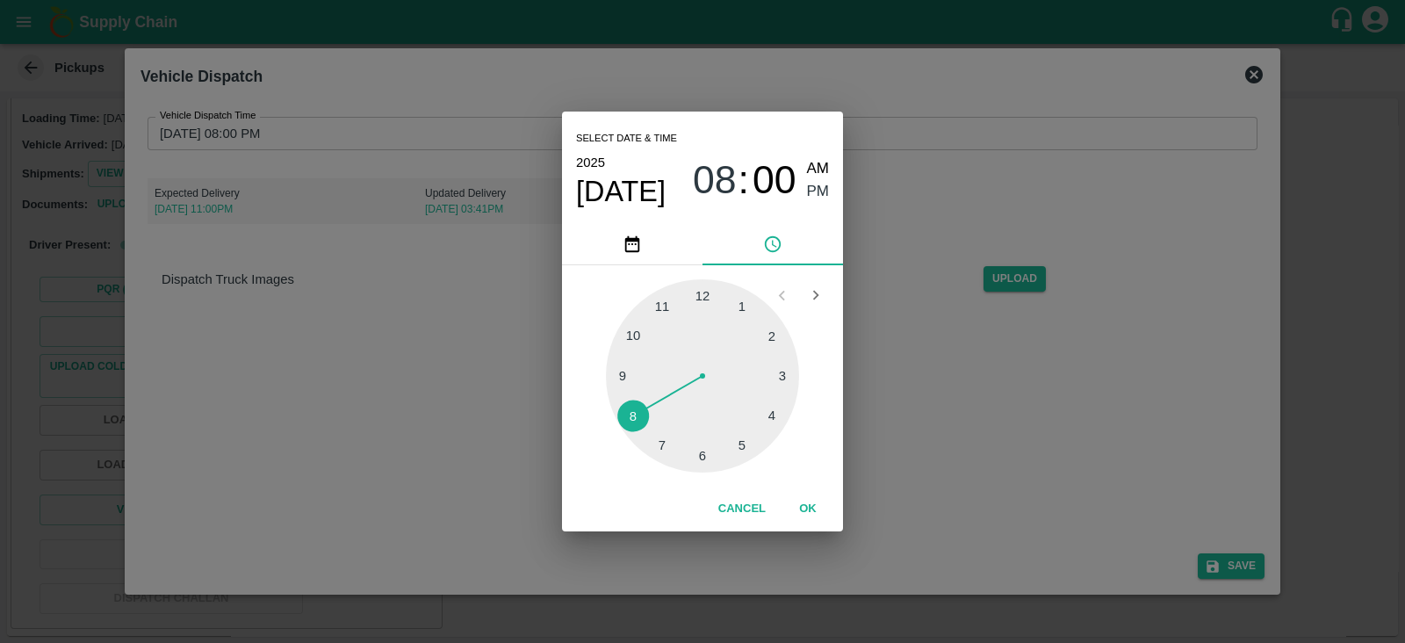
type input "[DATE] 09:00 PM"
click at [814, 194] on span "PM" at bounding box center [818, 192] width 23 height 24
click at [804, 510] on button "OK" at bounding box center [808, 509] width 56 height 31
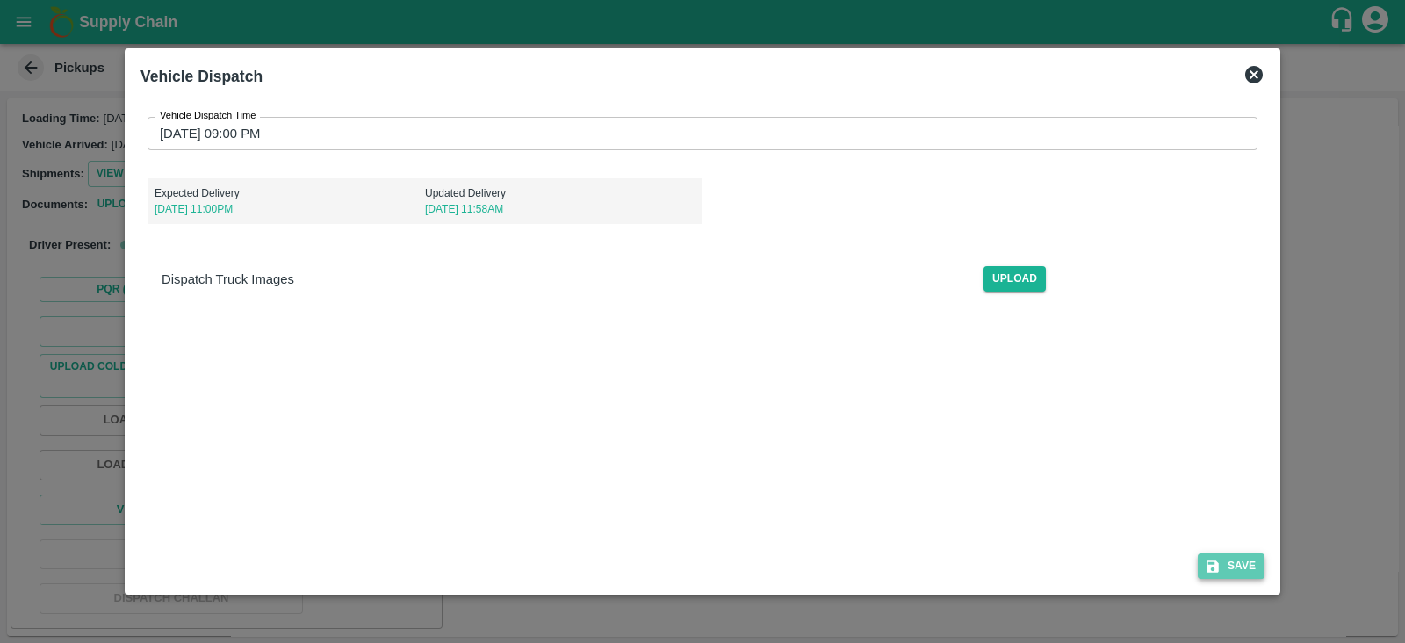
click at [1233, 568] on button "Save" at bounding box center [1231, 565] width 67 height 25
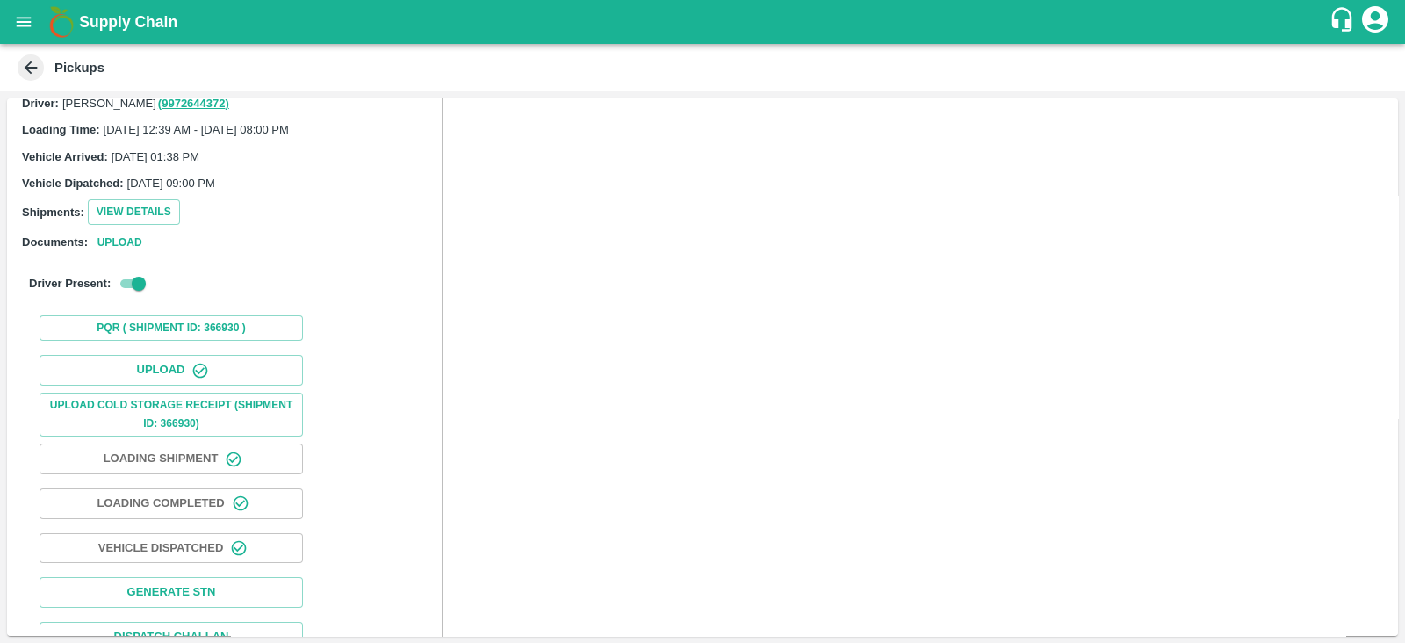
scroll to position [0, 0]
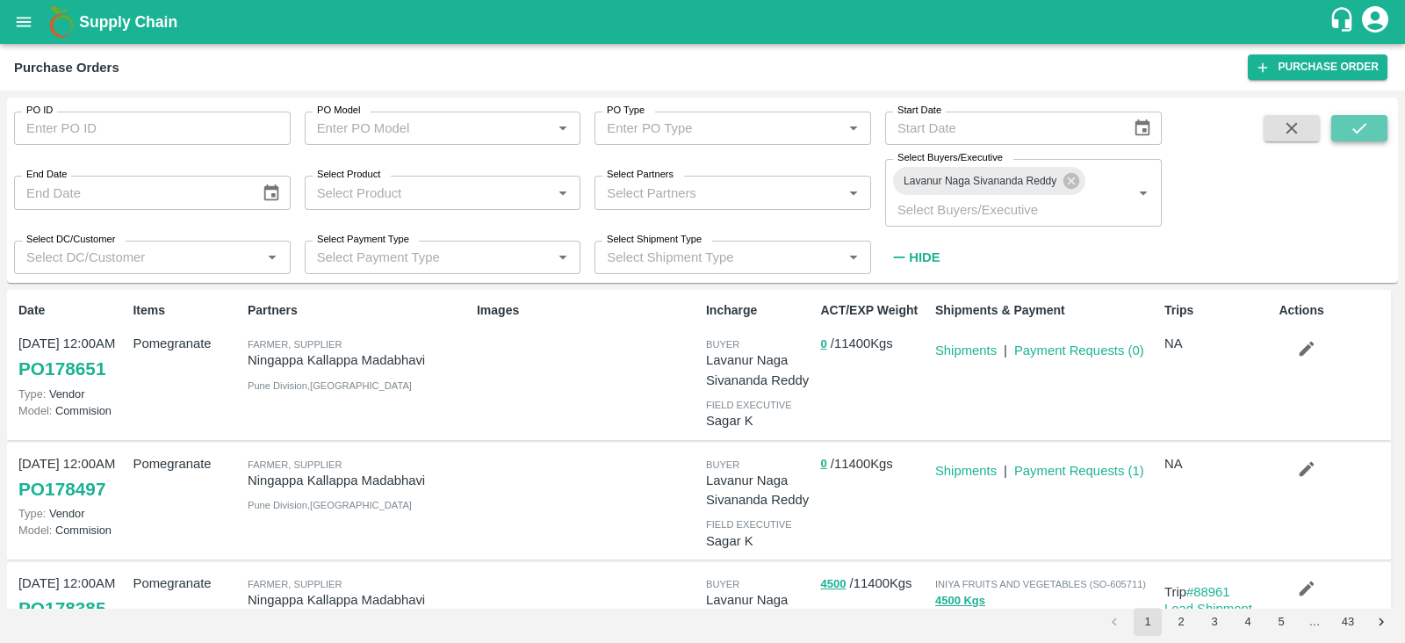
click at [1358, 130] on icon "submit" at bounding box center [1359, 128] width 14 height 11
